Goal: Task Accomplishment & Management: Complete application form

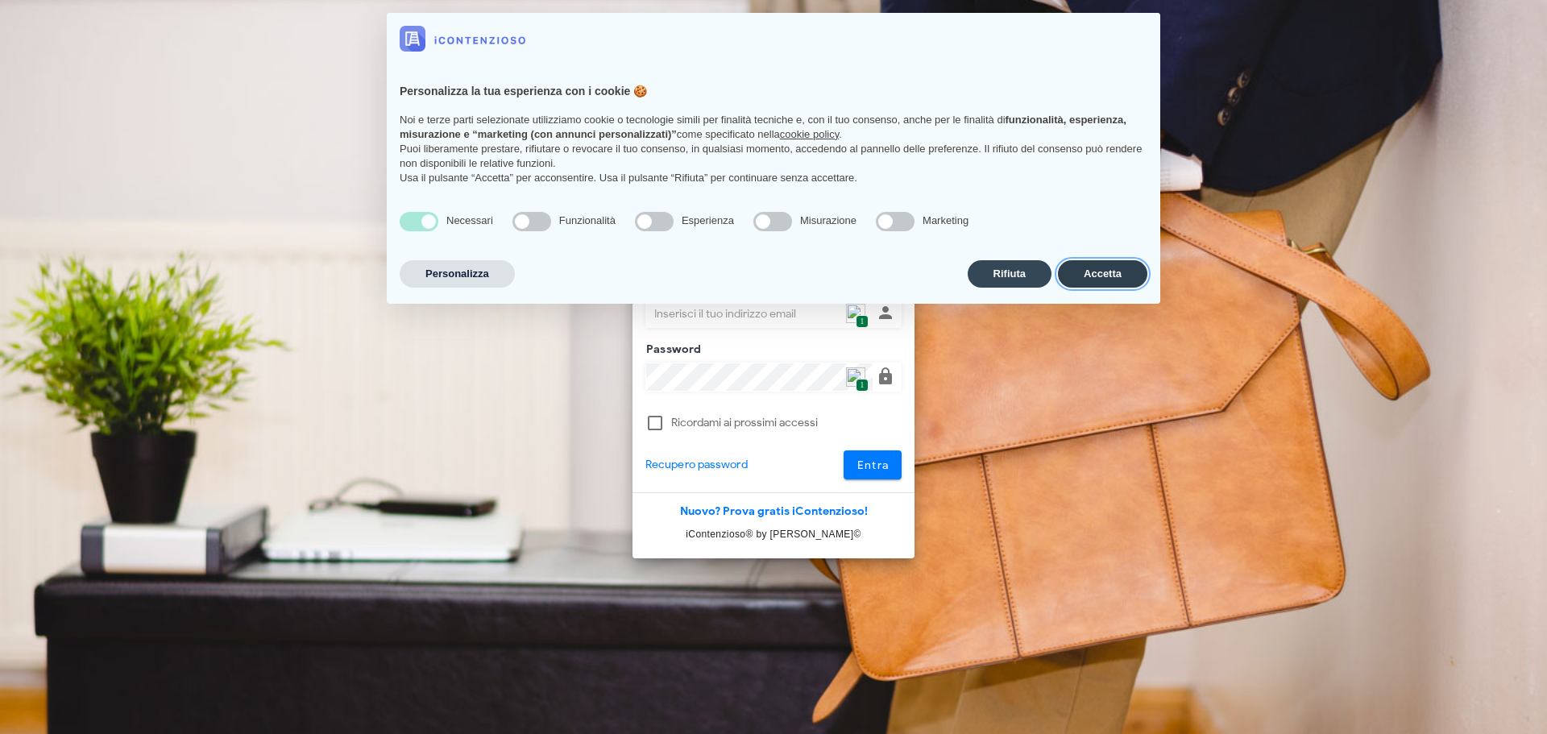
click at [1128, 276] on button "Accetta" at bounding box center [1102, 273] width 89 height 27
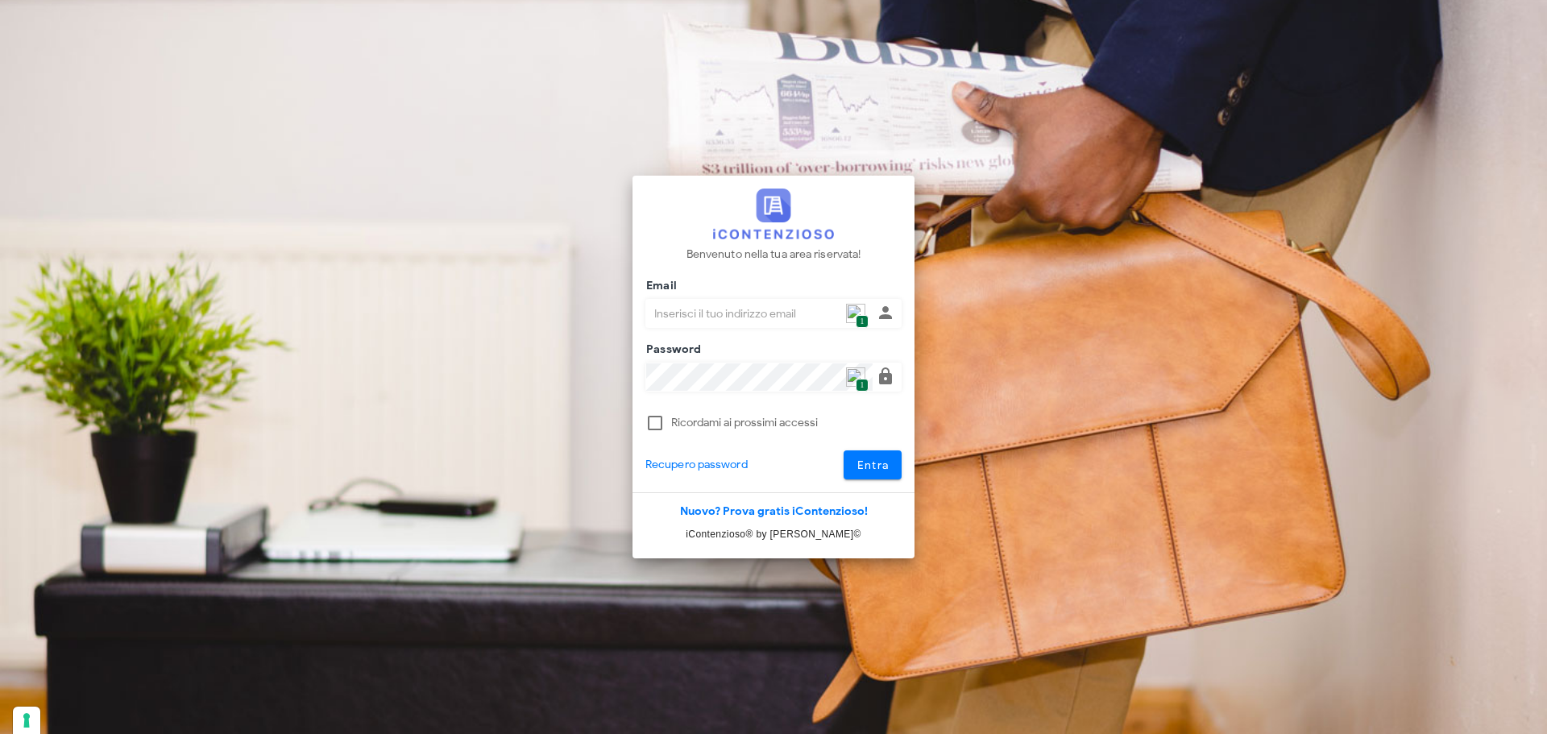
click at [865, 313] on div "Email 1" at bounding box center [759, 313] width 226 height 27
click at [863, 315] on span "1" at bounding box center [862, 322] width 12 height 14
type input "p.rizza@studioassociatoadrev.it"
click at [856, 473] on button "Entra" at bounding box center [873, 464] width 59 height 29
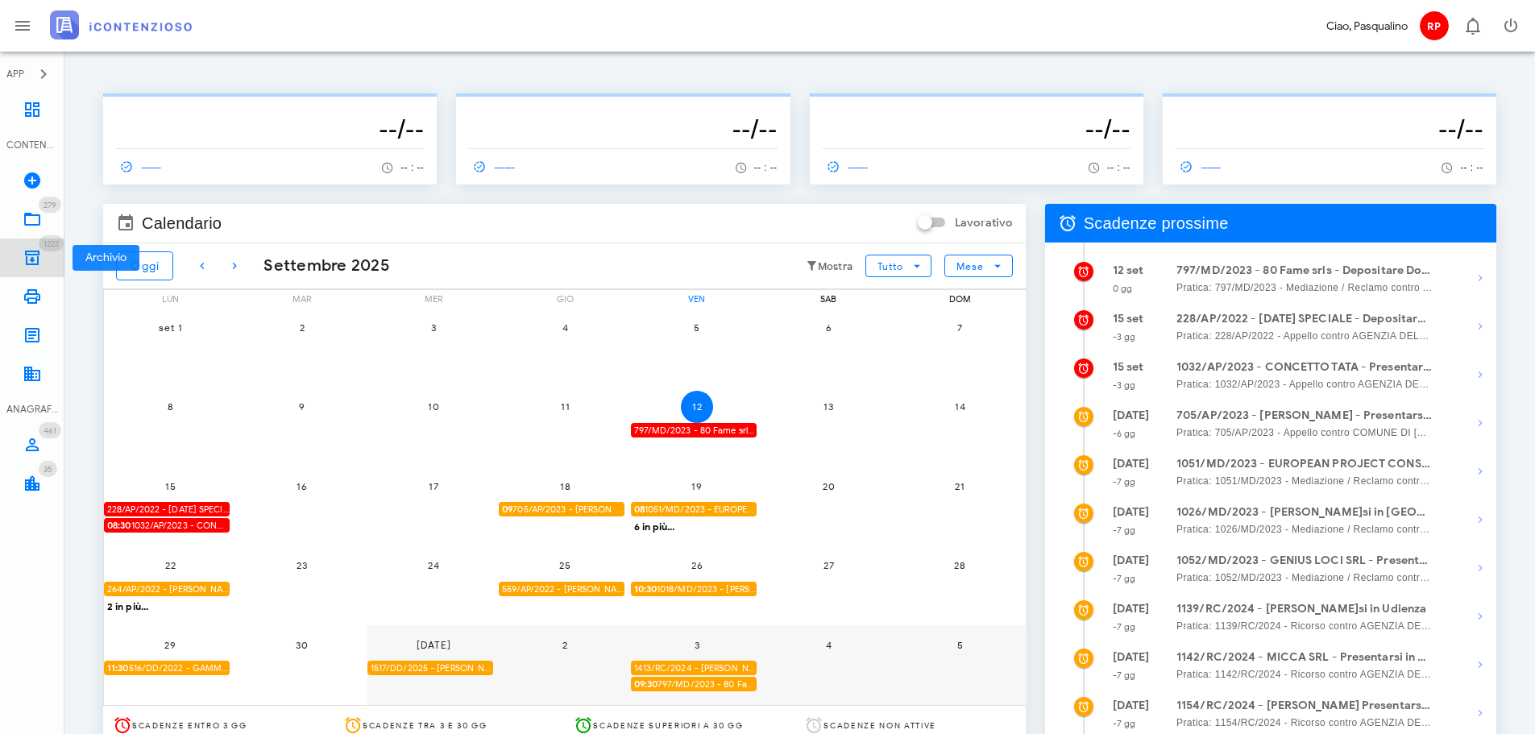
click at [23, 254] on icon at bounding box center [32, 257] width 19 height 19
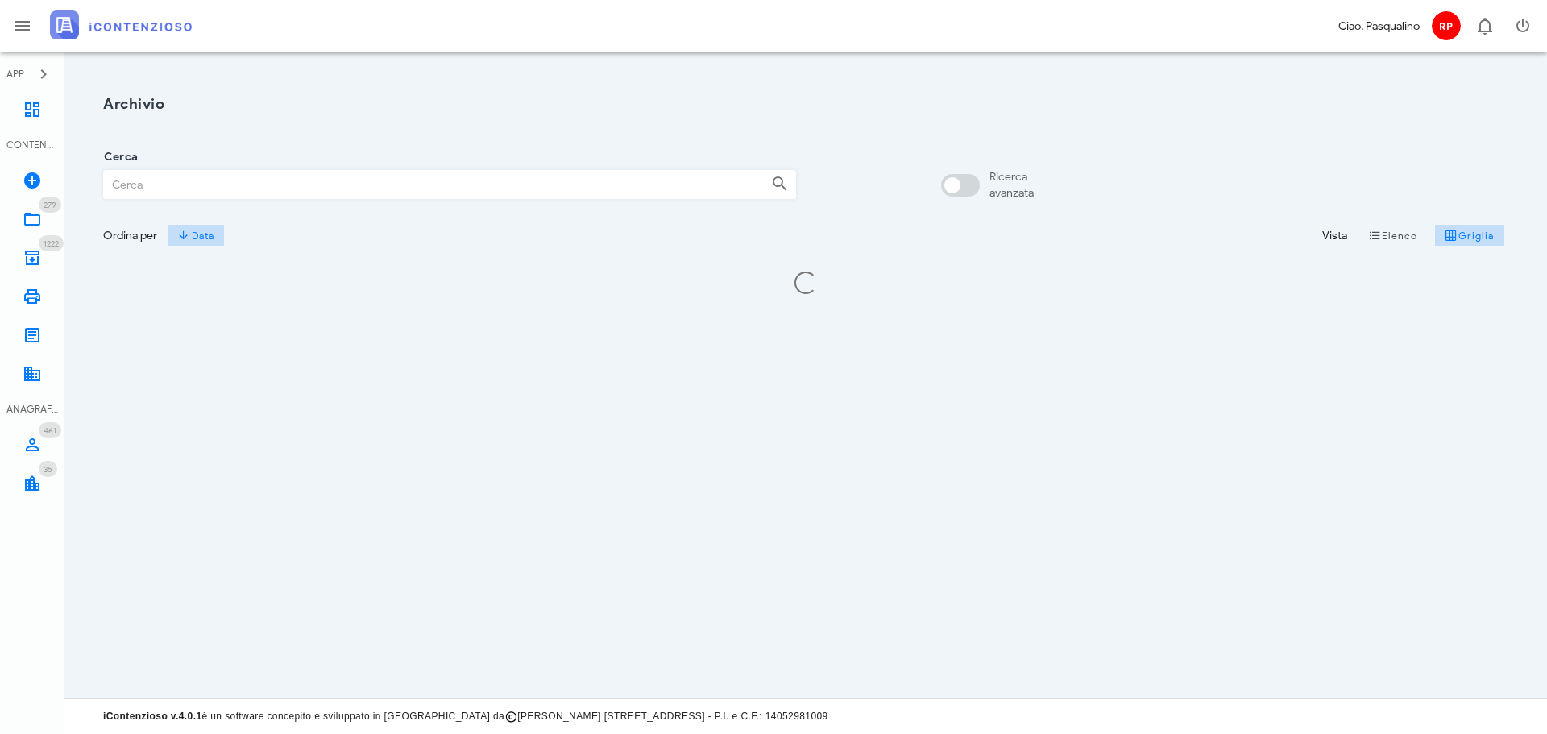
click at [387, 189] on input "Cerca" at bounding box center [431, 184] width 654 height 27
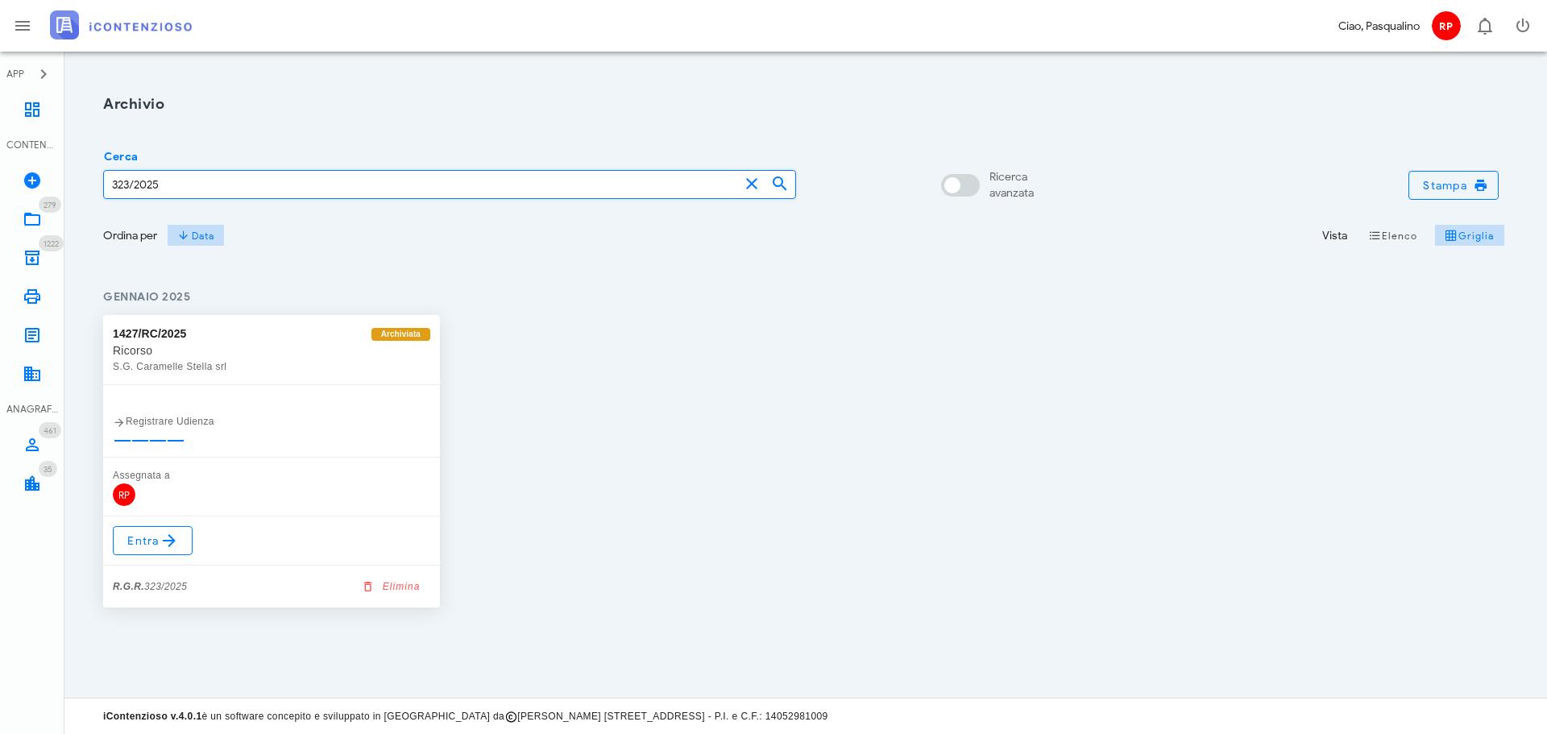
click at [123, 184] on input "323/2025" at bounding box center [421, 184] width 635 height 27
type input "373/2025"
click at [168, 540] on icon at bounding box center [169, 540] width 19 height 19
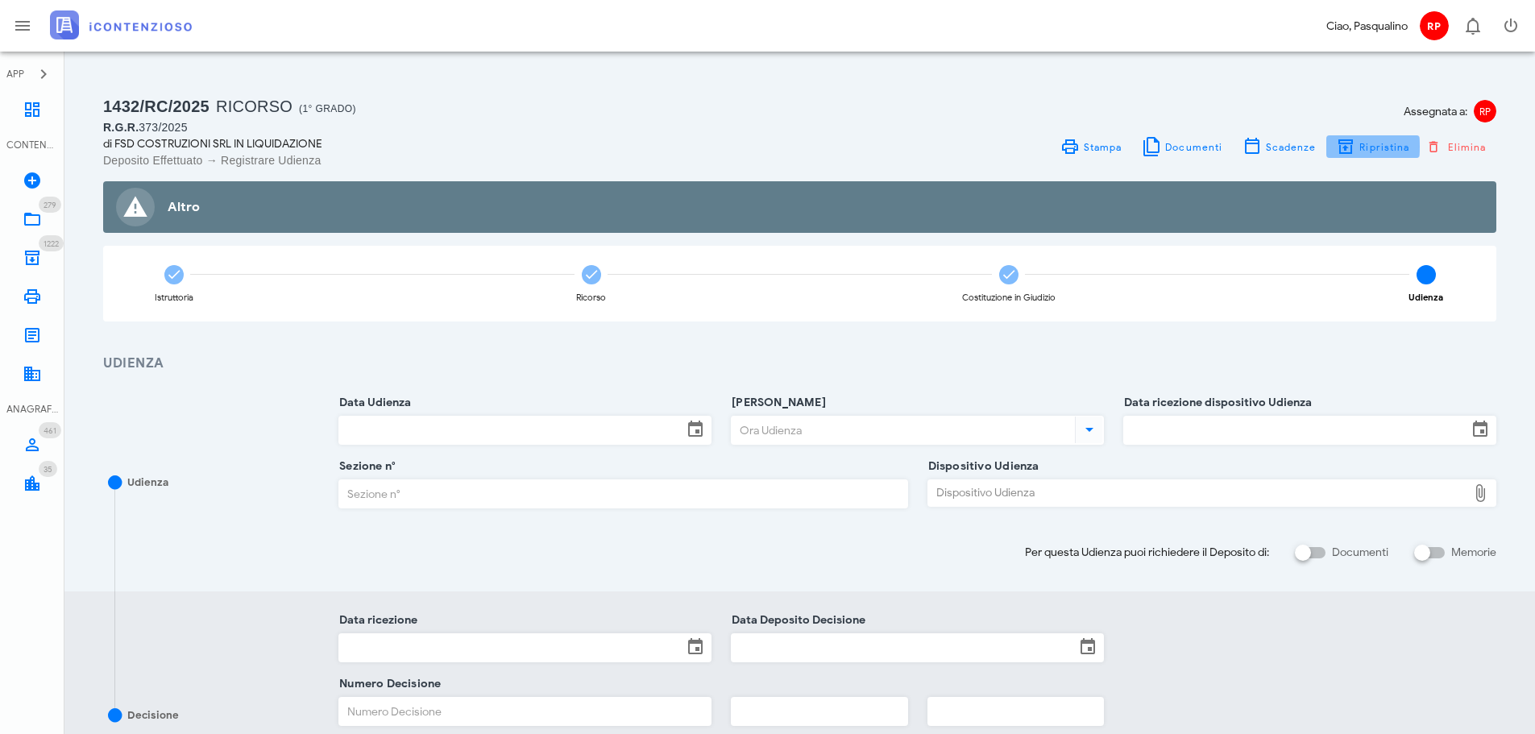
click at [1385, 143] on span "Ripristina" at bounding box center [1383, 147] width 51 height 12
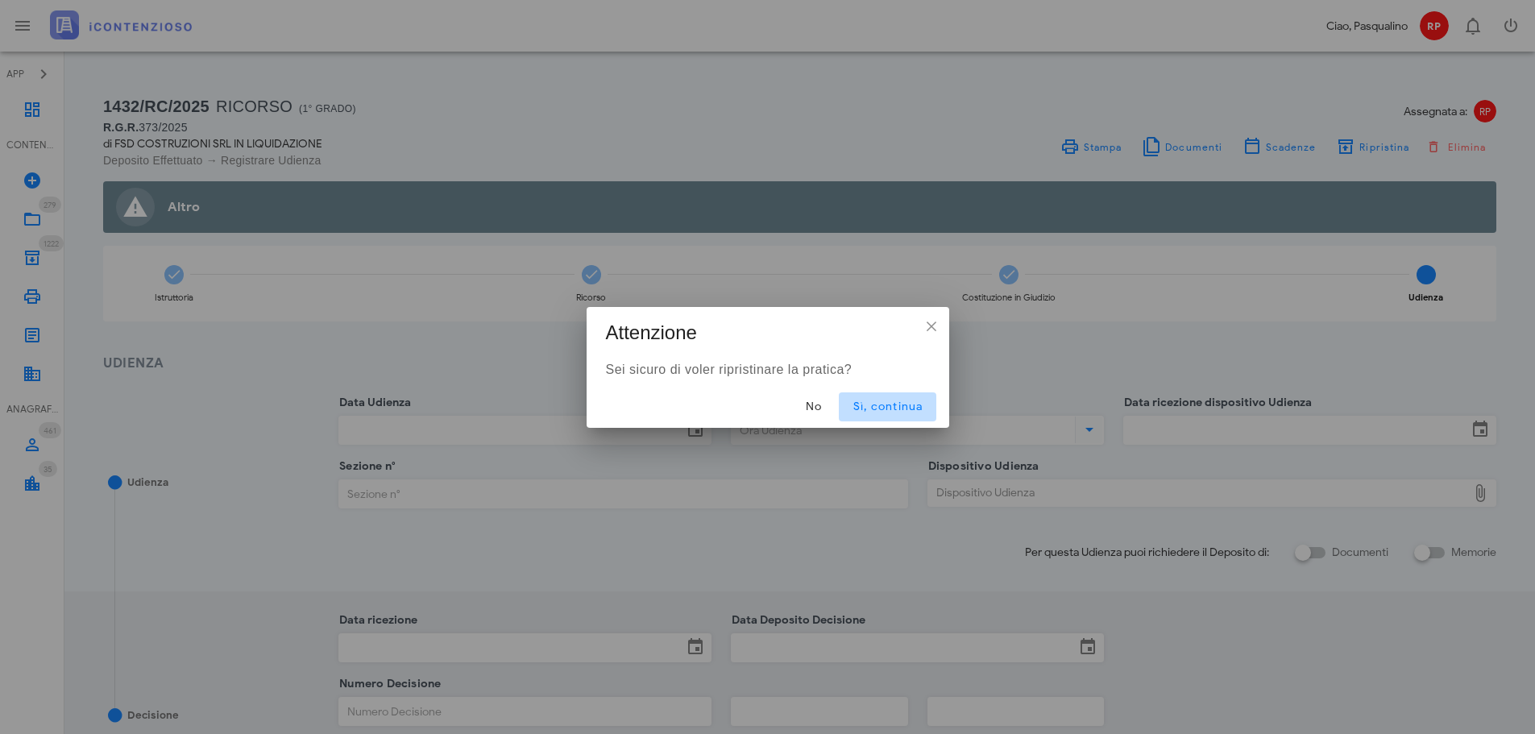
click at [911, 399] on button "Sì, continua" at bounding box center [887, 406] width 97 height 29
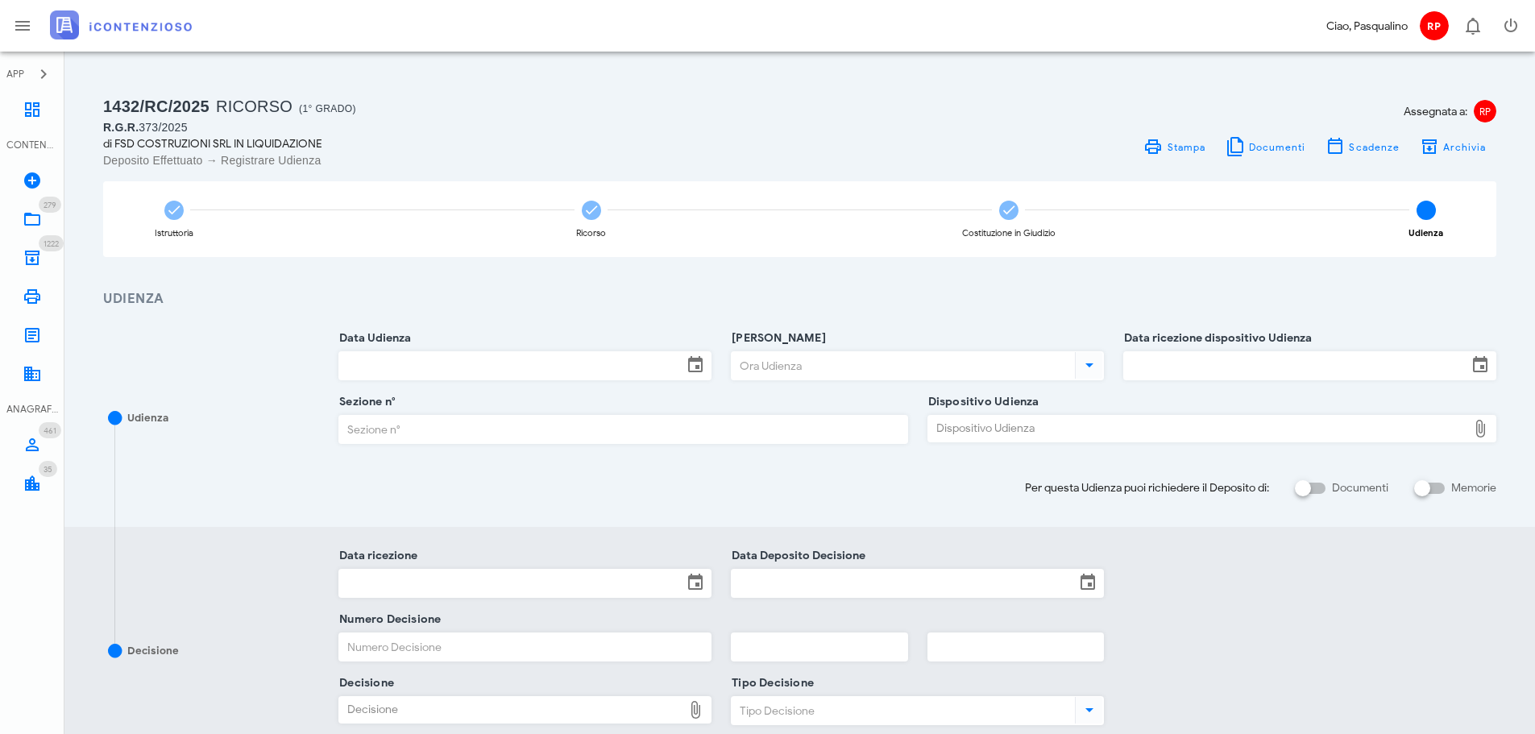
click at [461, 353] on input "Data Udienza" at bounding box center [510, 365] width 343 height 27
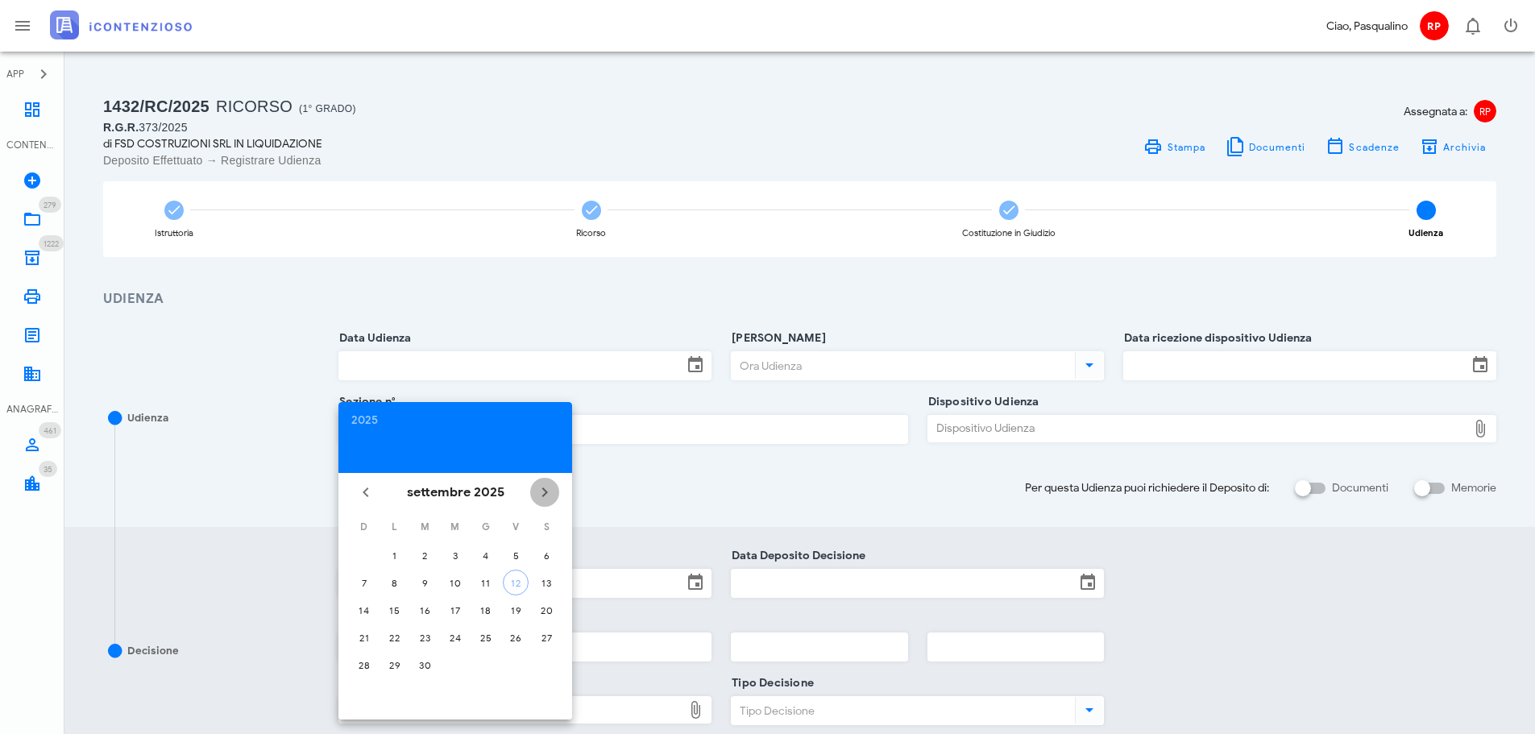
click at [558, 483] on span "Il prossimo mese" at bounding box center [544, 492] width 29 height 19
click at [417, 572] on button "7" at bounding box center [425, 583] width 26 height 26
type input "[DATE]"
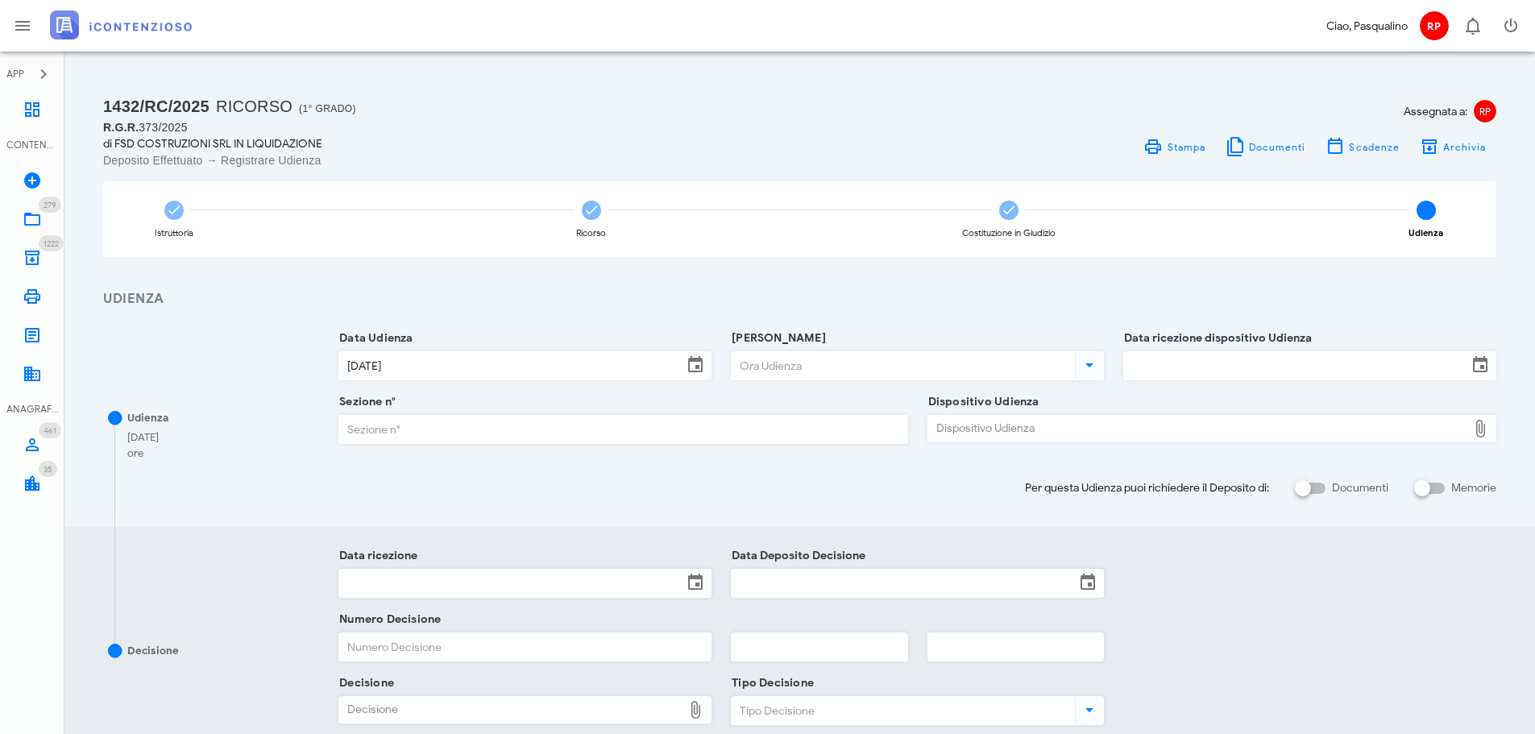
click at [857, 349] on div "Ora Udienza" at bounding box center [917, 370] width 373 height 64
click at [860, 363] on input "Ora Udienza" at bounding box center [902, 365] width 340 height 27
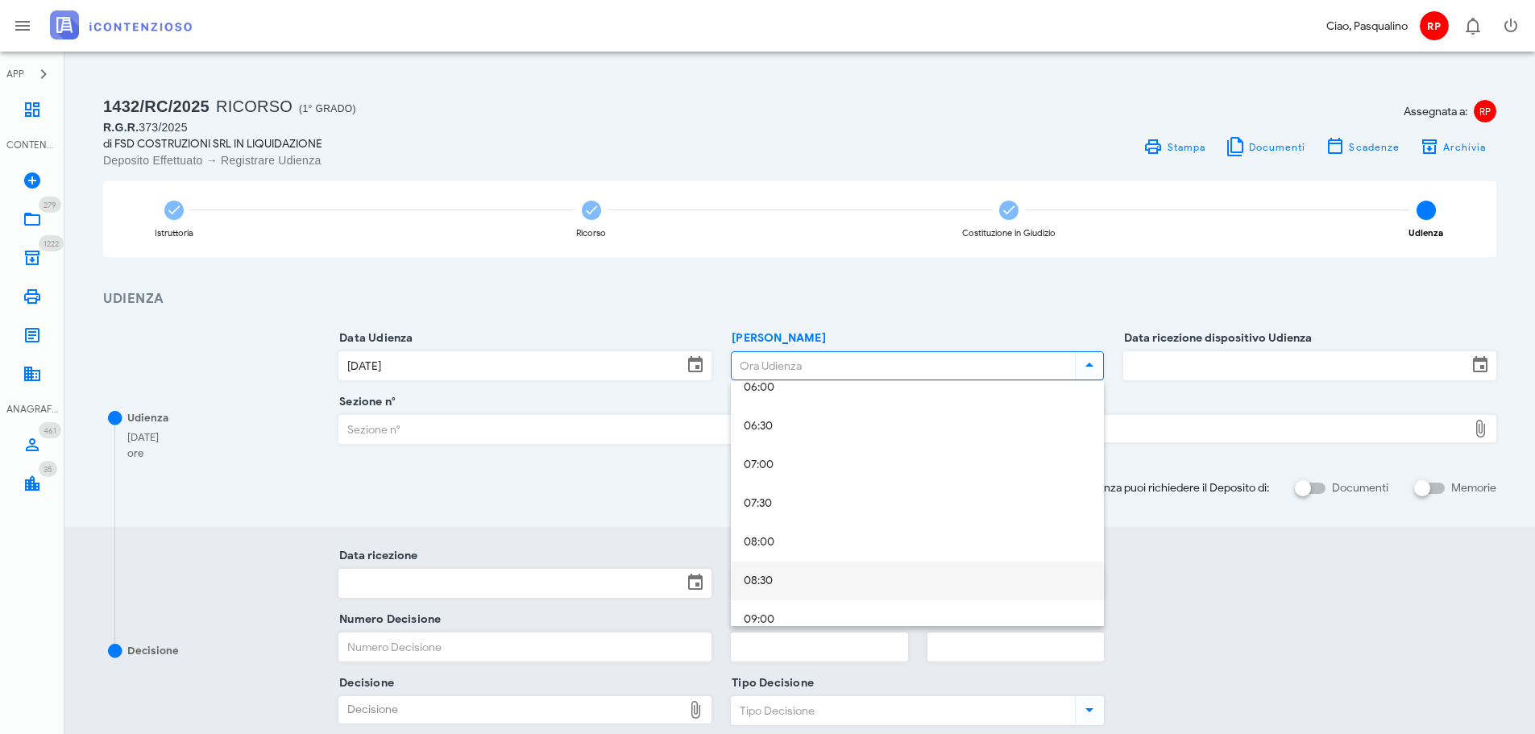
scroll to position [564, 0]
click at [802, 566] on div "09:30" at bounding box center [917, 578] width 347 height 33
type input "09:30"
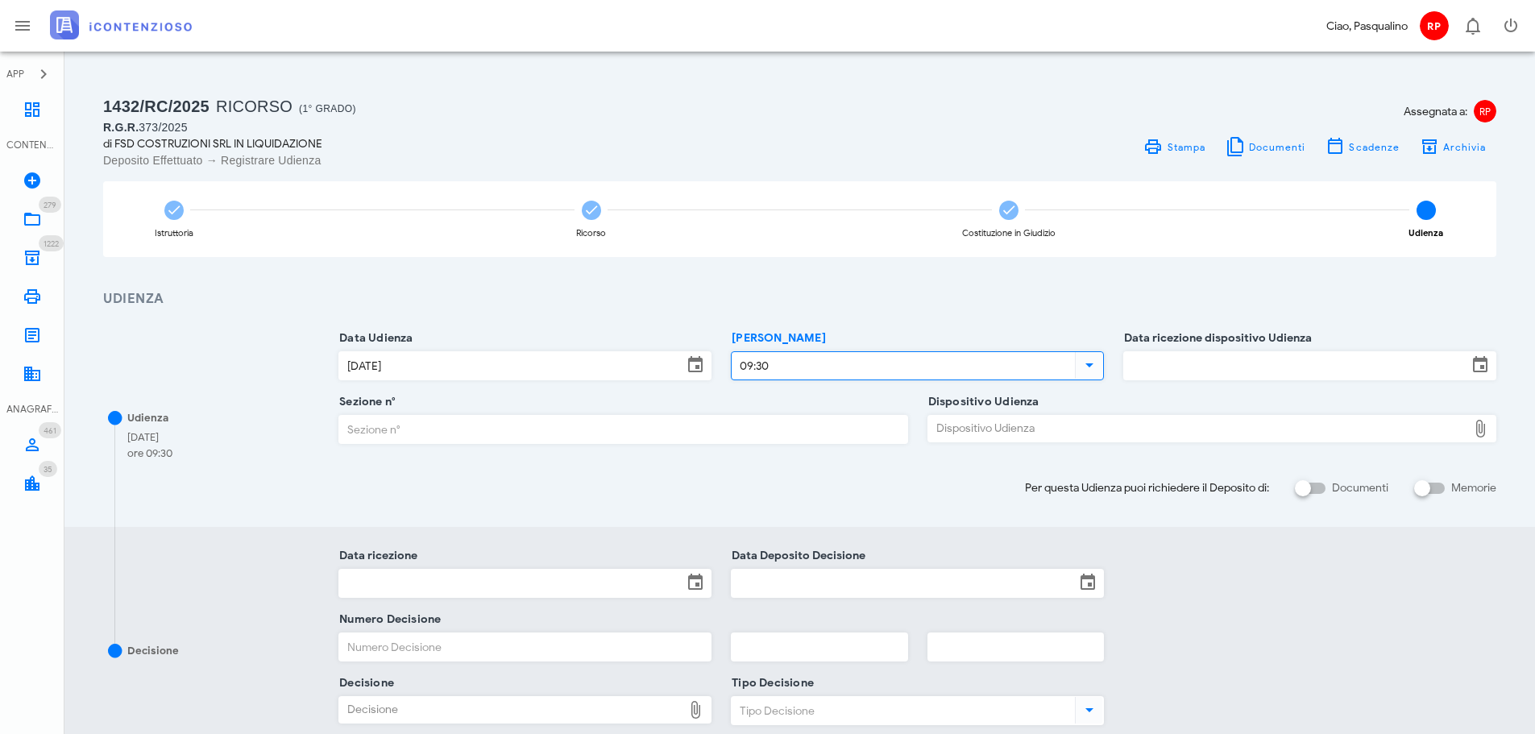
click at [1168, 375] on input "Data ricezione dispositivo Udienza" at bounding box center [1295, 365] width 343 height 27
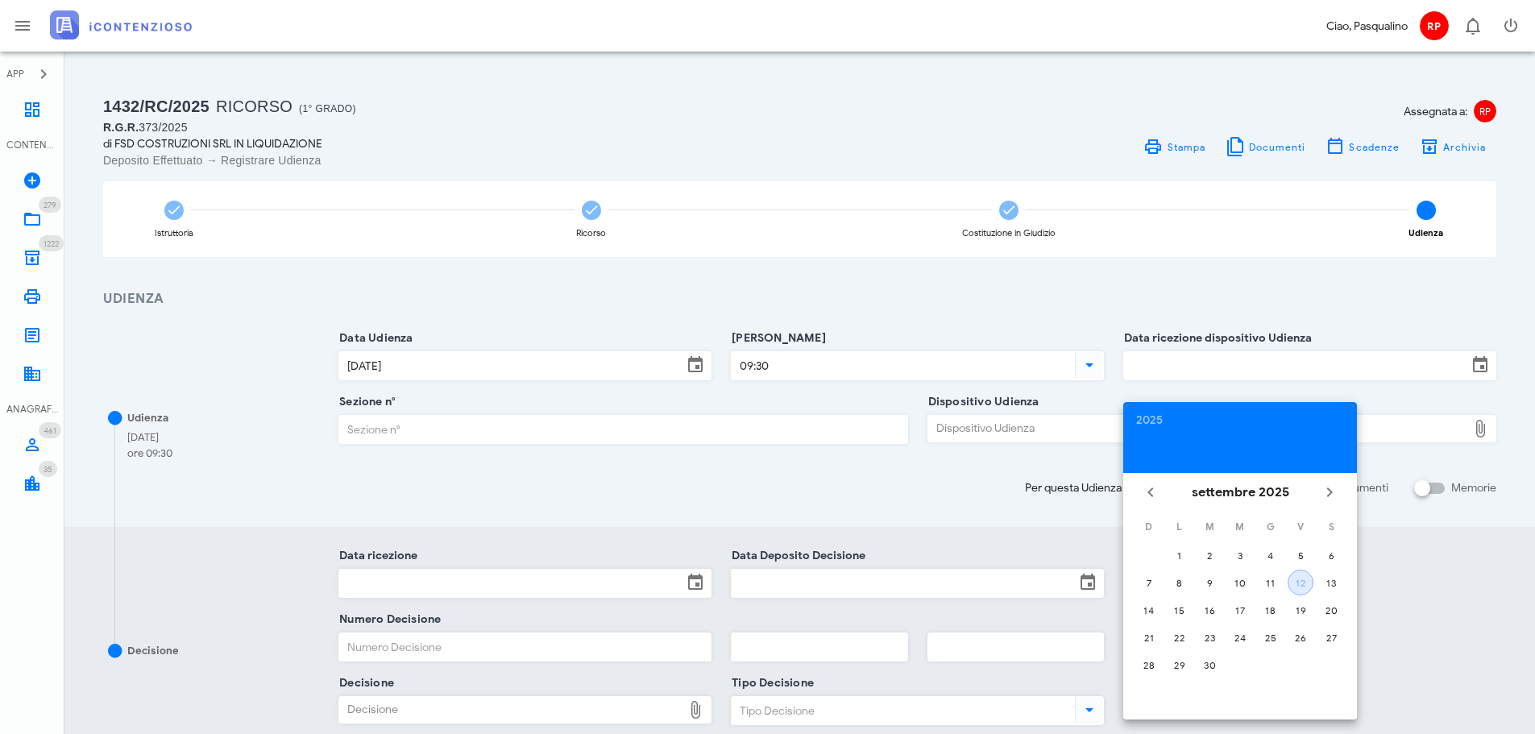
click at [1308, 578] on div "12" at bounding box center [1300, 583] width 24 height 12
type input "12/09/2025"
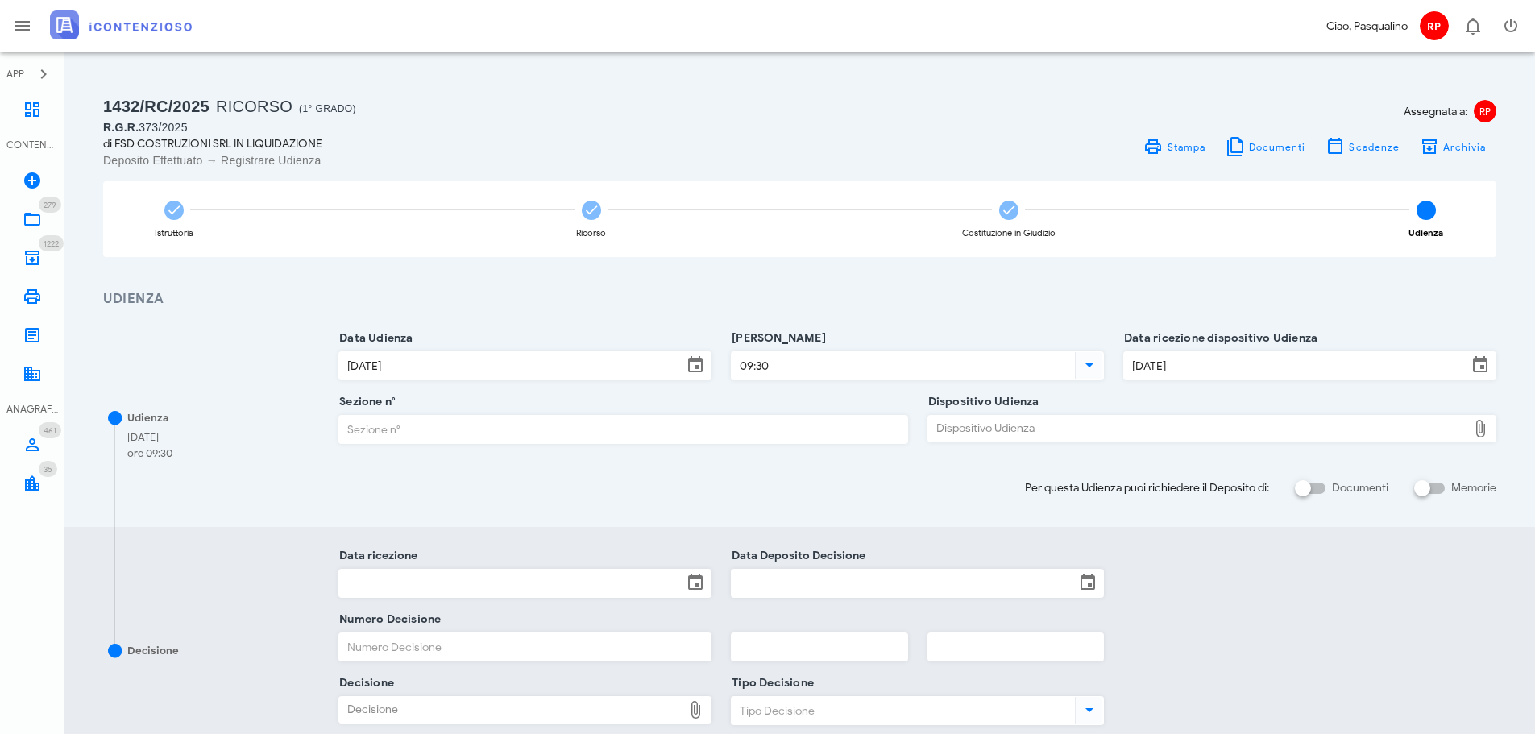
click at [559, 416] on input "Sezione n°" at bounding box center [622, 429] width 567 height 27
type input "3"
click at [1042, 445] on div at bounding box center [1211, 450] width 569 height 11
click at [1047, 426] on div "Dispositivo Udienza" at bounding box center [1197, 429] width 539 height 26
type input "C:\fakepath\AvvTratt___2060_2024.pdf"
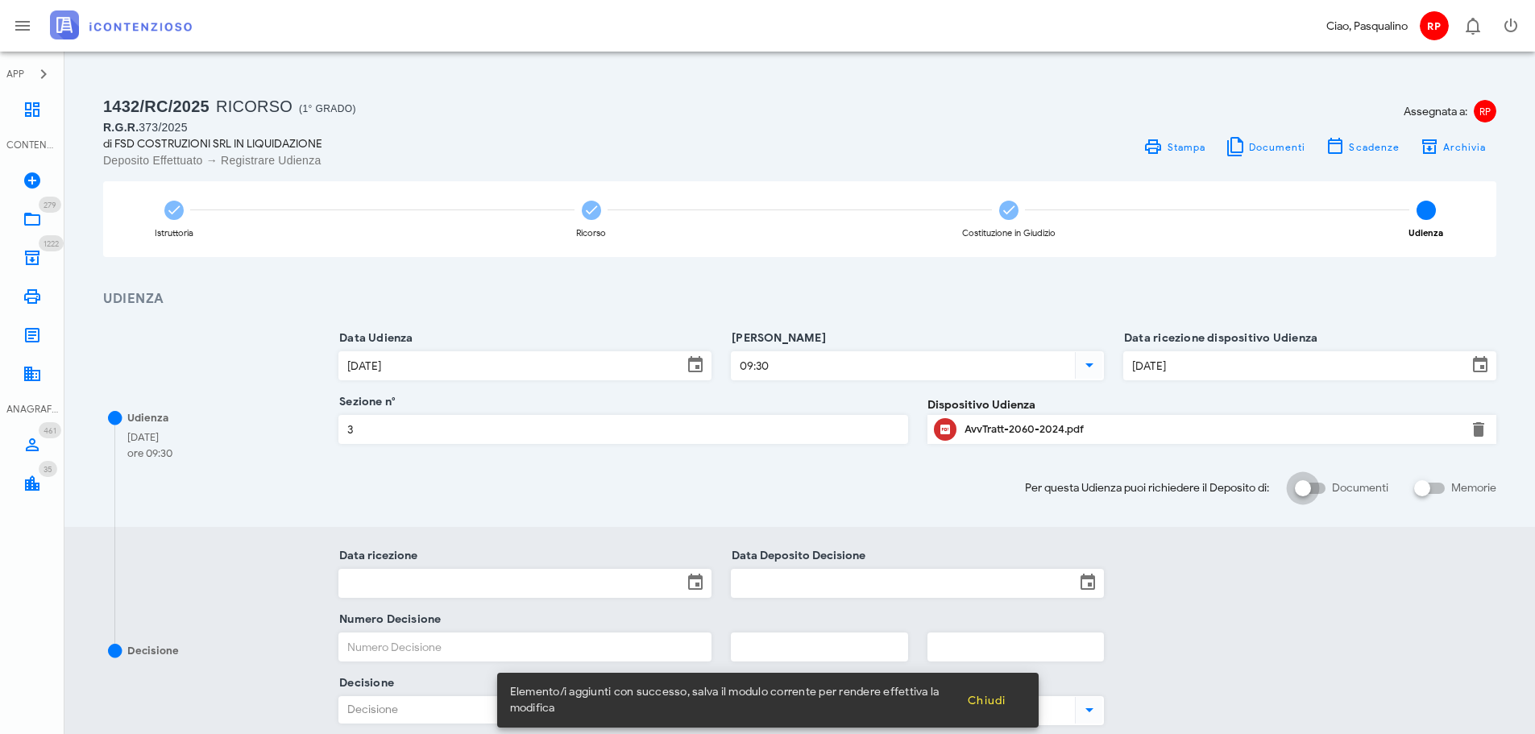
click at [1301, 484] on div at bounding box center [1302, 488] width 27 height 27
checkbox input "true"
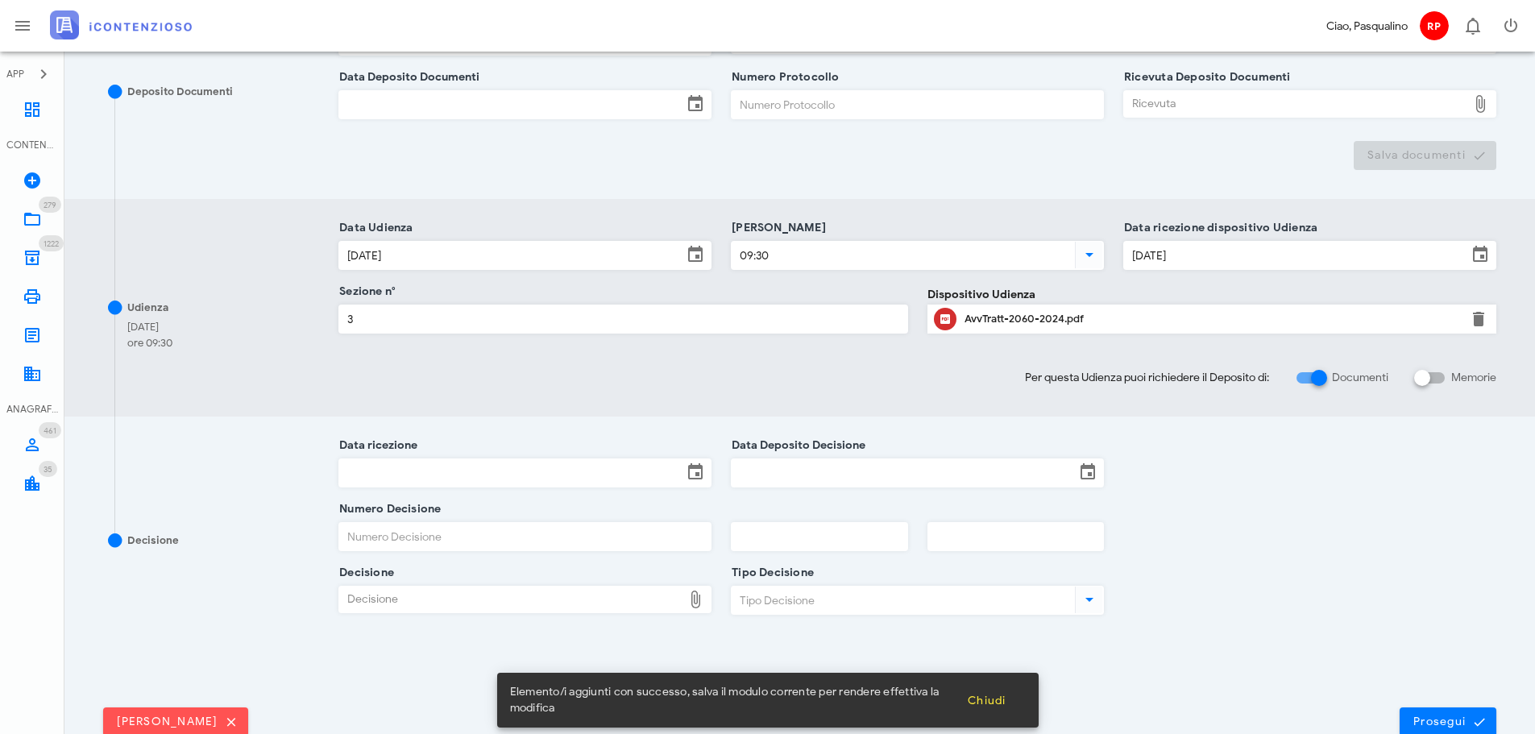
scroll to position [403, 0]
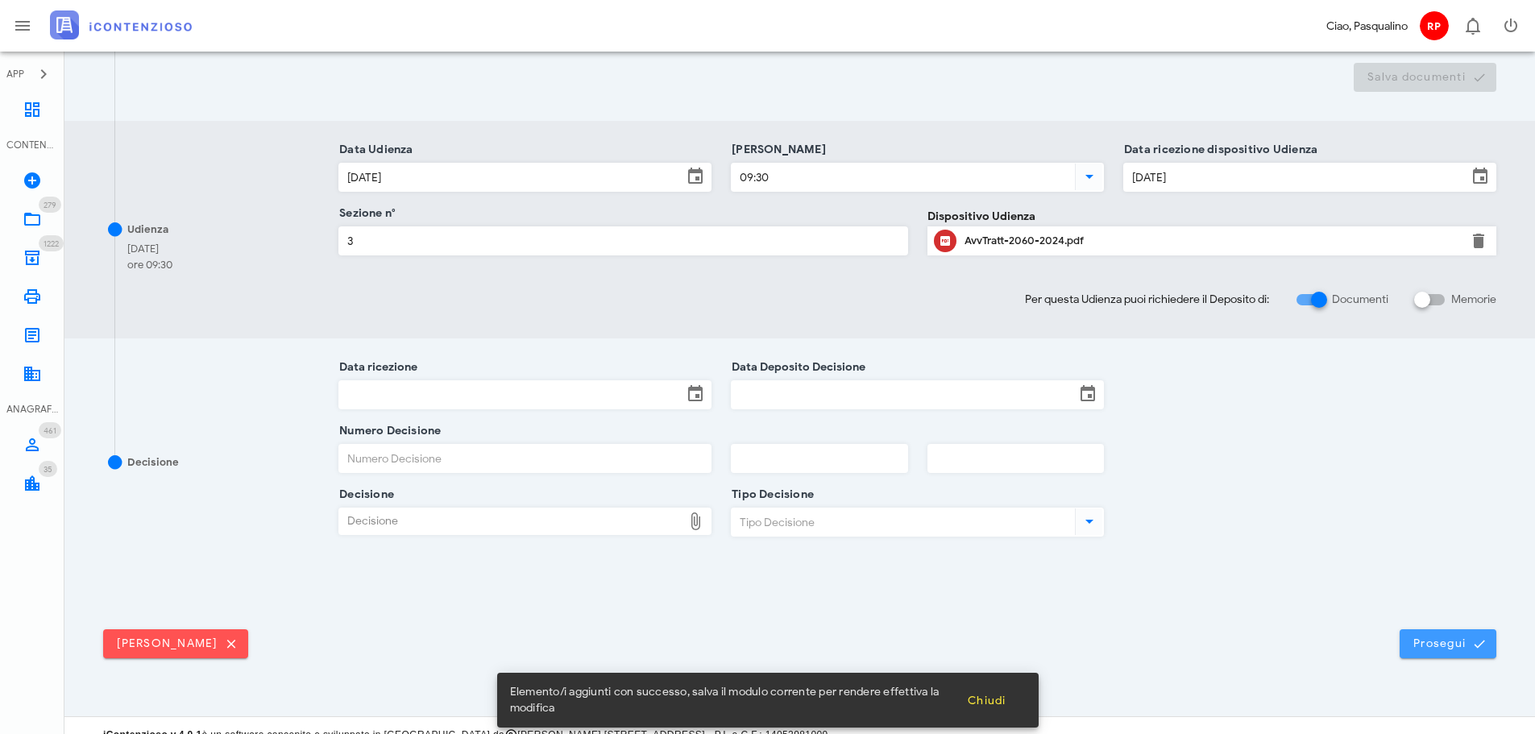
click at [1441, 647] on span "Prosegui" at bounding box center [1447, 643] width 71 height 15
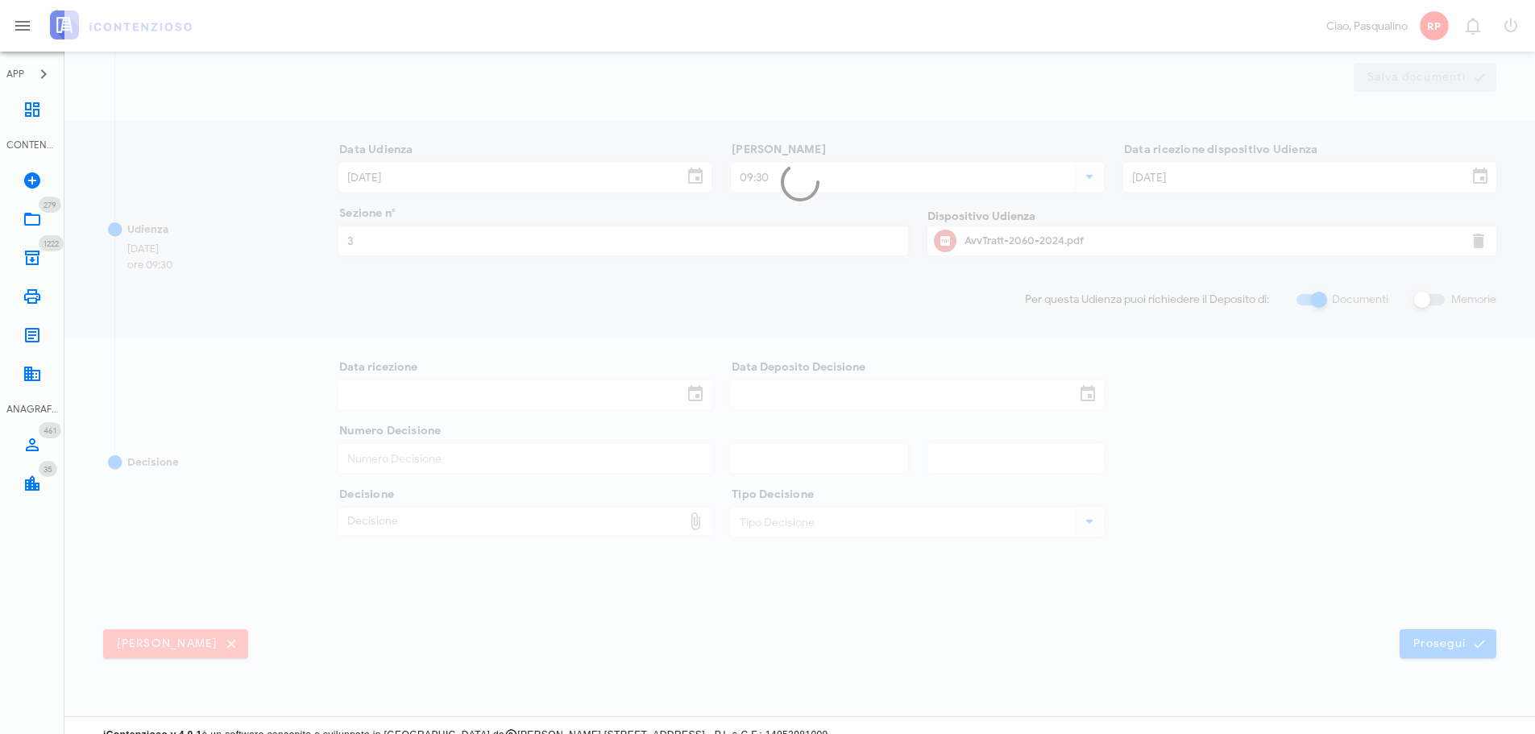
scroll to position [0, 0]
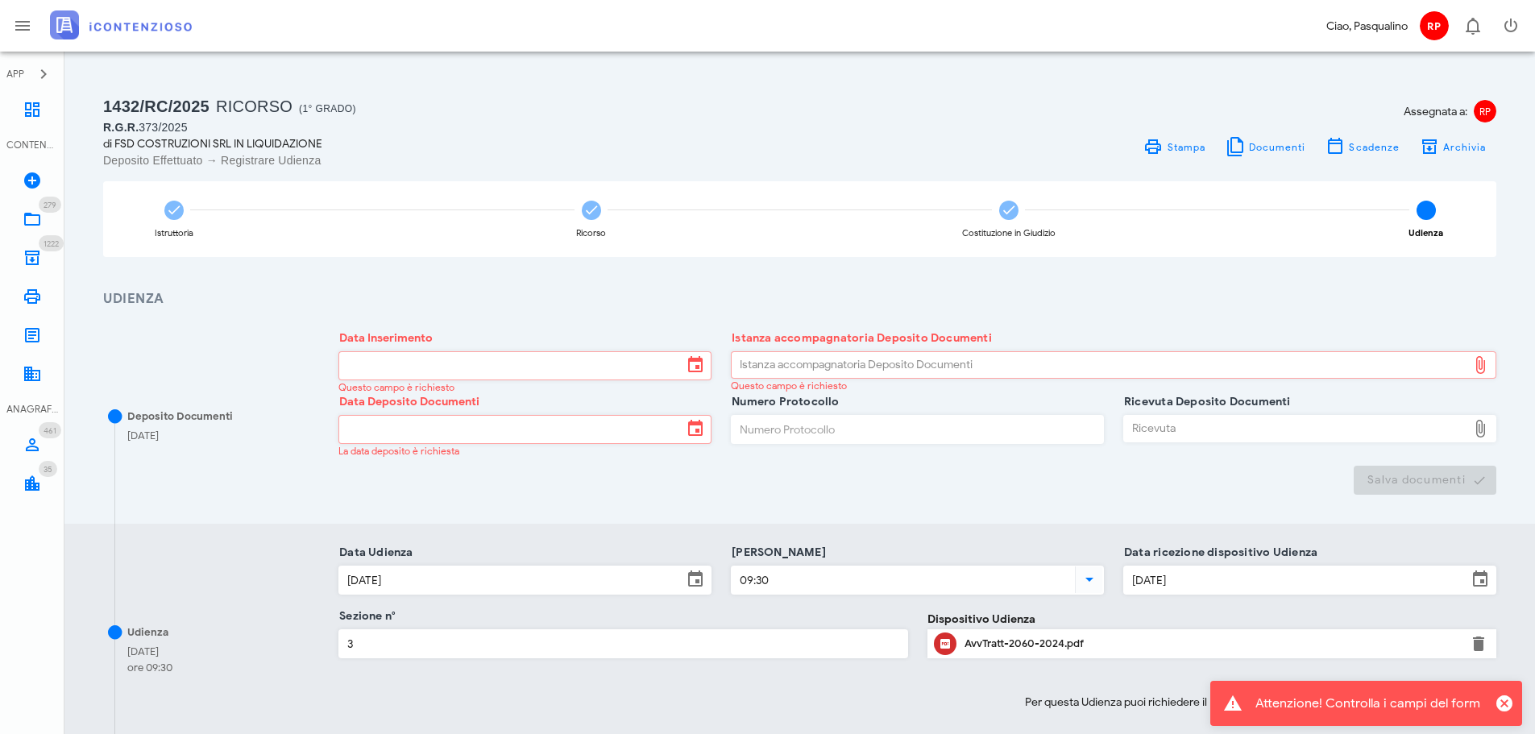
click at [37, 137] on div "CONTENZIOSO" at bounding box center [32, 145] width 64 height 32
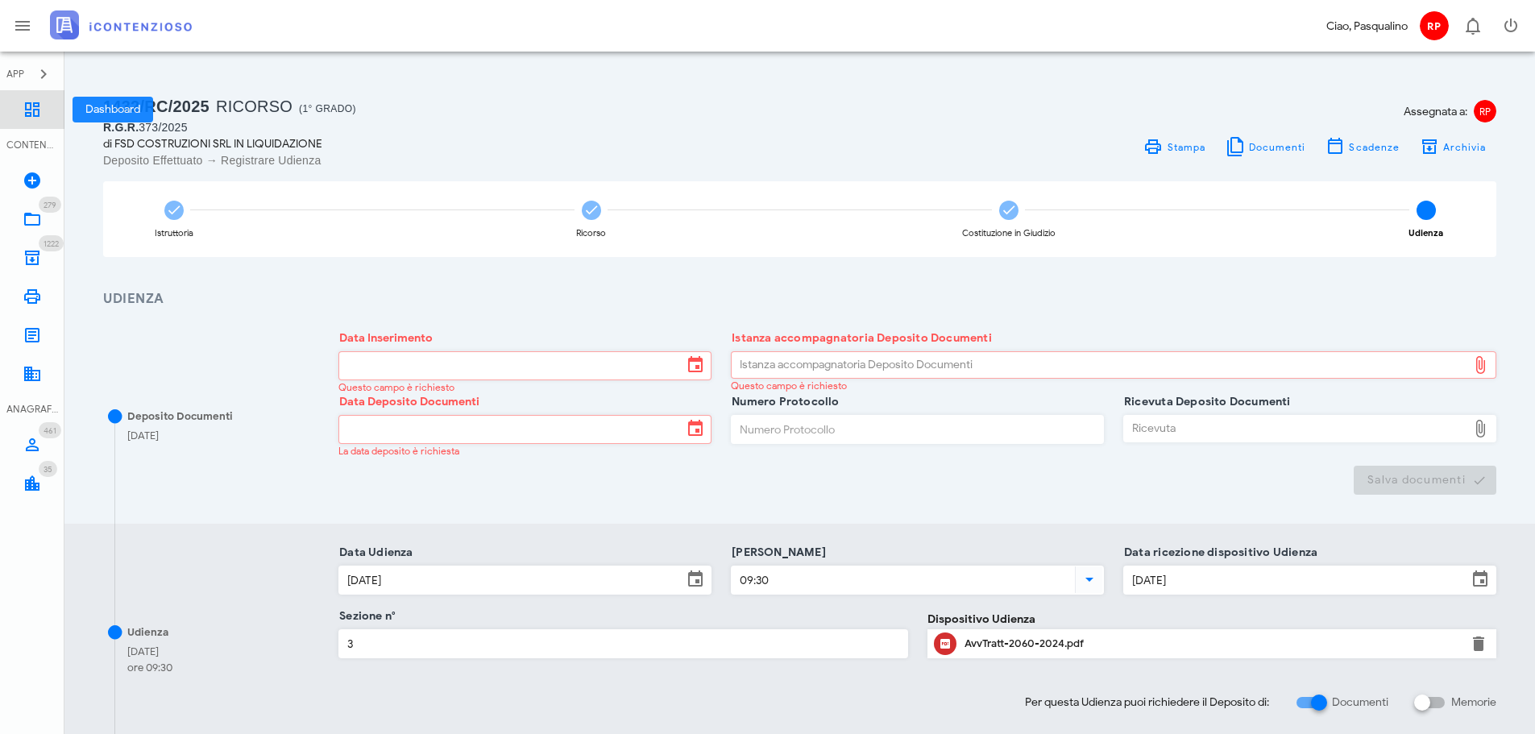
click at [39, 123] on link "Dashboard" at bounding box center [32, 109] width 64 height 39
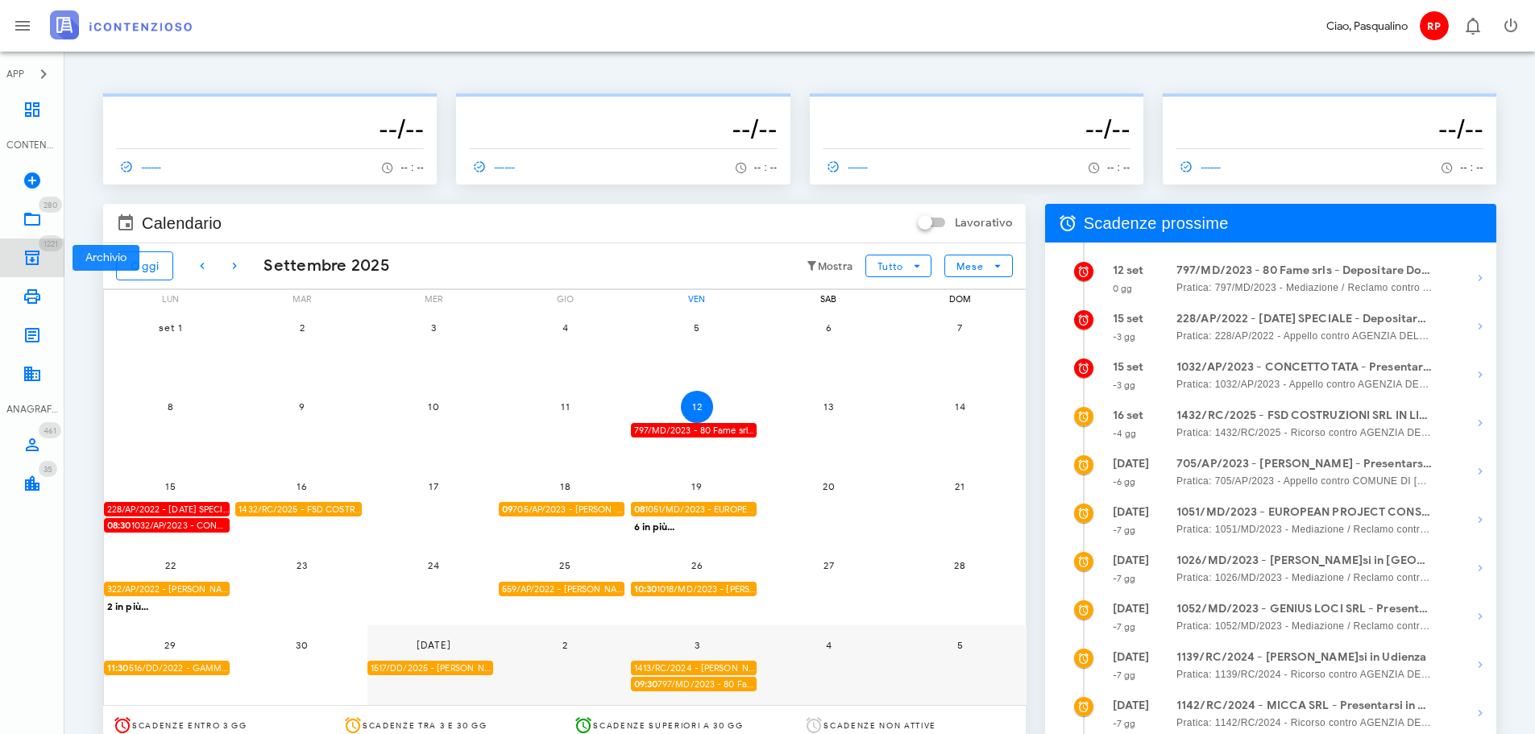
click at [12, 262] on link "1221 Archivio 1221" at bounding box center [32, 257] width 64 height 39
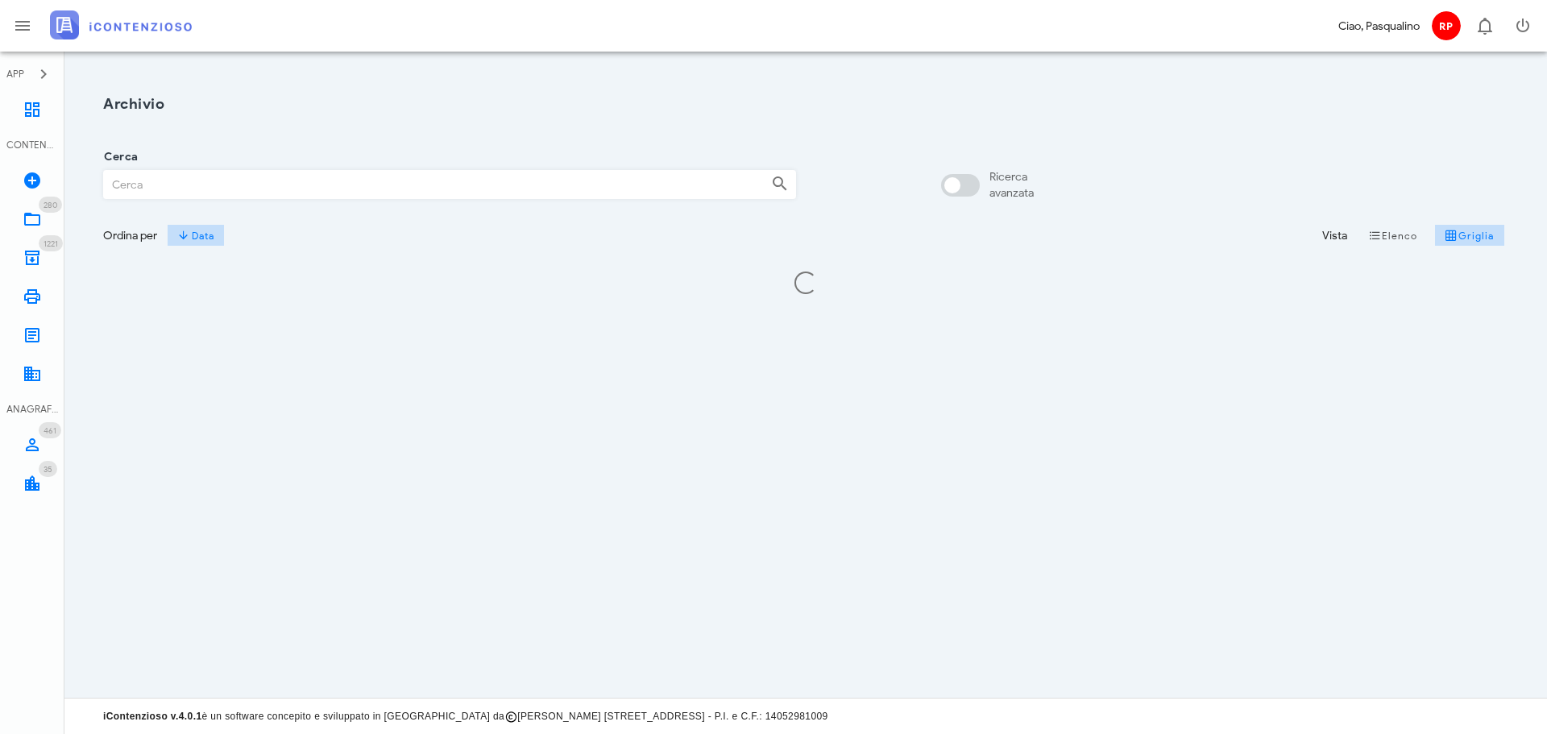
click at [412, 195] on input "Cerca" at bounding box center [431, 184] width 654 height 27
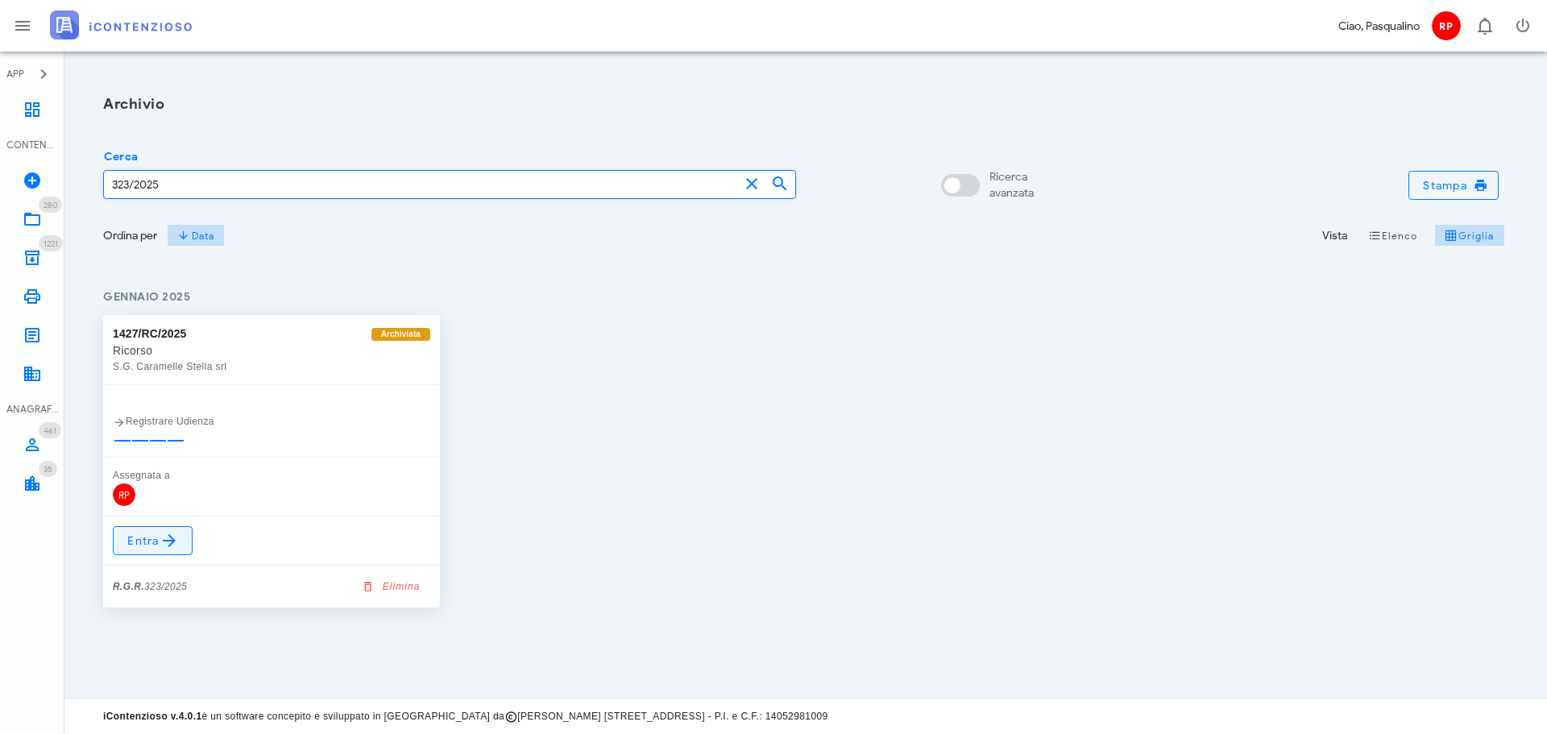
type input "323/2025"
click at [114, 551] on link "Entra" at bounding box center [153, 540] width 80 height 29
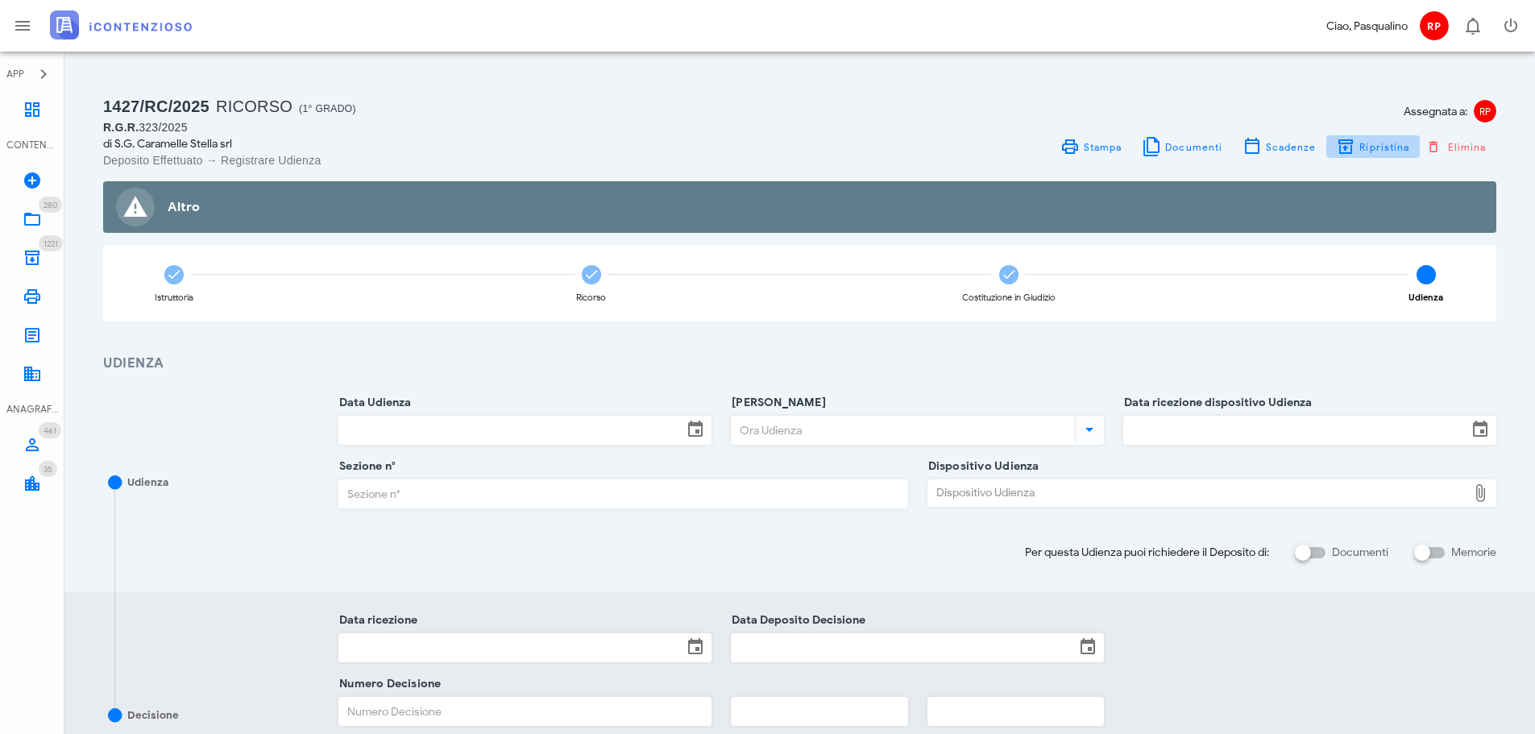
click at [1376, 154] on span "Ripristina" at bounding box center [1372, 146] width 73 height 19
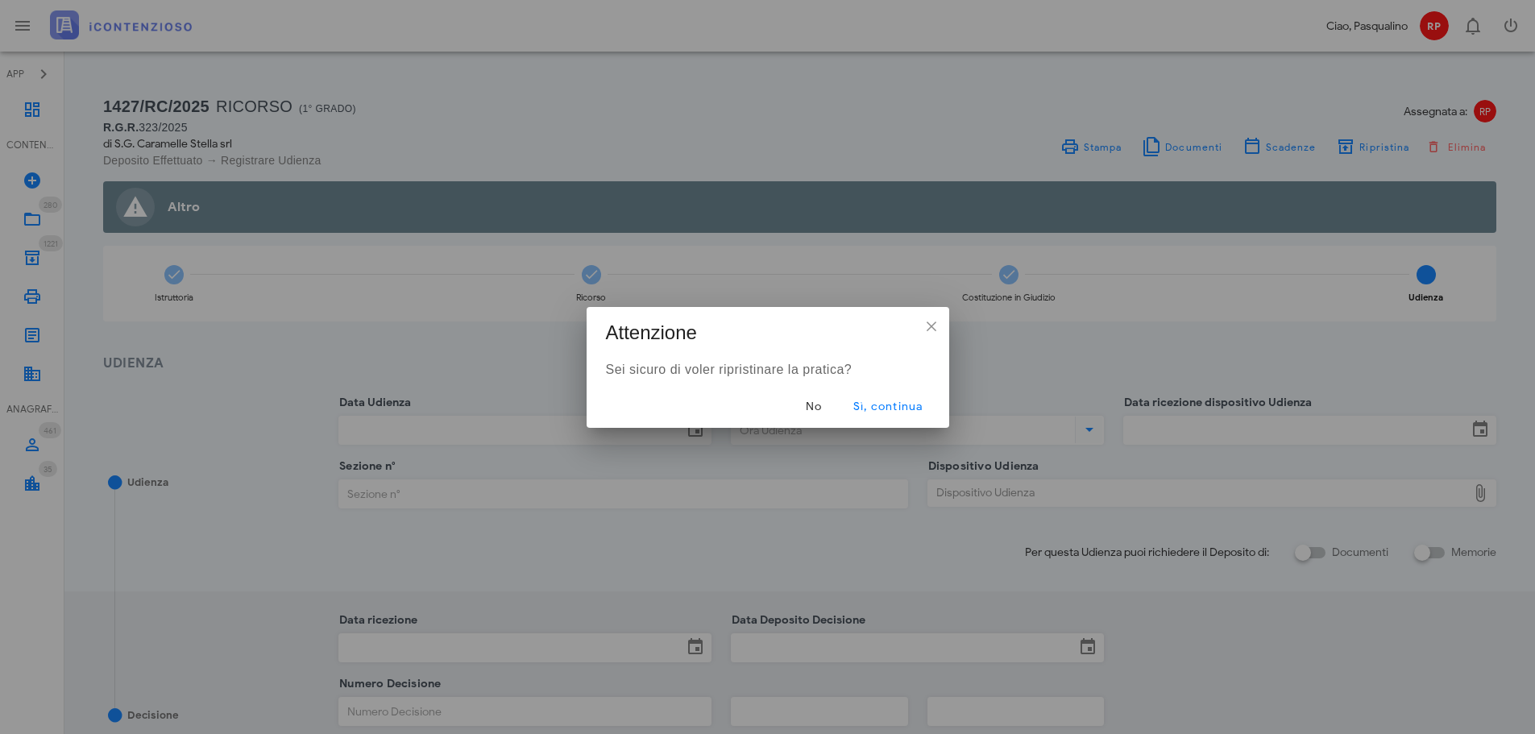
click at [916, 425] on div "No Sì, continua" at bounding box center [768, 407] width 363 height 42
click at [911, 414] on button "Sì, continua" at bounding box center [887, 406] width 97 height 29
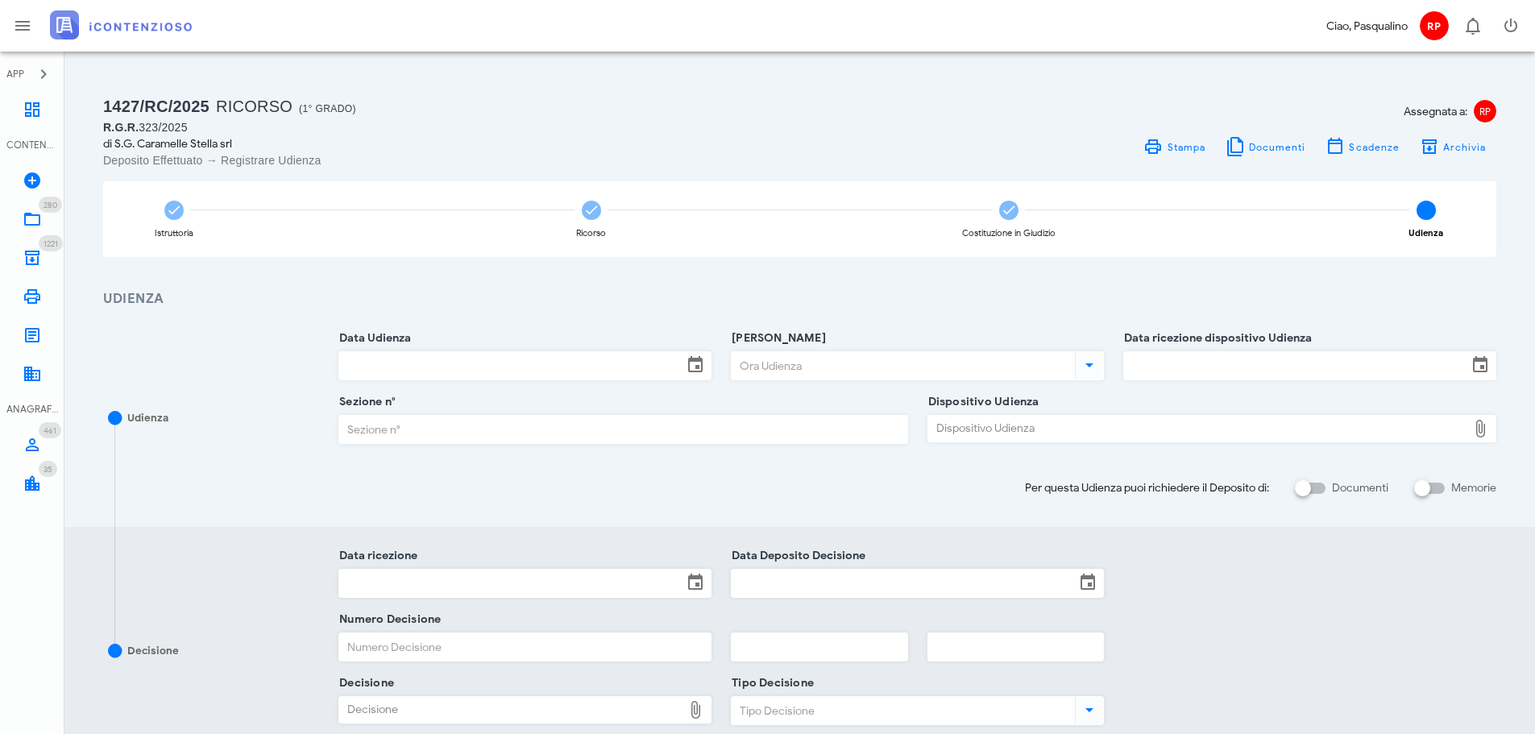
click at [604, 379] on input "Data Udienza" at bounding box center [510, 365] width 343 height 27
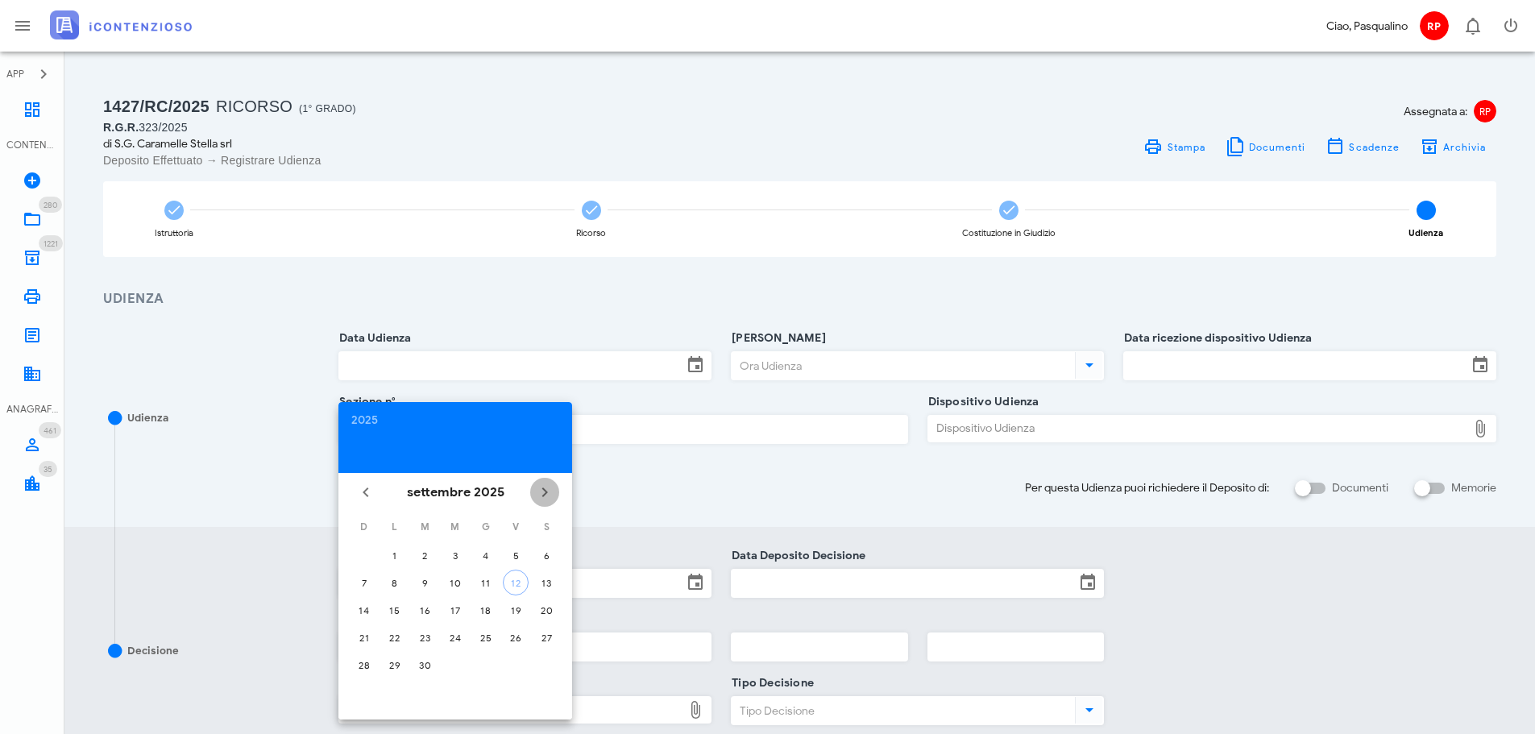
click at [540, 486] on icon "Il prossimo mese" at bounding box center [544, 492] width 19 height 19
click at [425, 583] on div "7" at bounding box center [425, 583] width 26 height 12
type input "07/10/2025"
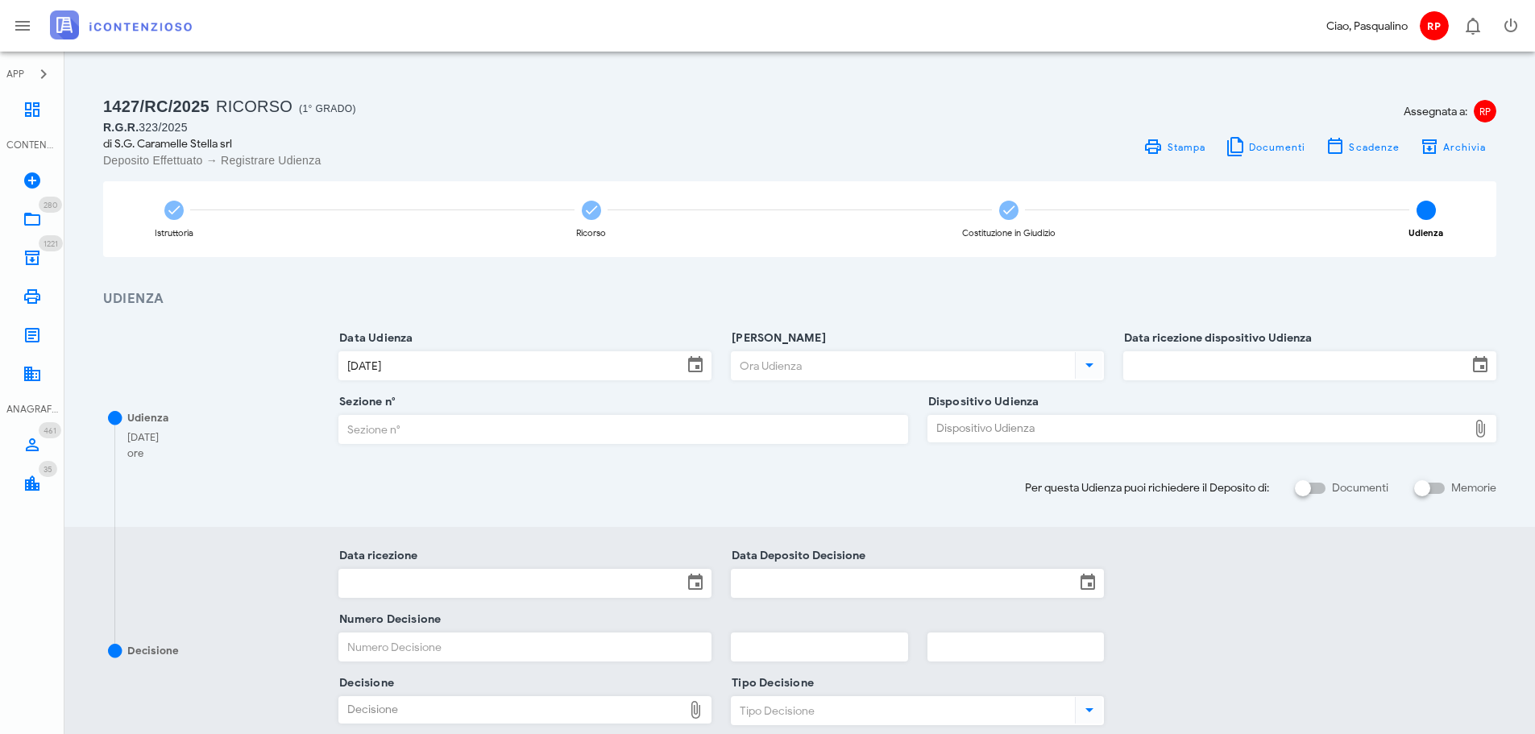
click at [863, 367] on input "Ora Udienza" at bounding box center [902, 365] width 340 height 27
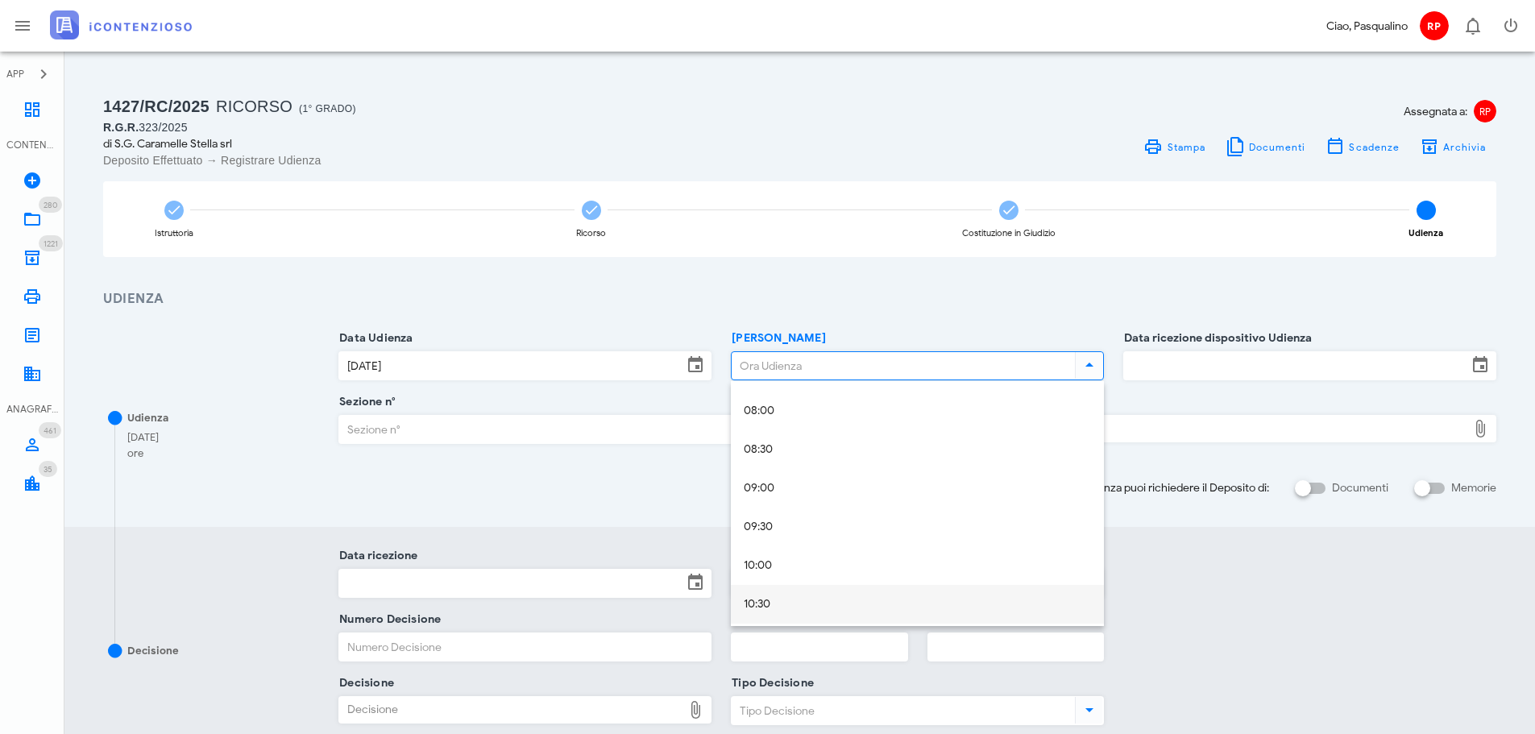
scroll to position [645, 0]
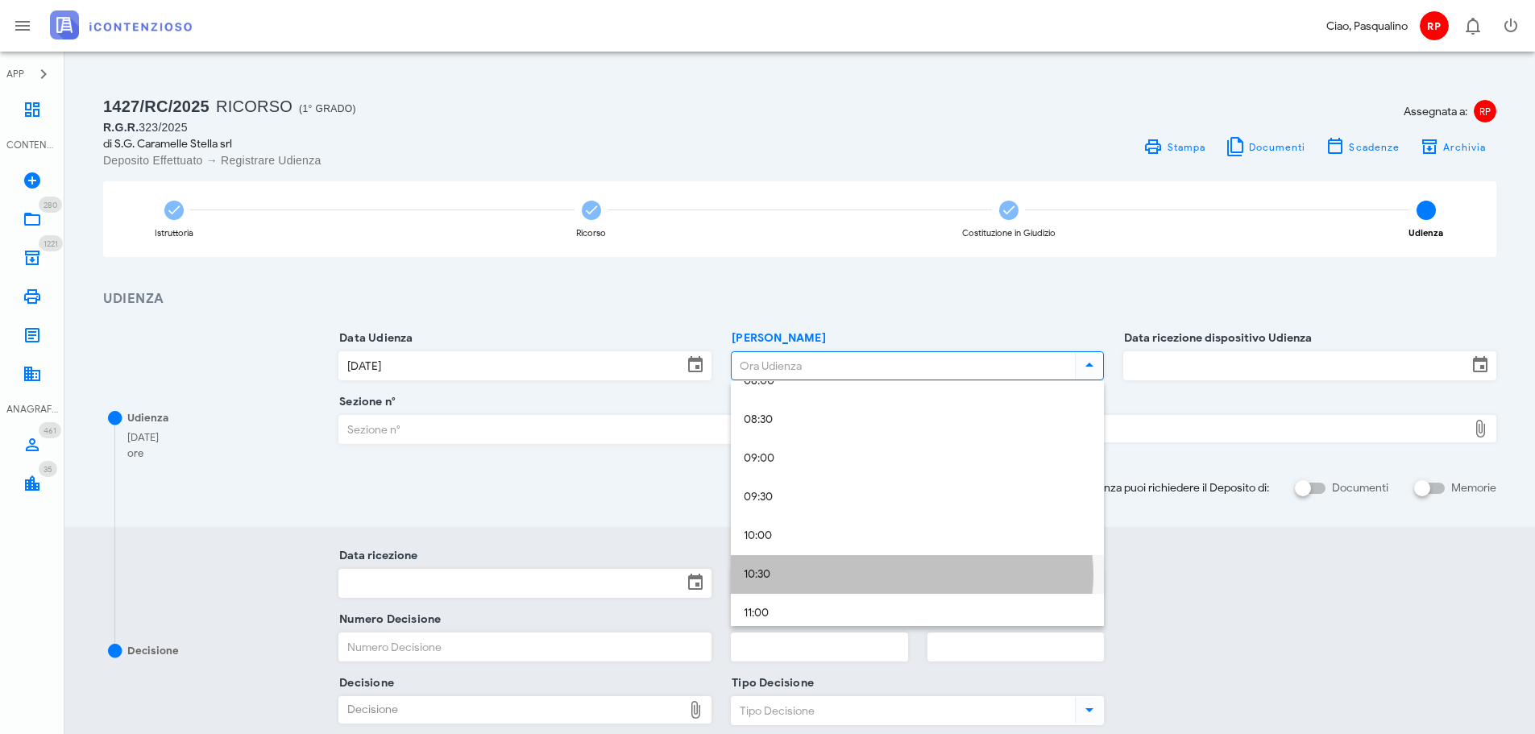
click at [822, 576] on div "10:30" at bounding box center [917, 575] width 347 height 14
type input "10:30"
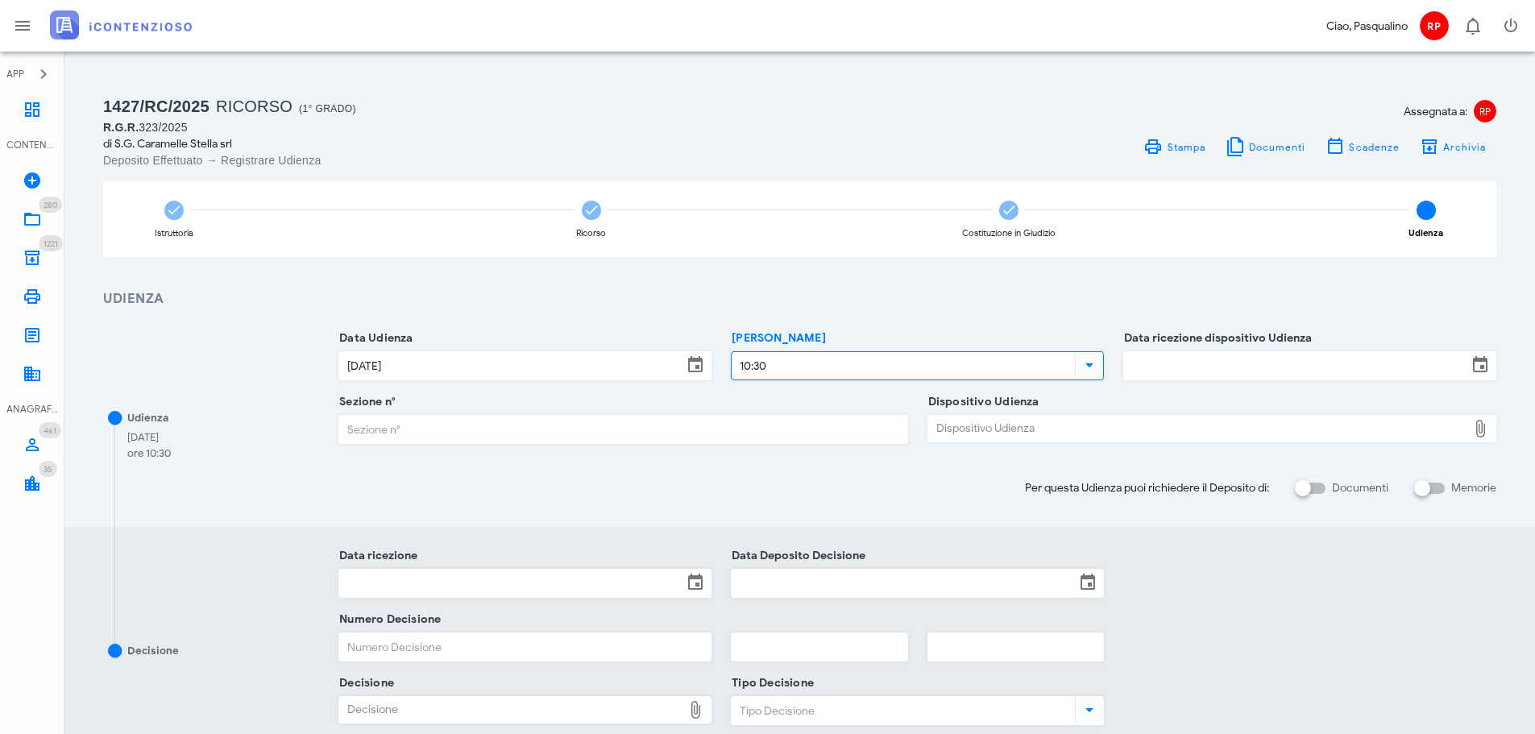
click at [1208, 369] on input "Data ricezione dispositivo Udienza" at bounding box center [1295, 365] width 343 height 27
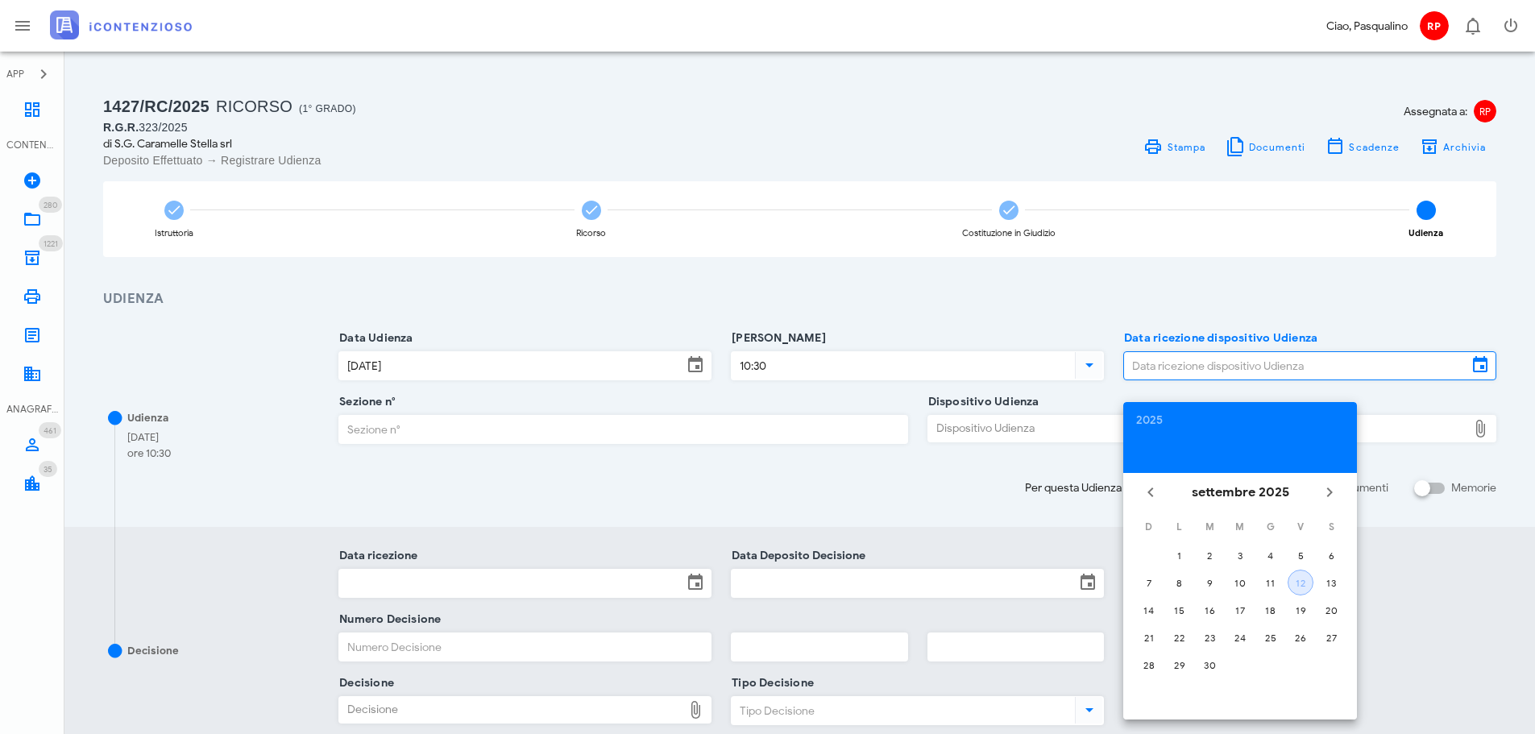
click at [1300, 583] on div "12" at bounding box center [1300, 583] width 24 height 12
type input "12/09/2025"
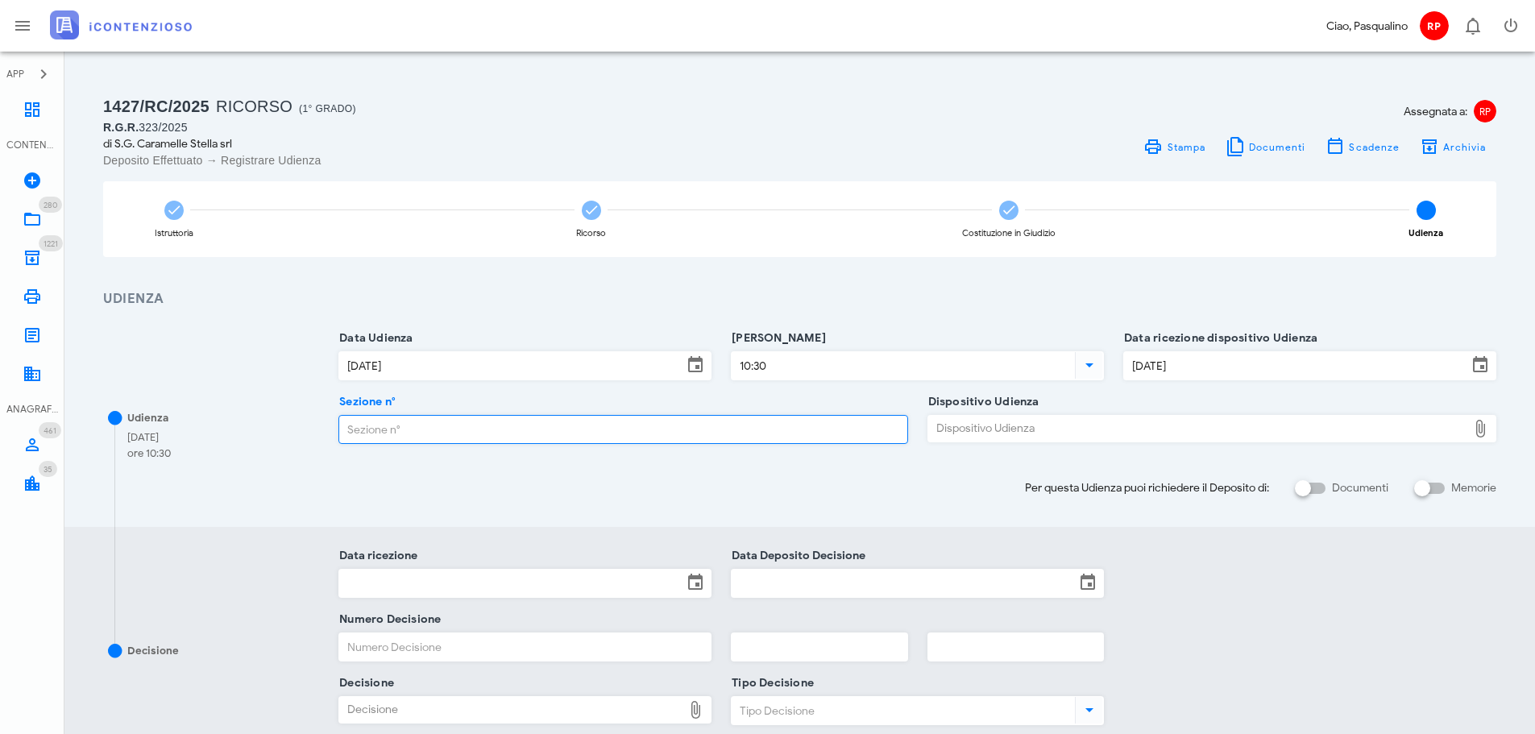
click at [649, 424] on input "Sezione n°" at bounding box center [622, 429] width 567 height 27
type input "3"
click at [1011, 417] on div "Dispositivo Udienza" at bounding box center [1197, 429] width 539 height 26
type input "C:\fakepath\AvvTratt___2060_2024.pdf"
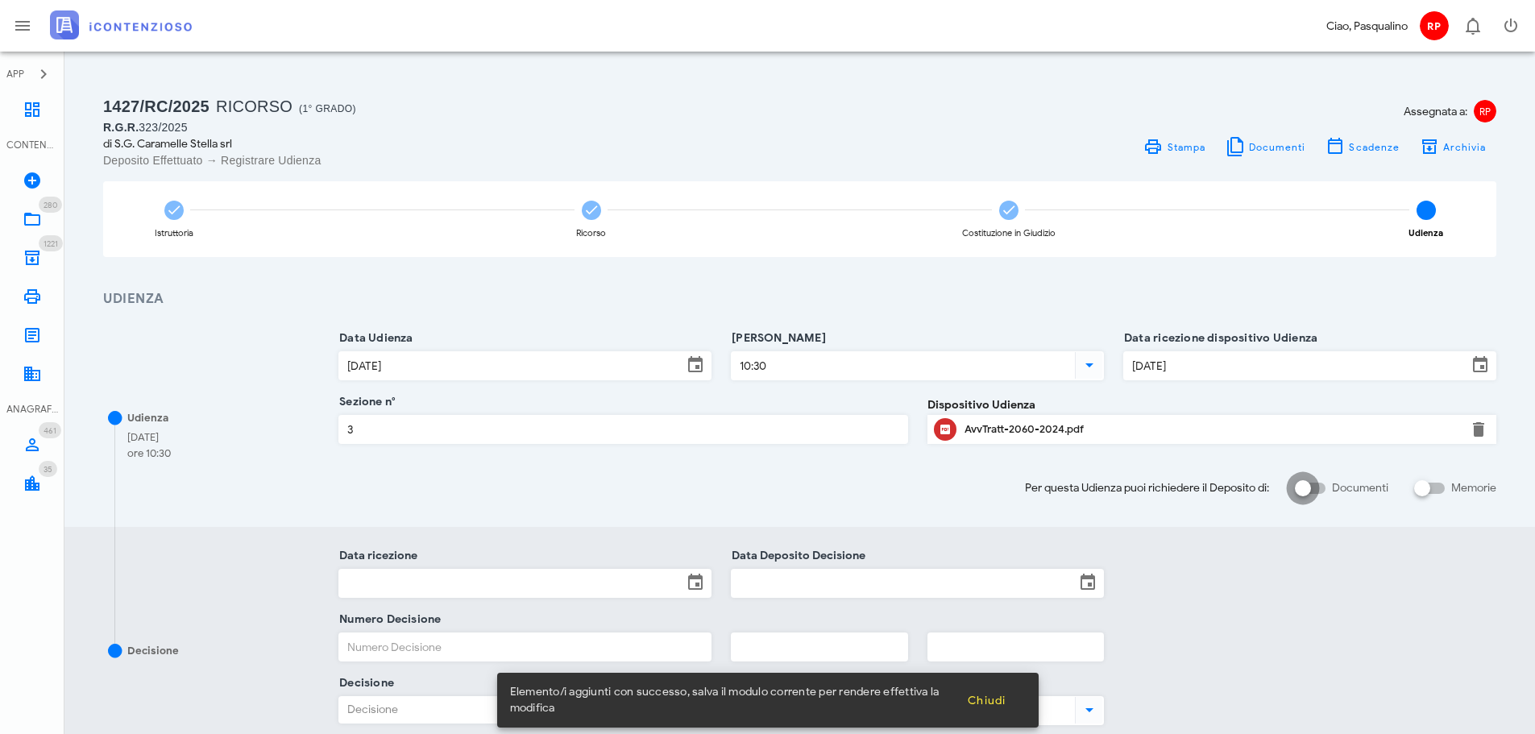
click at [1300, 500] on div at bounding box center [1302, 488] width 27 height 27
checkbox input "true"
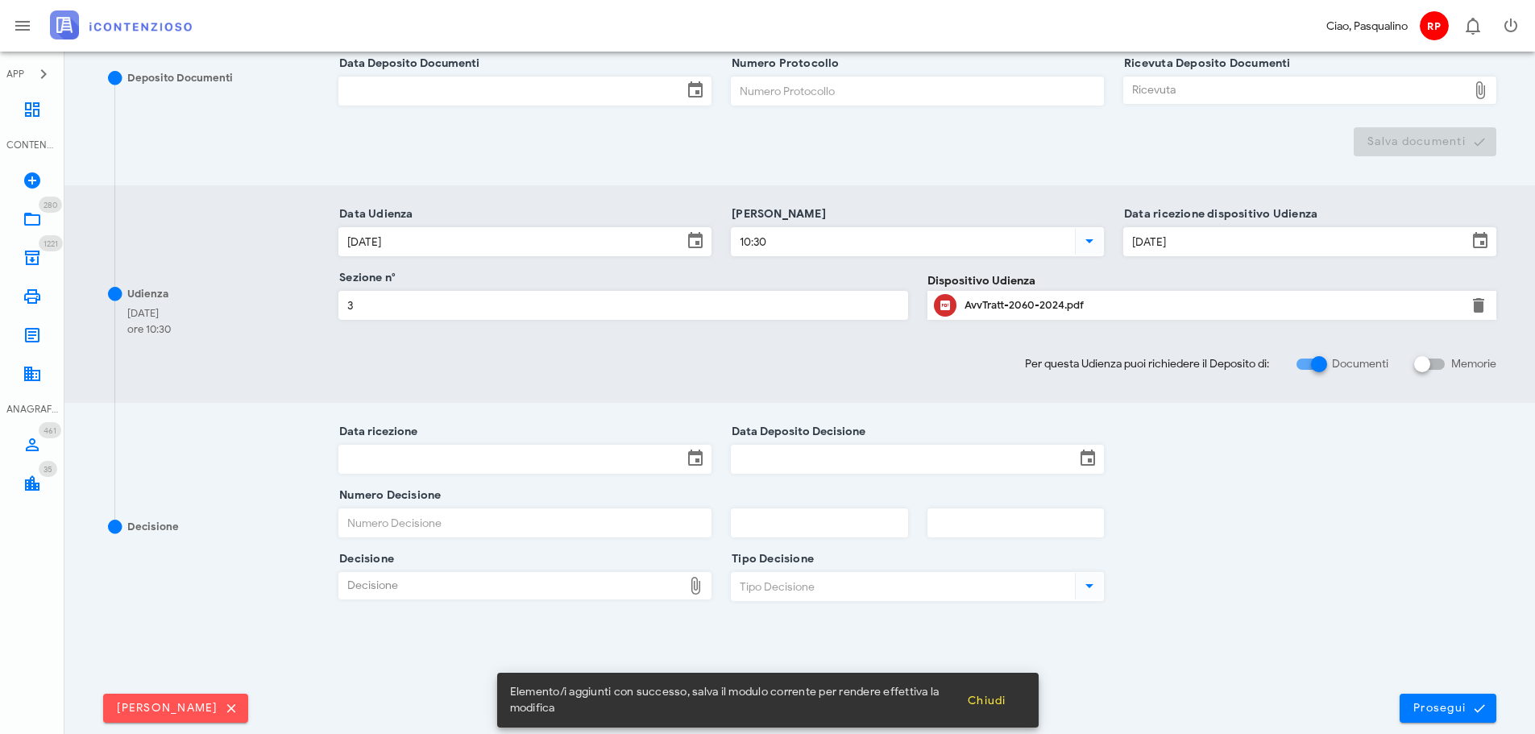
scroll to position [421, 0]
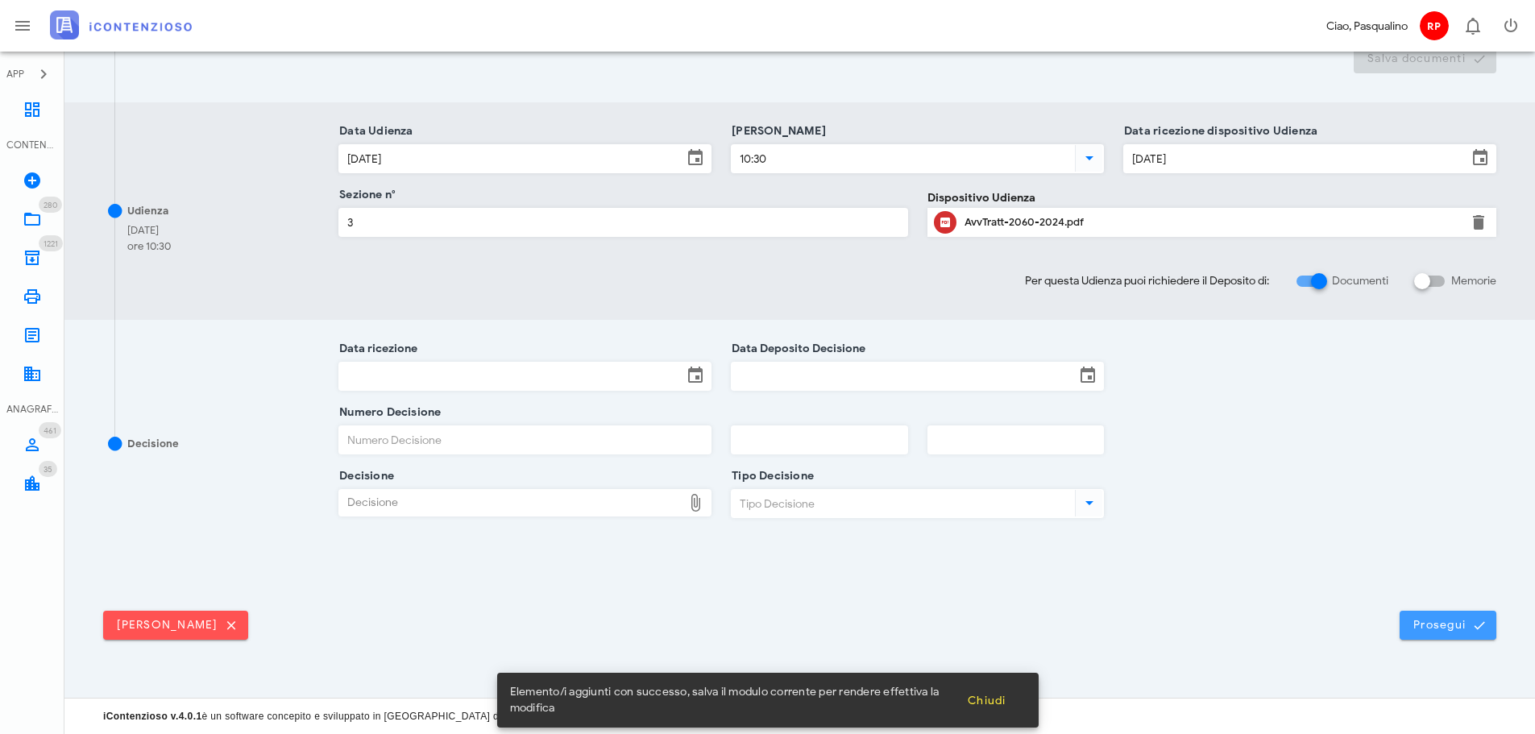
click at [1435, 614] on button "Prosegui" at bounding box center [1447, 625] width 97 height 29
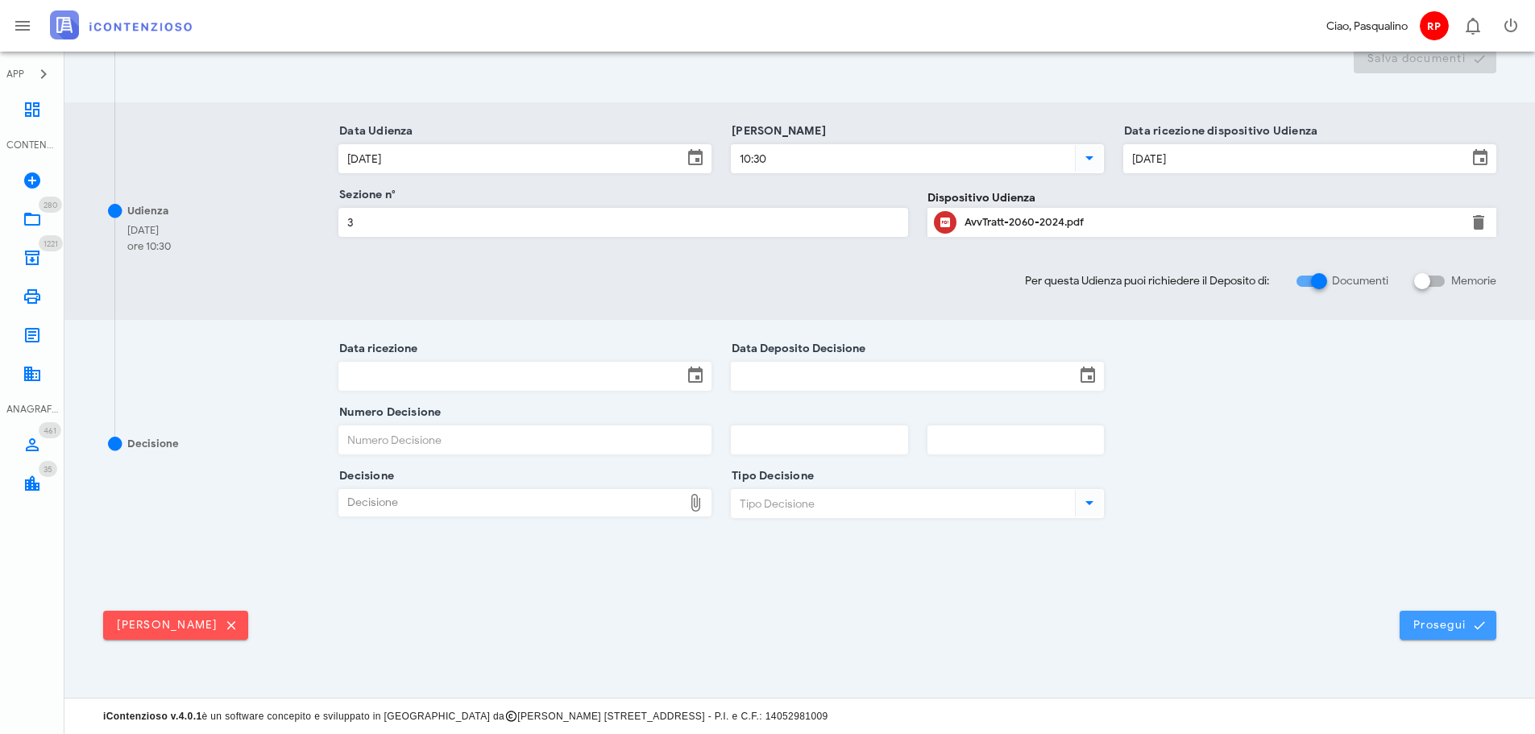
drag, startPoint x: 1432, startPoint y: 611, endPoint x: 1391, endPoint y: 615, distance: 40.5
click at [1432, 611] on button "Prosegui" at bounding box center [1447, 625] width 97 height 29
click at [45, 107] on link "Dashboard" at bounding box center [32, 109] width 64 height 39
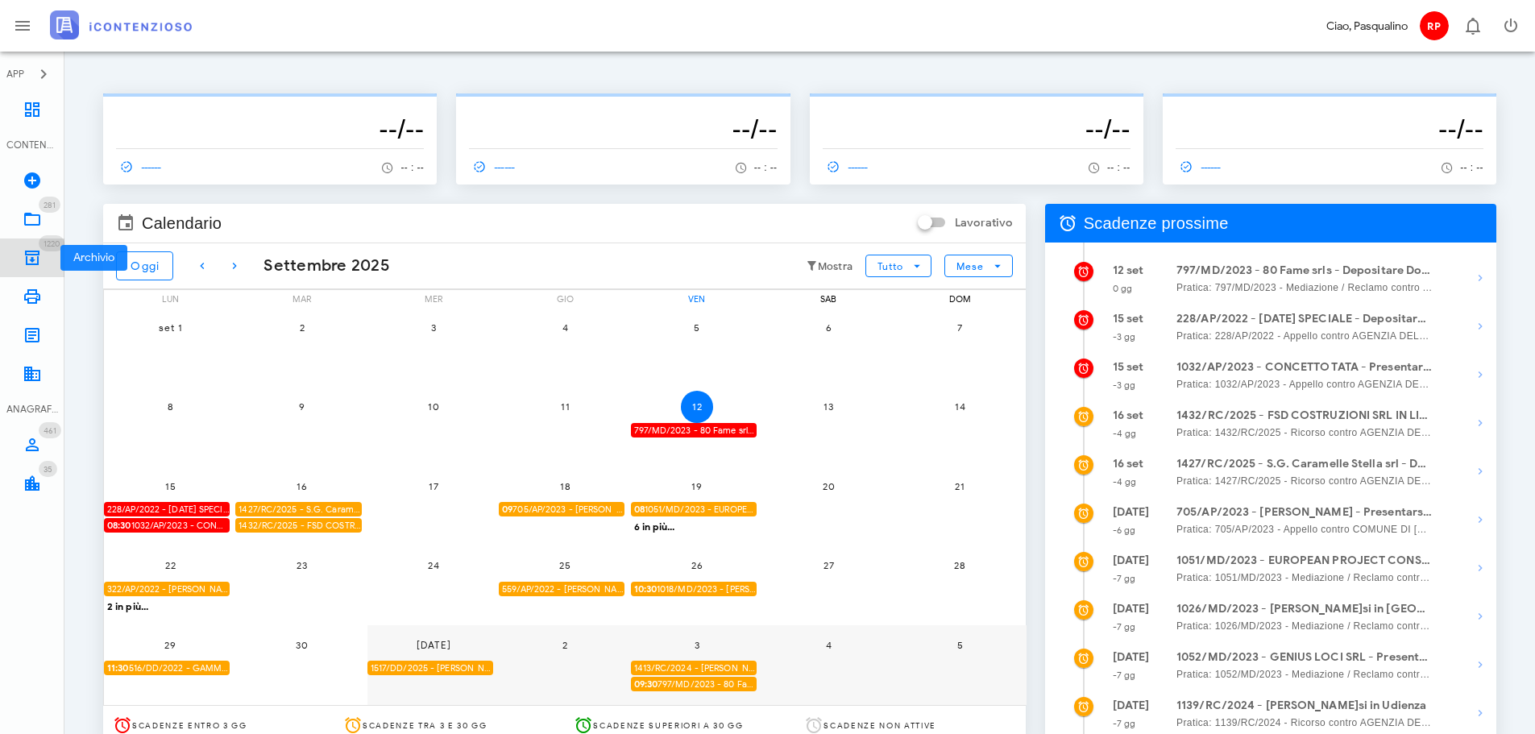
click at [35, 265] on icon at bounding box center [32, 257] width 19 height 19
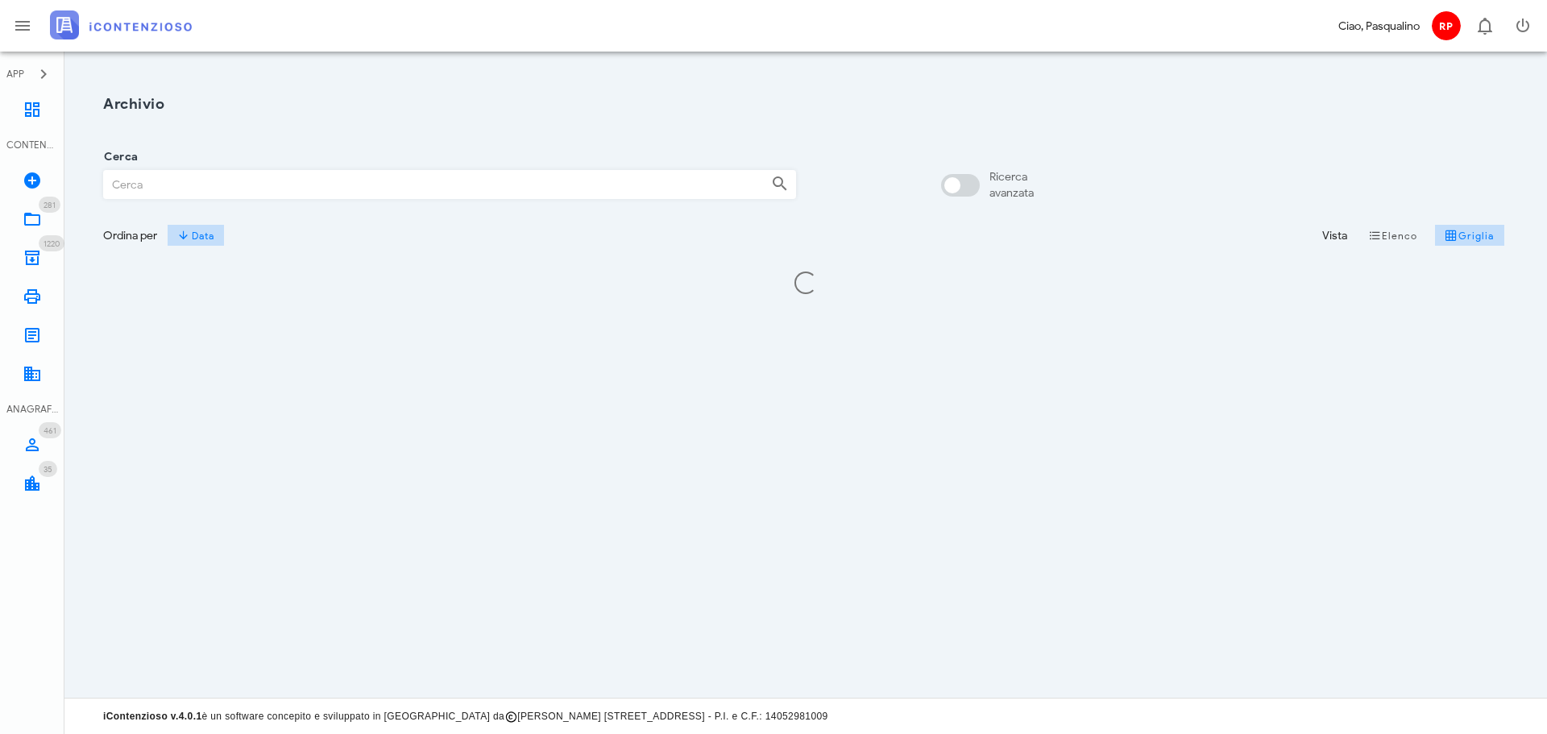
click at [467, 189] on input "Cerca" at bounding box center [431, 184] width 654 height 27
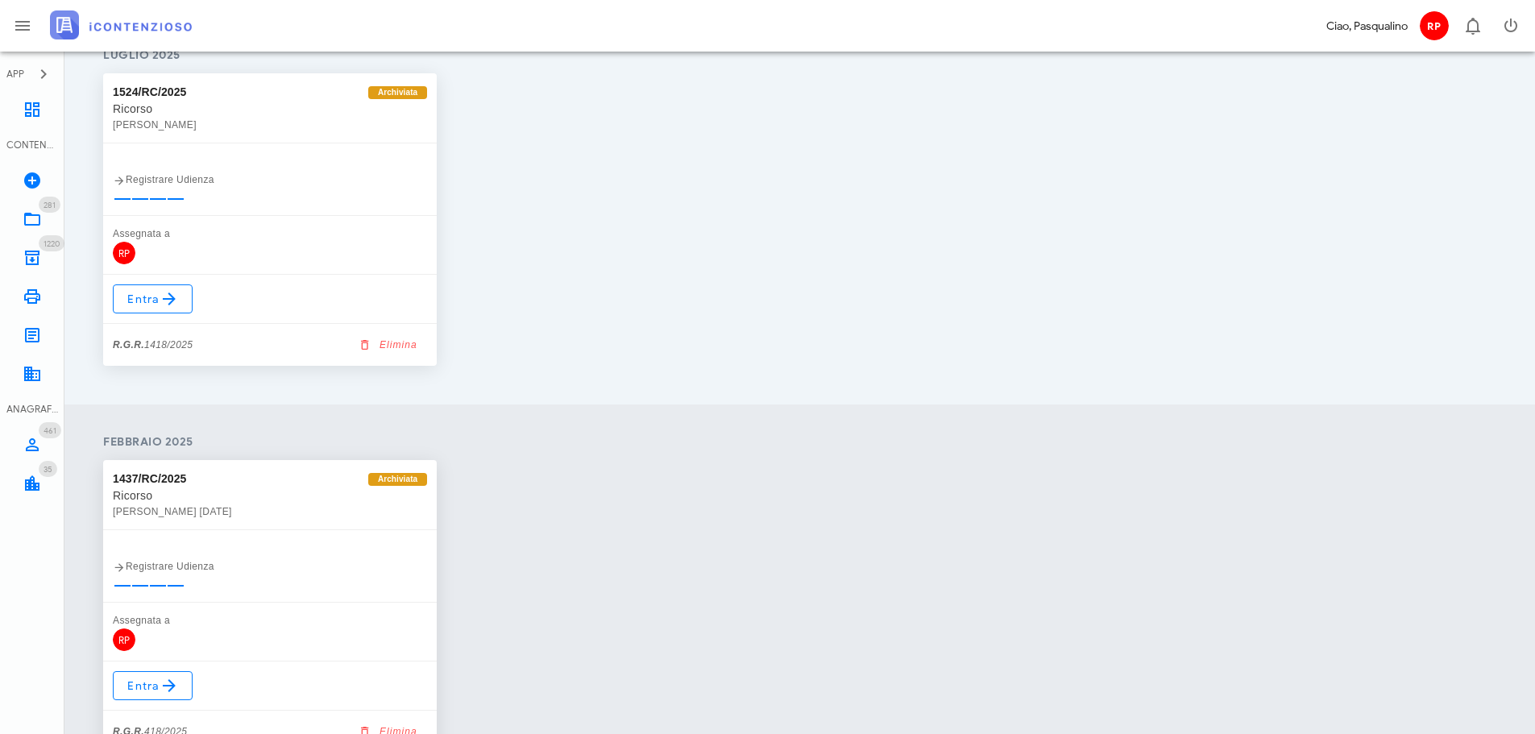
scroll to position [364, 0]
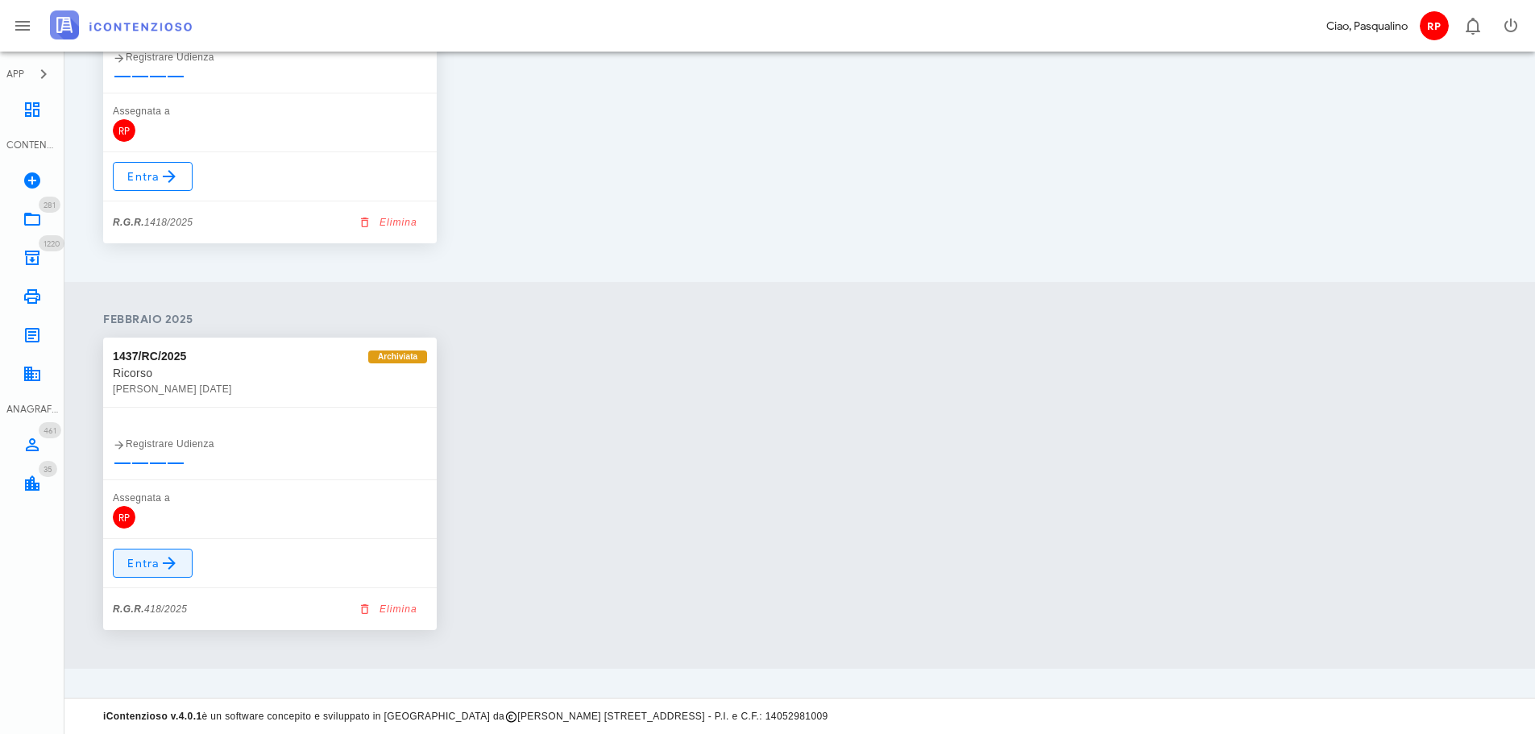
type input "418/2025"
click at [151, 559] on span "Entra" at bounding box center [152, 563] width 52 height 19
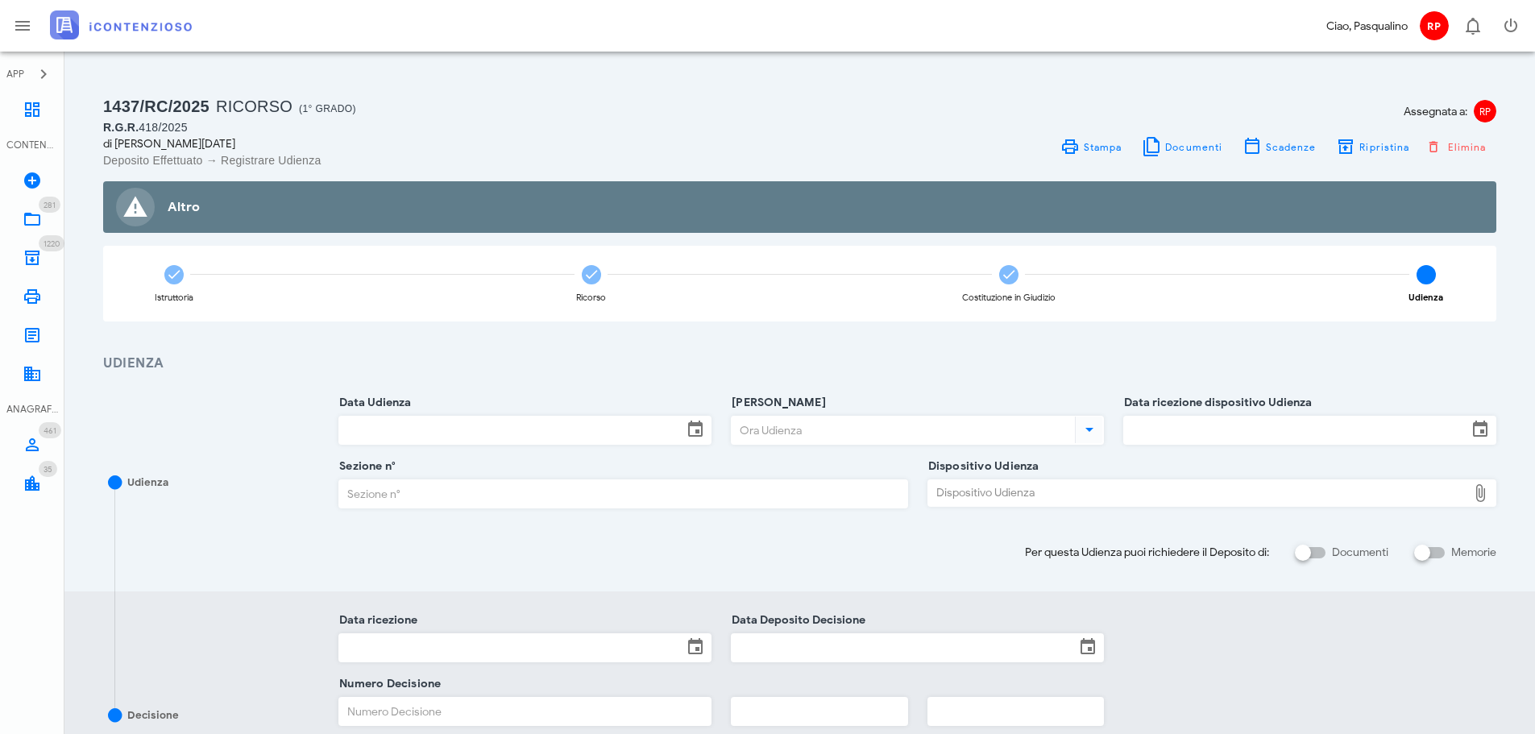
click at [1370, 135] on div "Assegnata a: RP Stampa Documenti Scadenze Ripristina Elimina" at bounding box center [1153, 130] width 707 height 75
click at [1368, 143] on span "Ripristina" at bounding box center [1383, 147] width 51 height 12
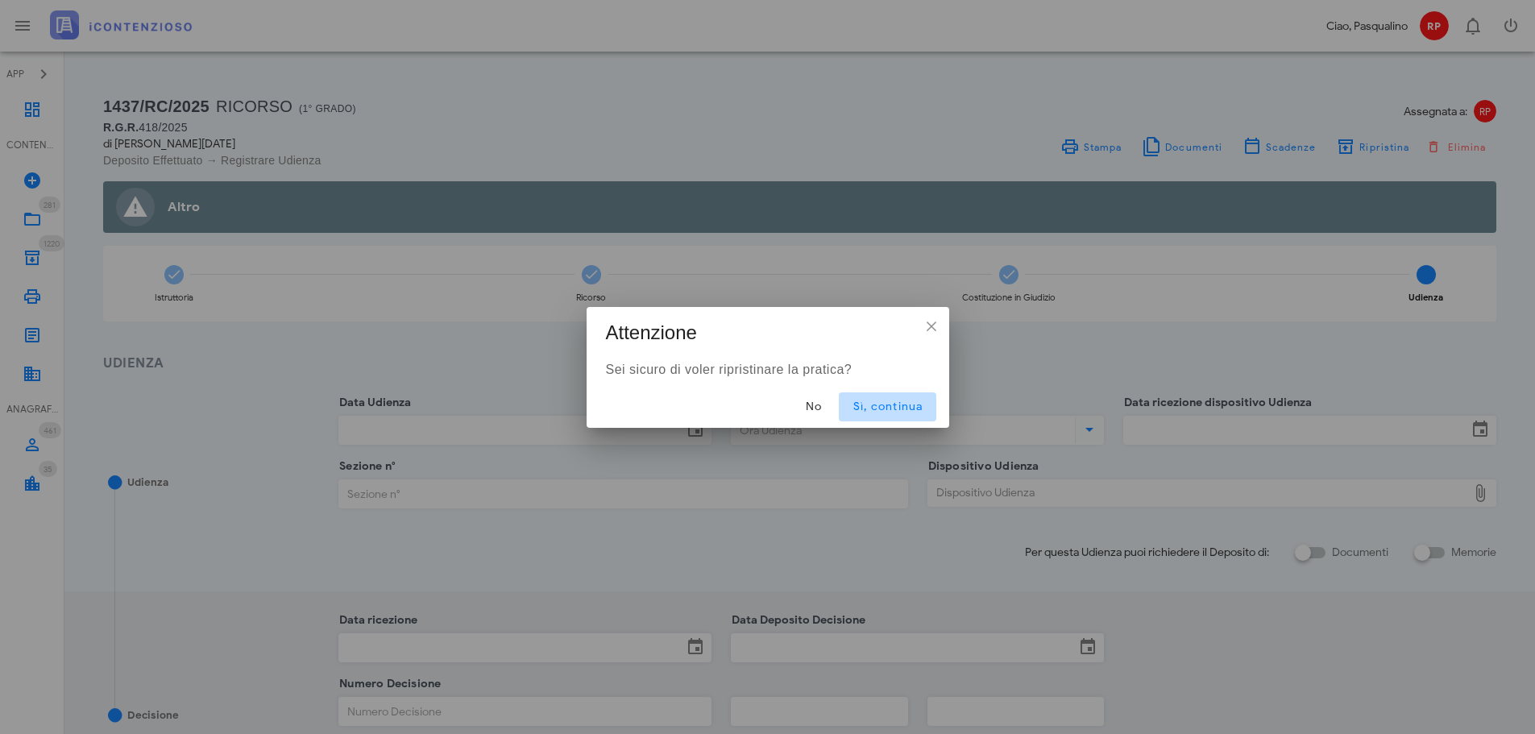
click at [901, 396] on button "Sì, continua" at bounding box center [887, 406] width 97 height 29
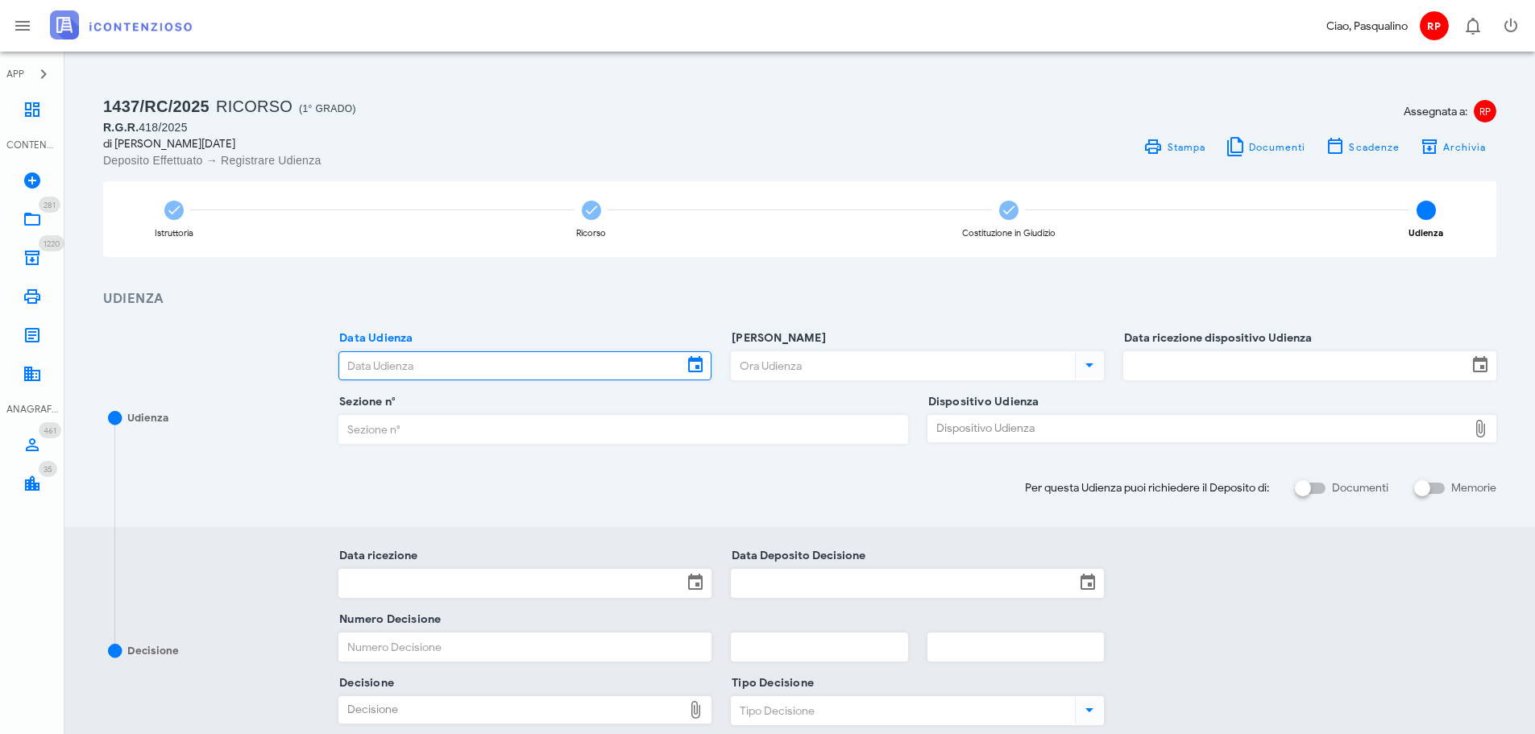
click at [515, 375] on input "Data Udienza" at bounding box center [510, 365] width 343 height 27
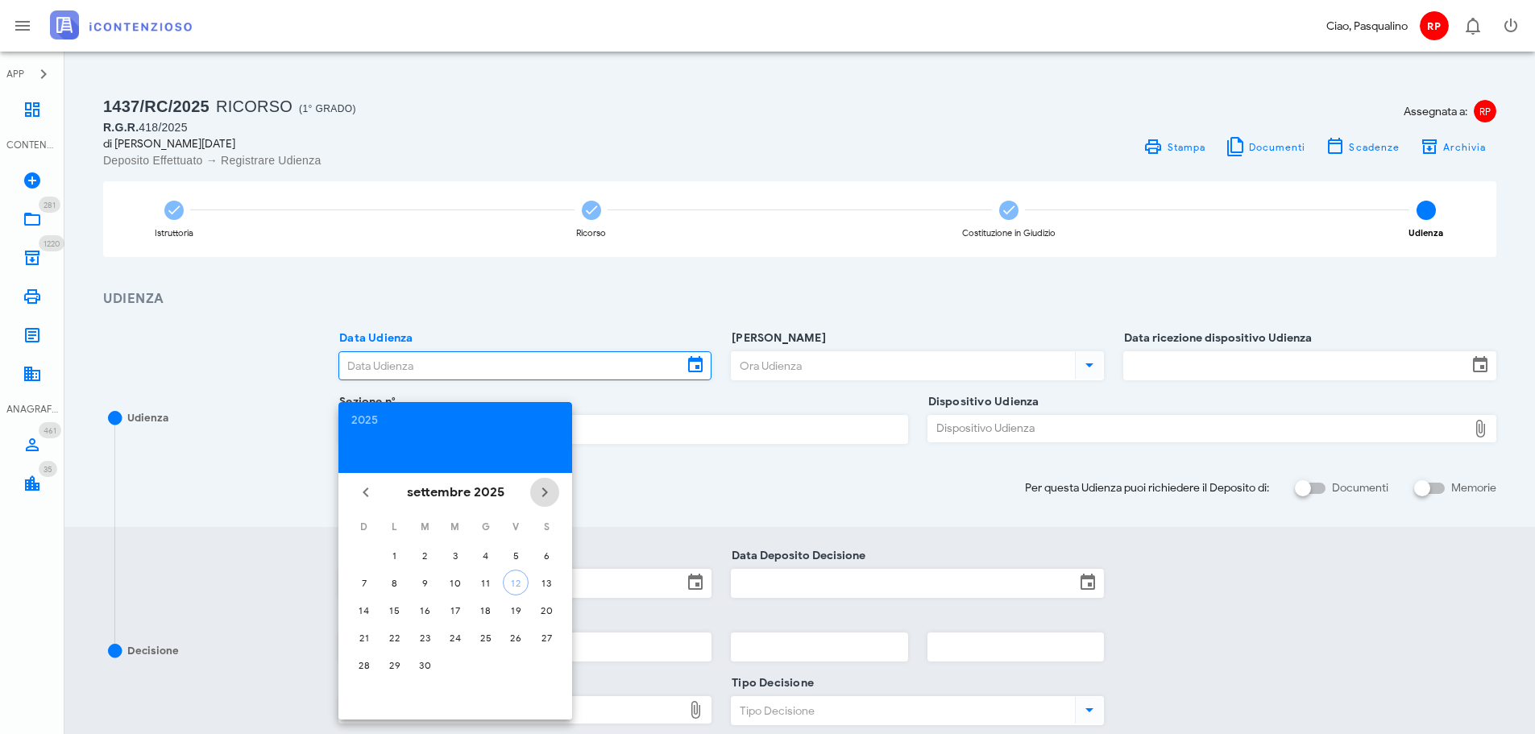
click at [549, 489] on icon "Il prossimo mese" at bounding box center [544, 492] width 19 height 19
click at [375, 491] on icon "Il mese scorso" at bounding box center [365, 492] width 19 height 19
click at [413, 580] on div "7" at bounding box center [425, 583] width 26 height 12
type input "[DATE]"
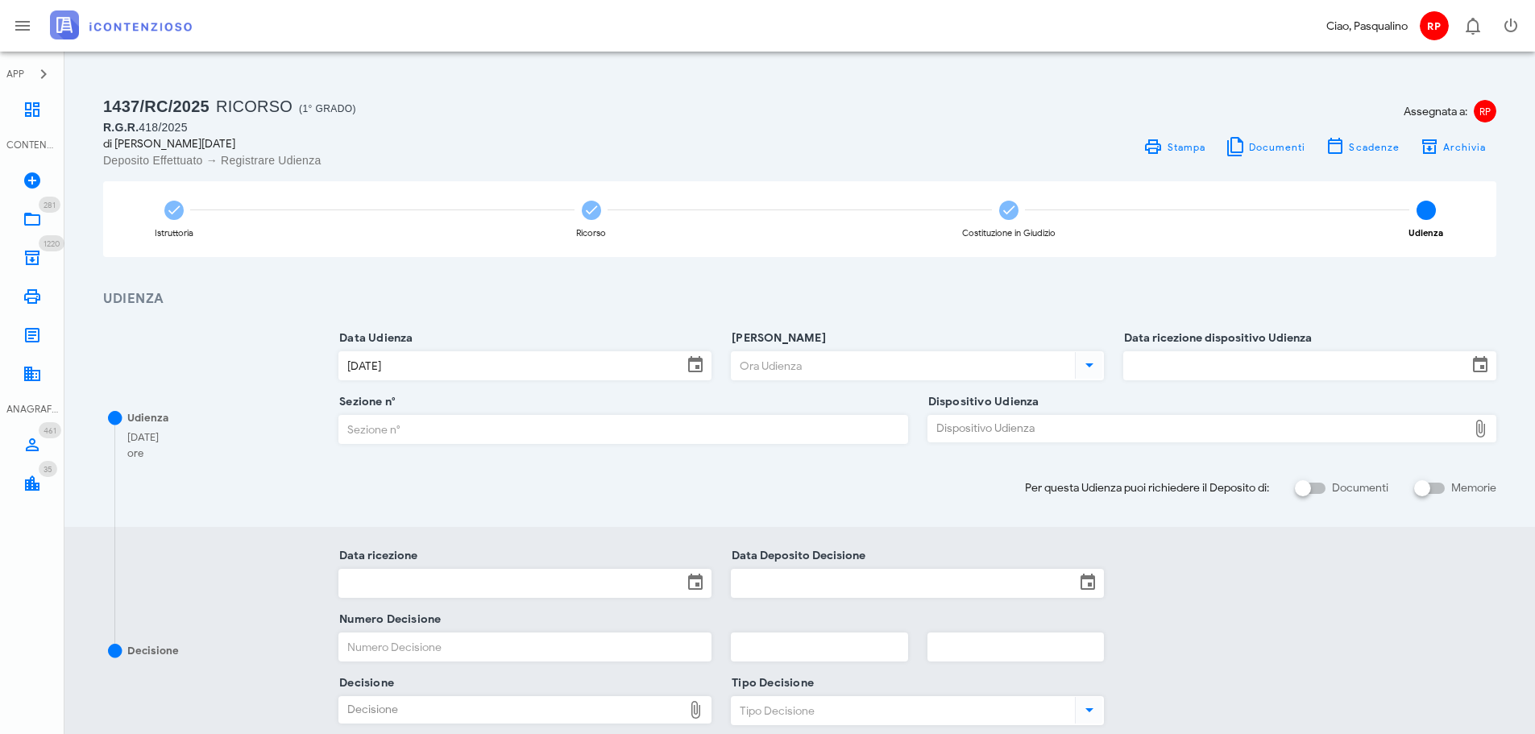
click at [859, 381] on div "[PERSON_NAME]" at bounding box center [917, 376] width 373 height 51
click at [859, 377] on input "[PERSON_NAME]" at bounding box center [902, 365] width 340 height 27
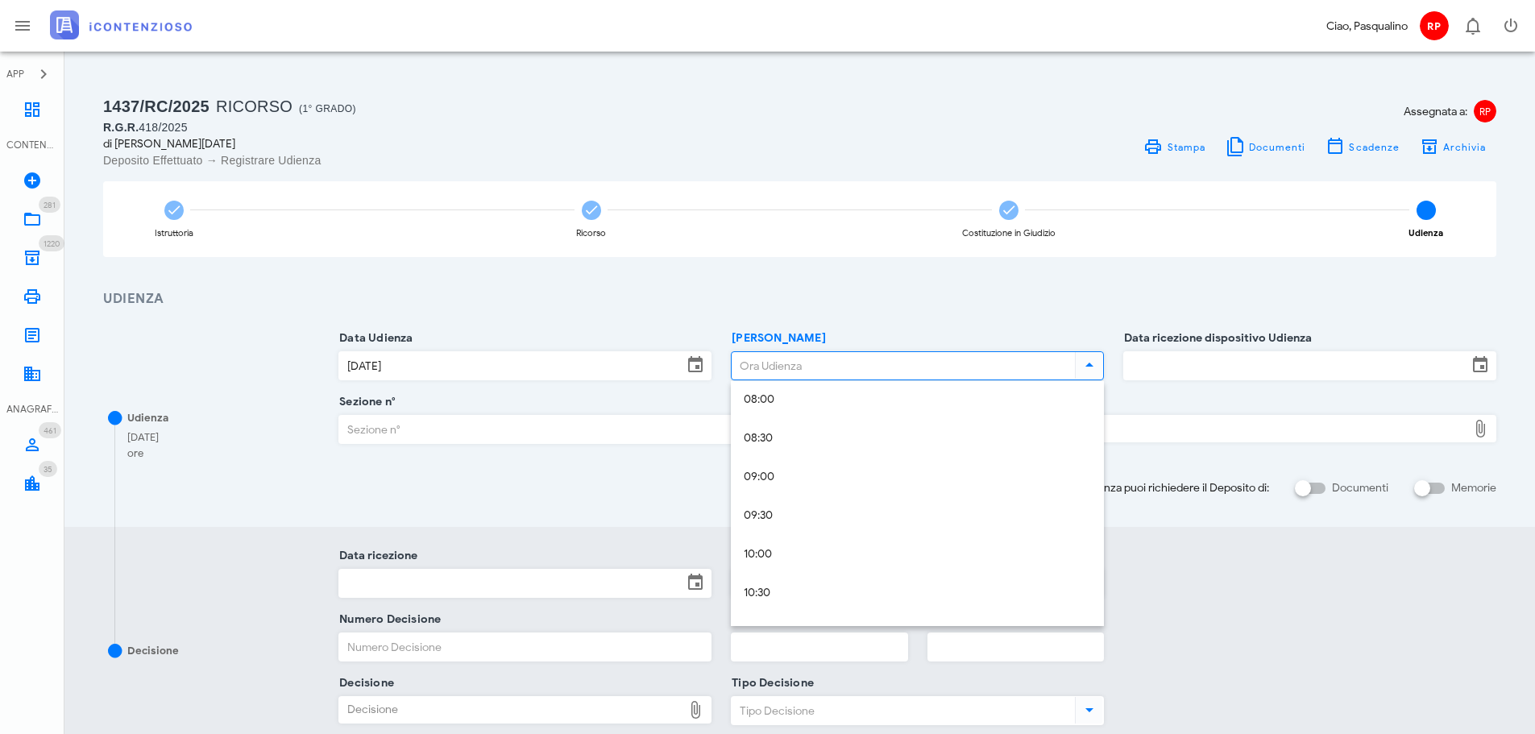
scroll to position [645, 0]
click at [785, 576] on div "10:30" at bounding box center [917, 575] width 347 height 14
type input "10:30"
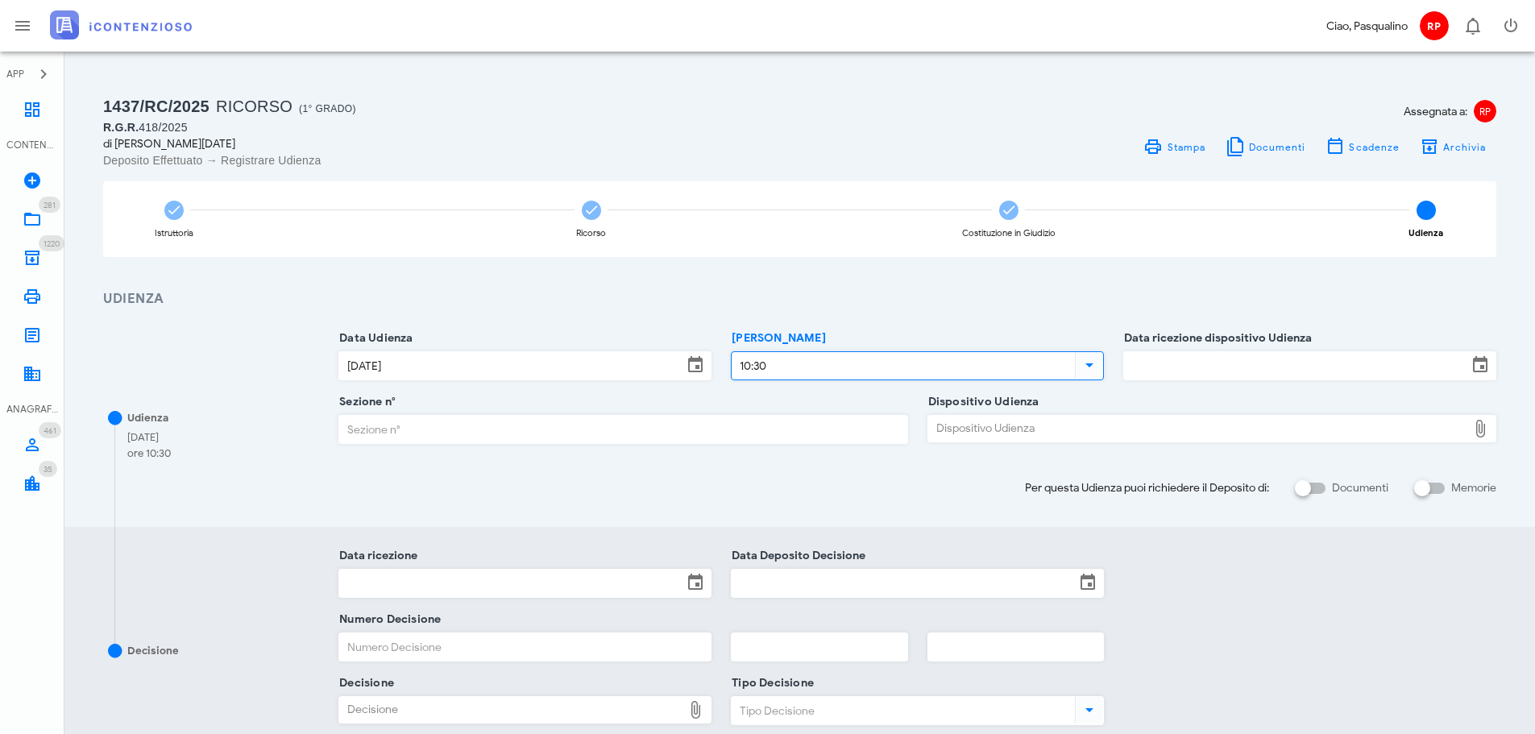
click at [1209, 362] on input "Data ricezione dispositivo Udienza" at bounding box center [1295, 365] width 343 height 27
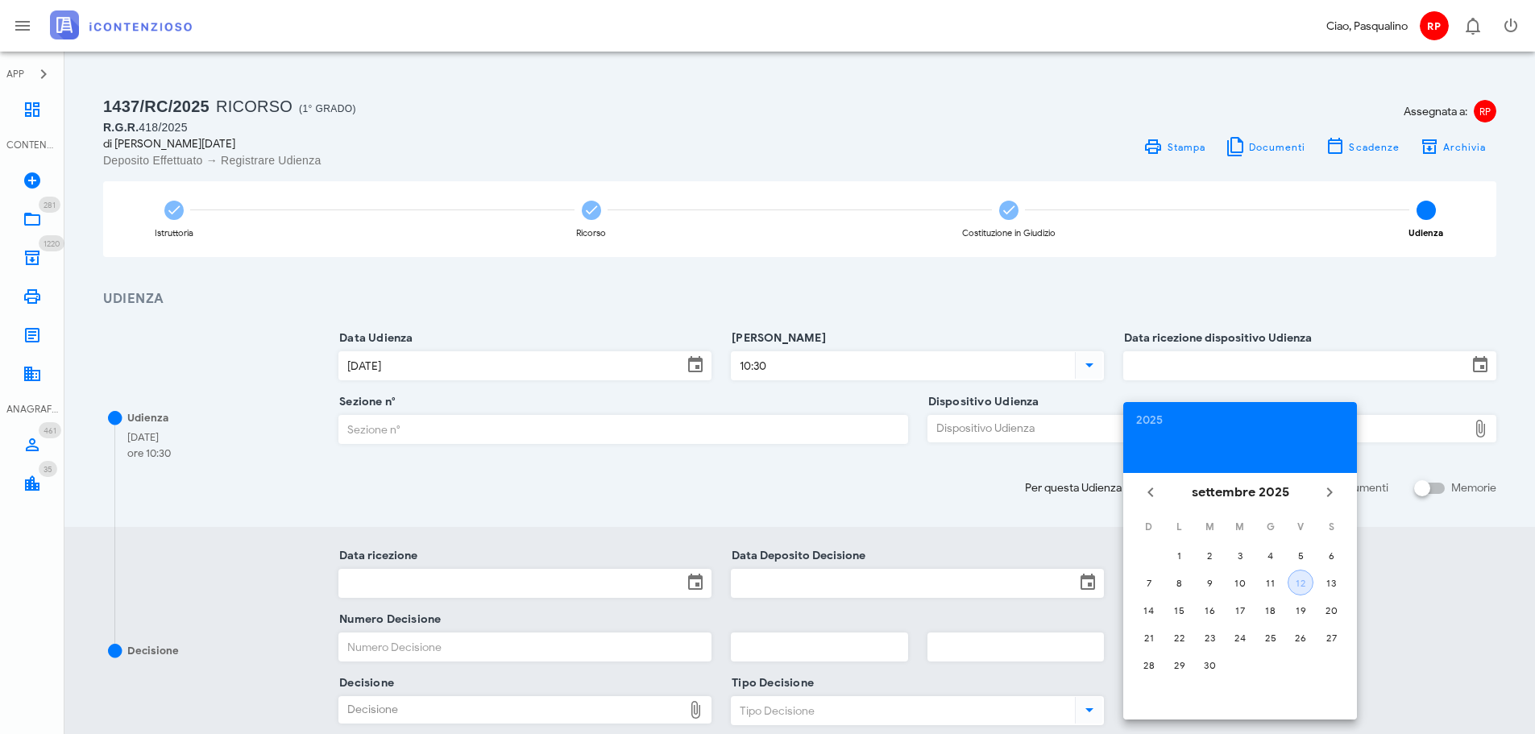
click at [1296, 585] on div "12" at bounding box center [1300, 583] width 24 height 12
type input "12/09/2025"
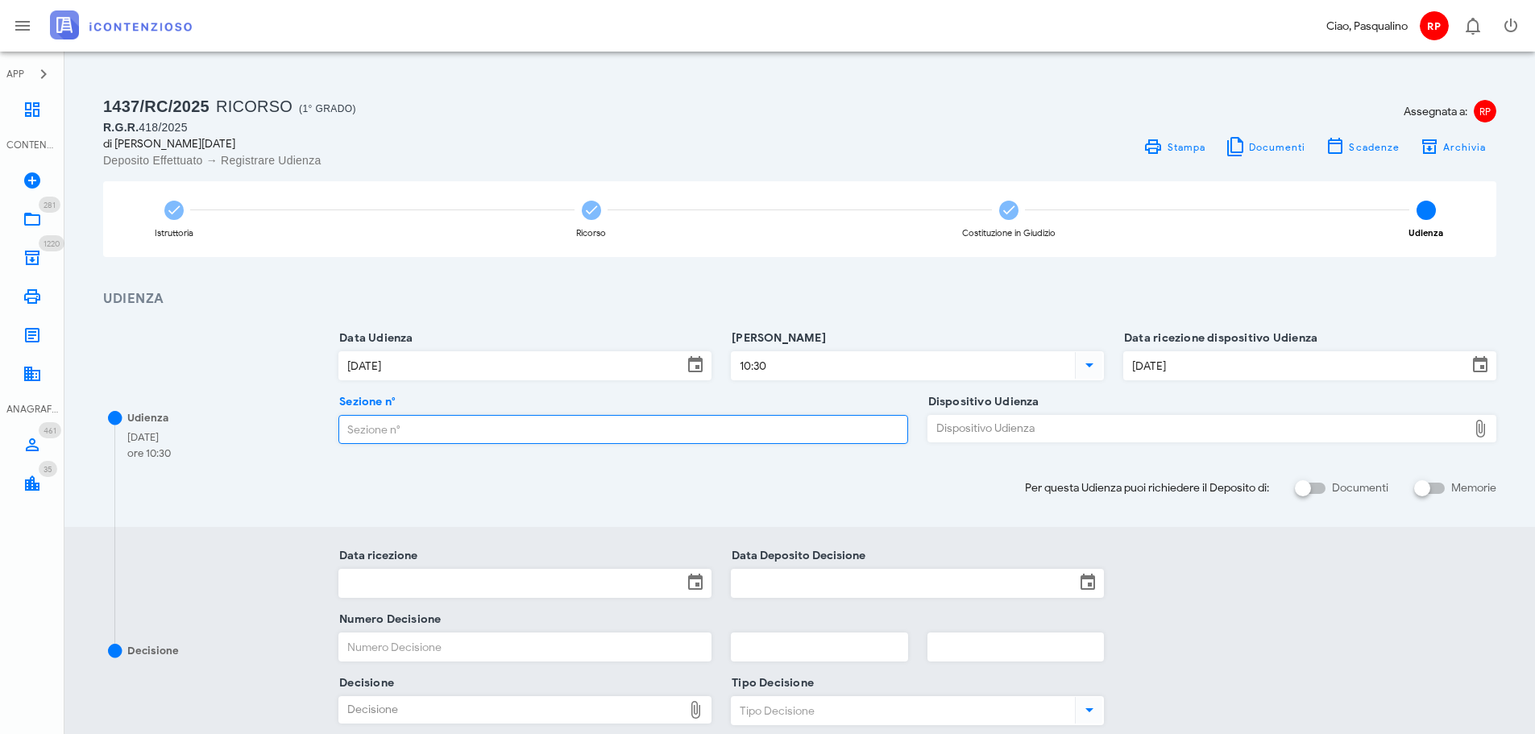
click at [628, 428] on input "Sezione n°" at bounding box center [622, 429] width 567 height 27
type input "3"
click at [985, 427] on div "Dispositivo Udienza" at bounding box center [1197, 429] width 539 height 26
type input "C:\fakepath\AvvTratt___2060_2024.pdf"
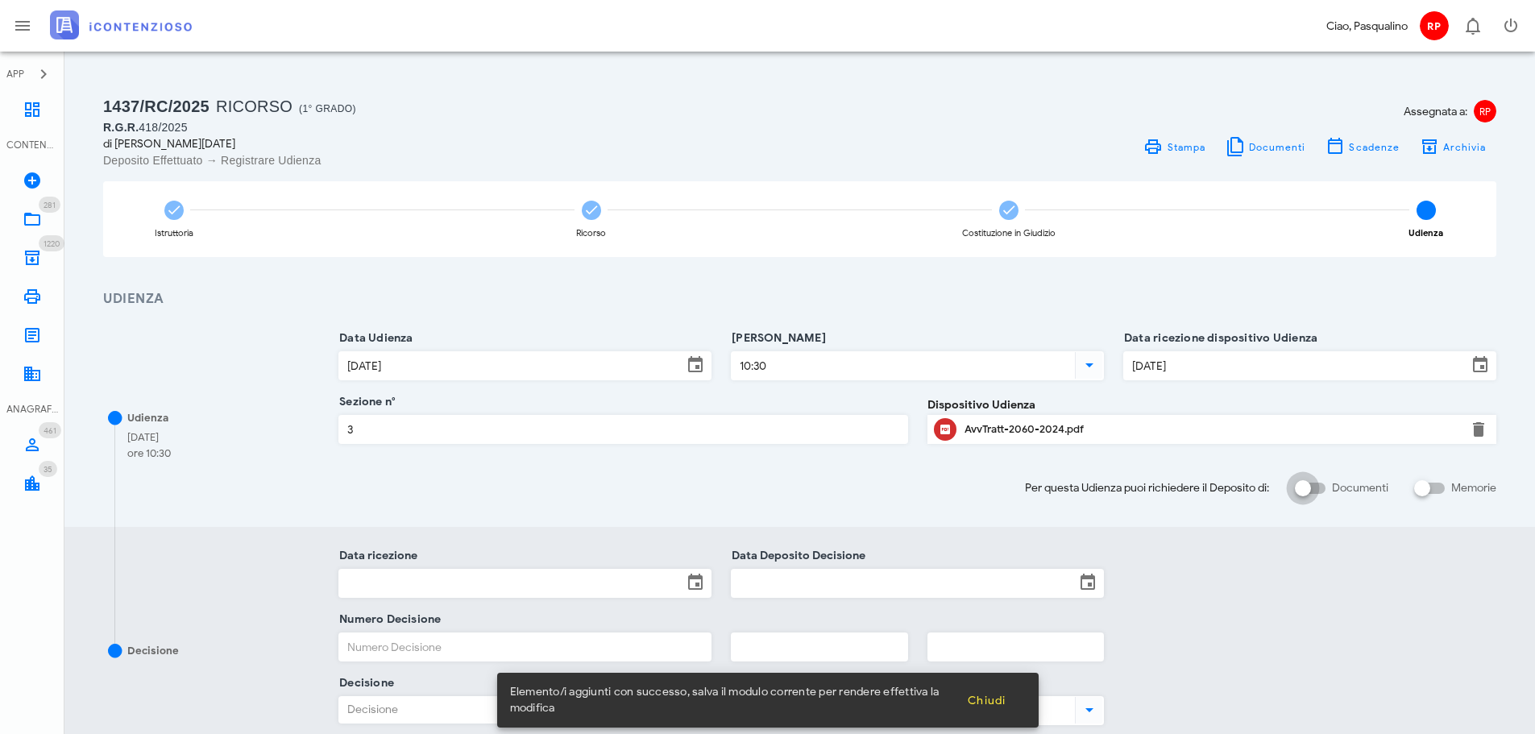
click at [1293, 487] on div at bounding box center [1302, 488] width 27 height 27
checkbox input "true"
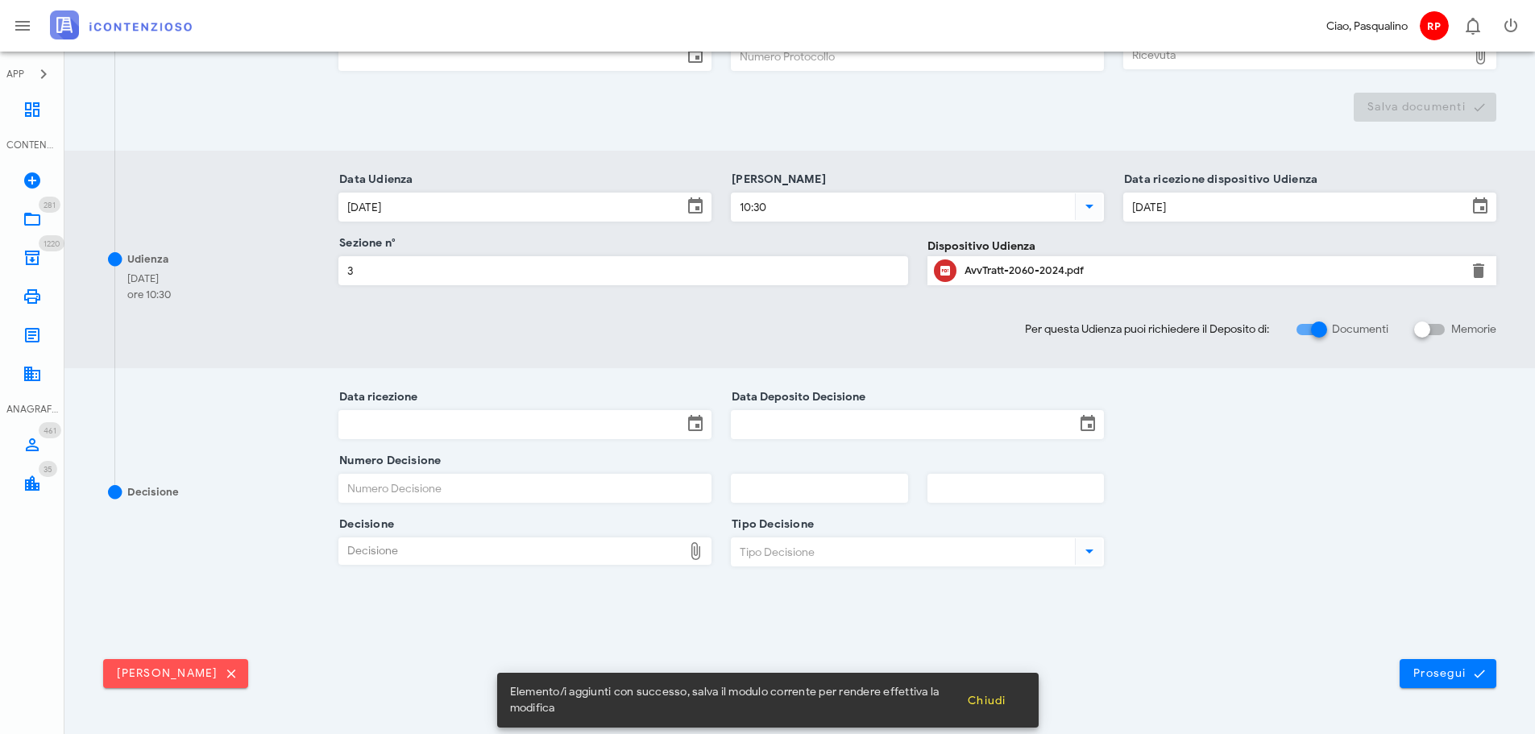
scroll to position [421, 0]
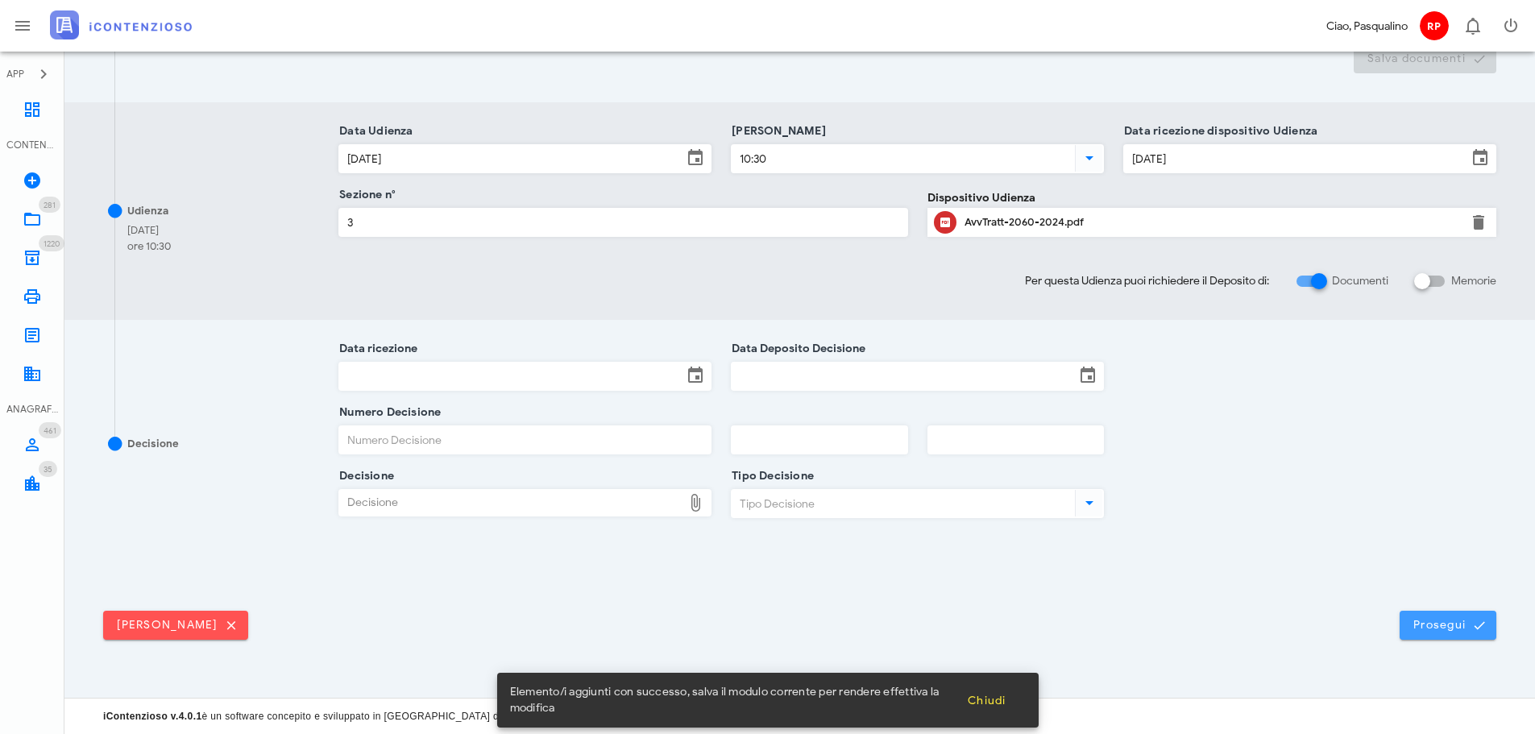
click at [1470, 624] on span "Prosegui" at bounding box center [1447, 625] width 71 height 15
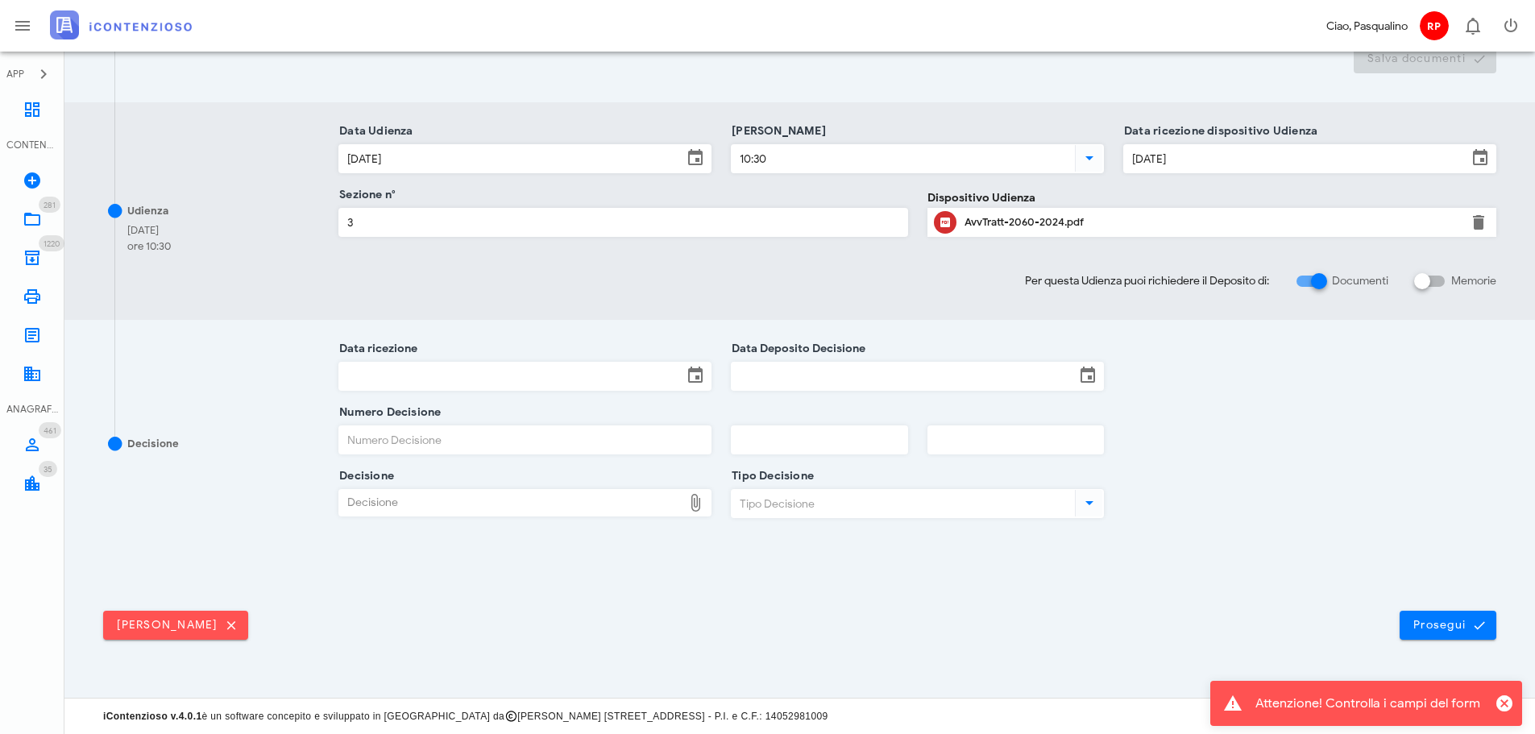
scroll to position [0, 0]
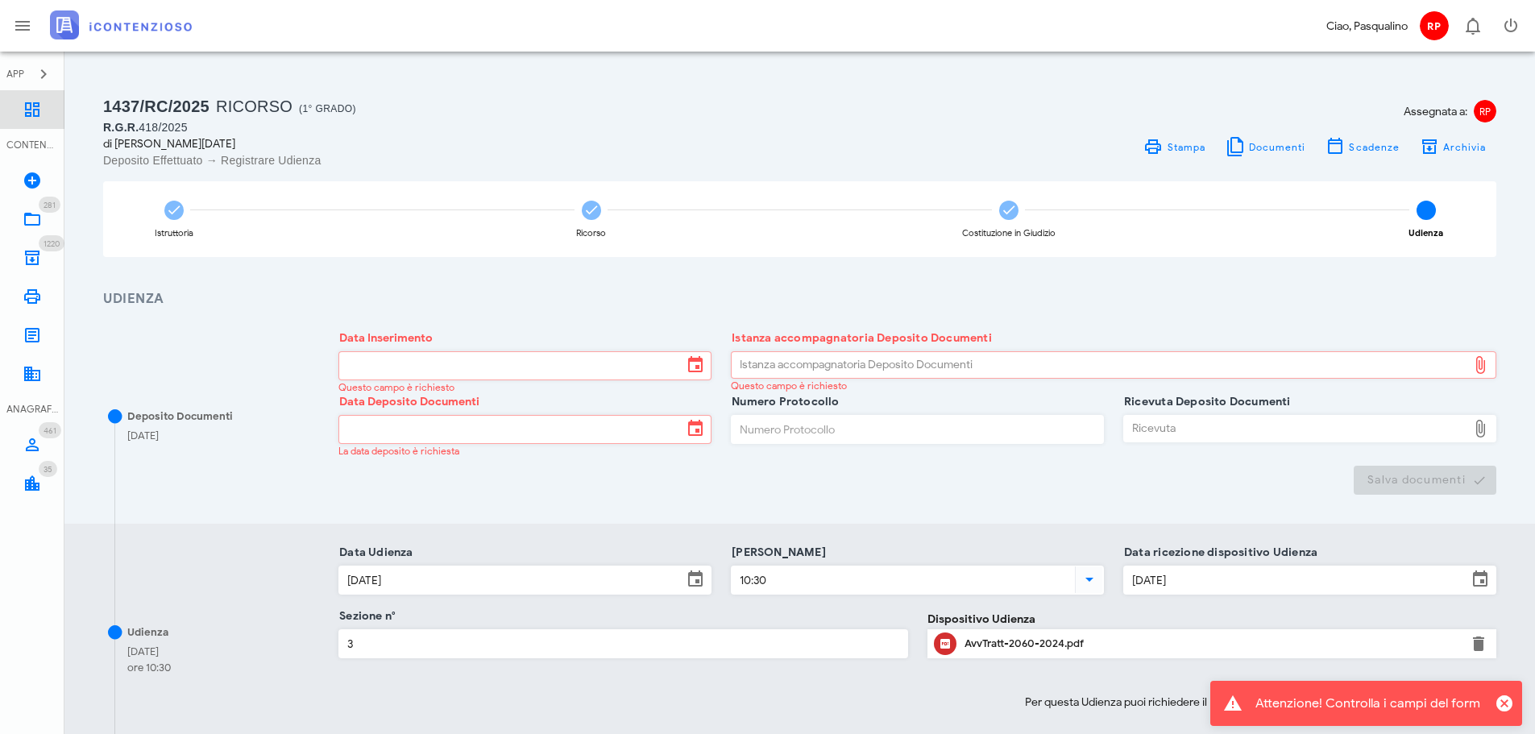
click at [43, 102] on link "Dashboard" at bounding box center [32, 109] width 64 height 39
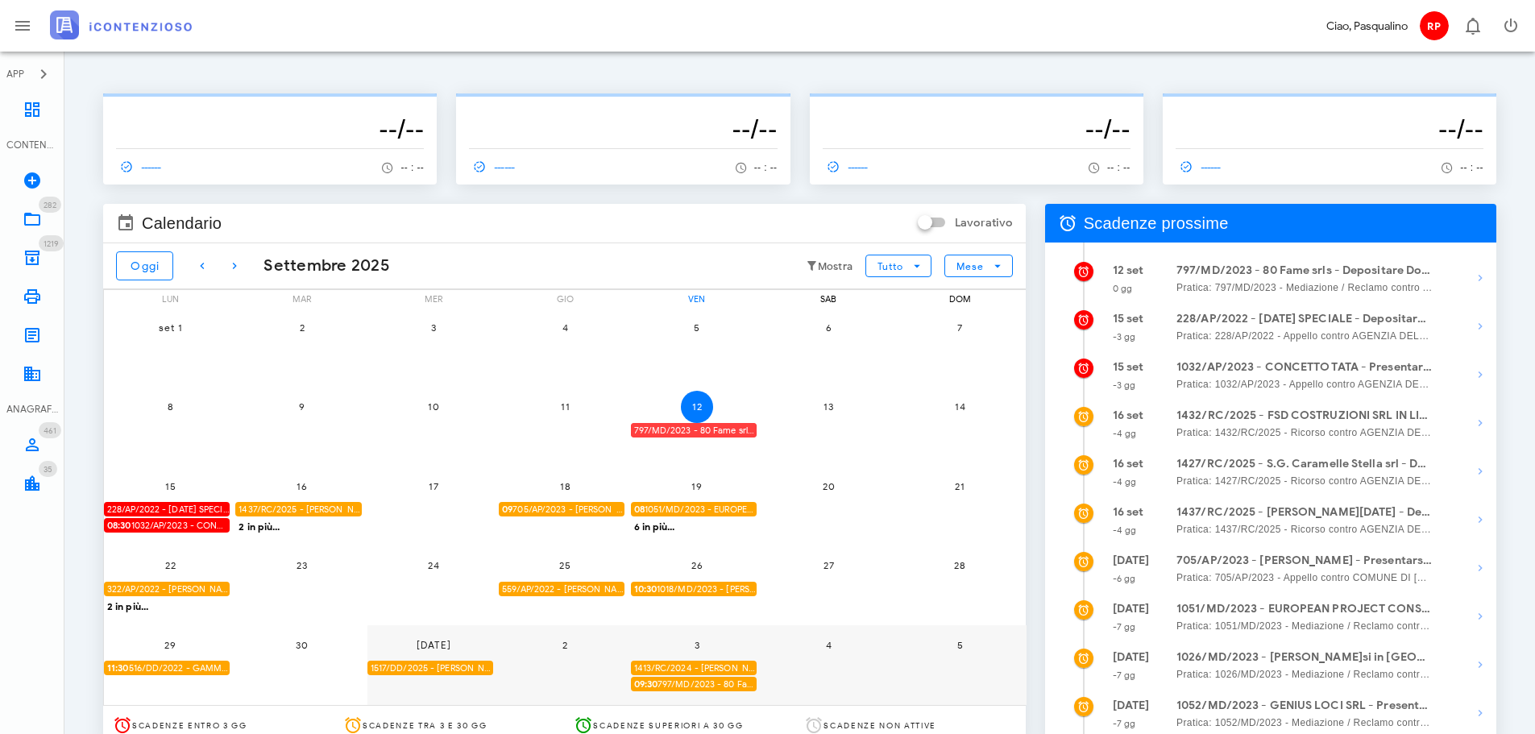
click at [673, 431] on div "797/MD/2023 - 80 Fame srls - Depositare Documenti per Udienza" at bounding box center [694, 430] width 126 height 15
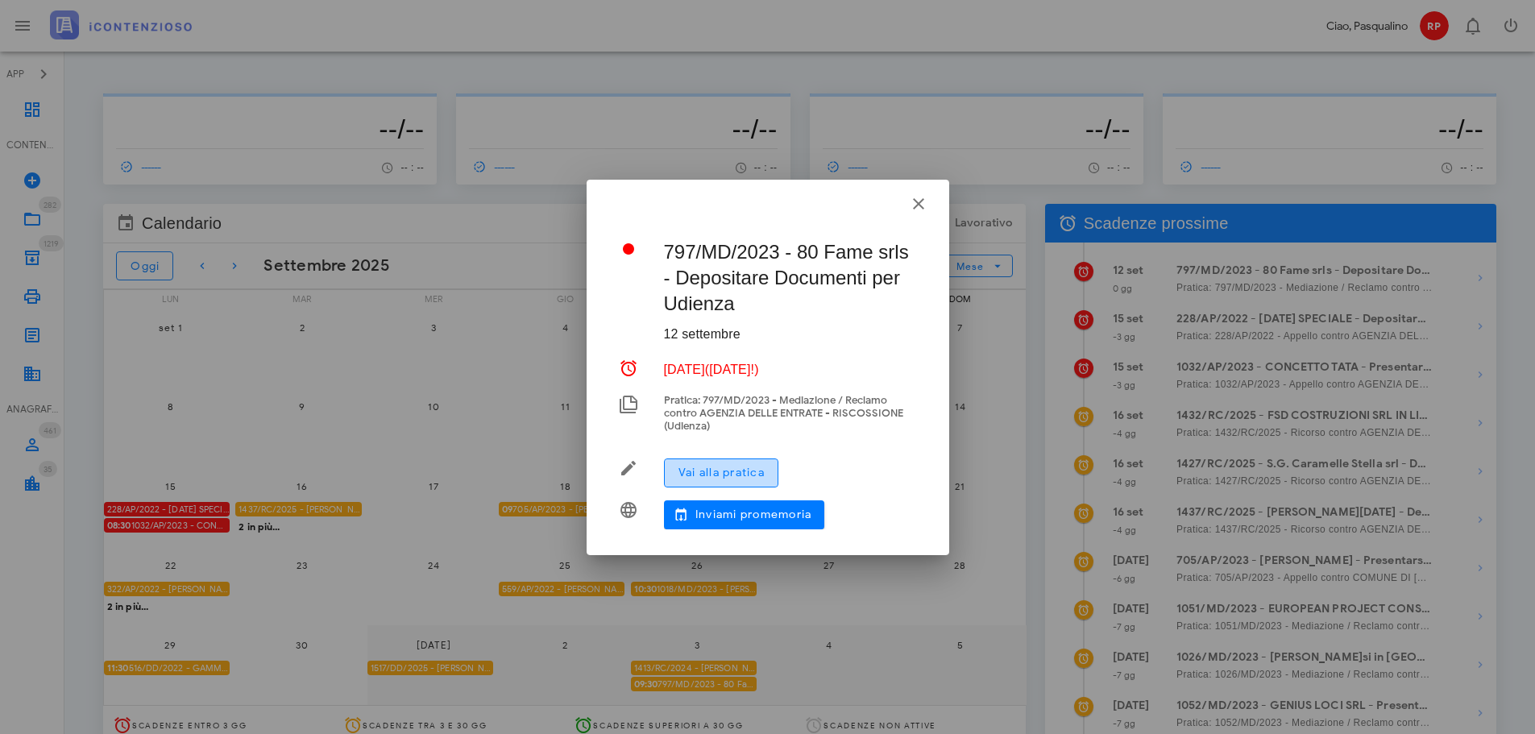
click at [746, 478] on span "Vai alla pratica" at bounding box center [721, 473] width 87 height 14
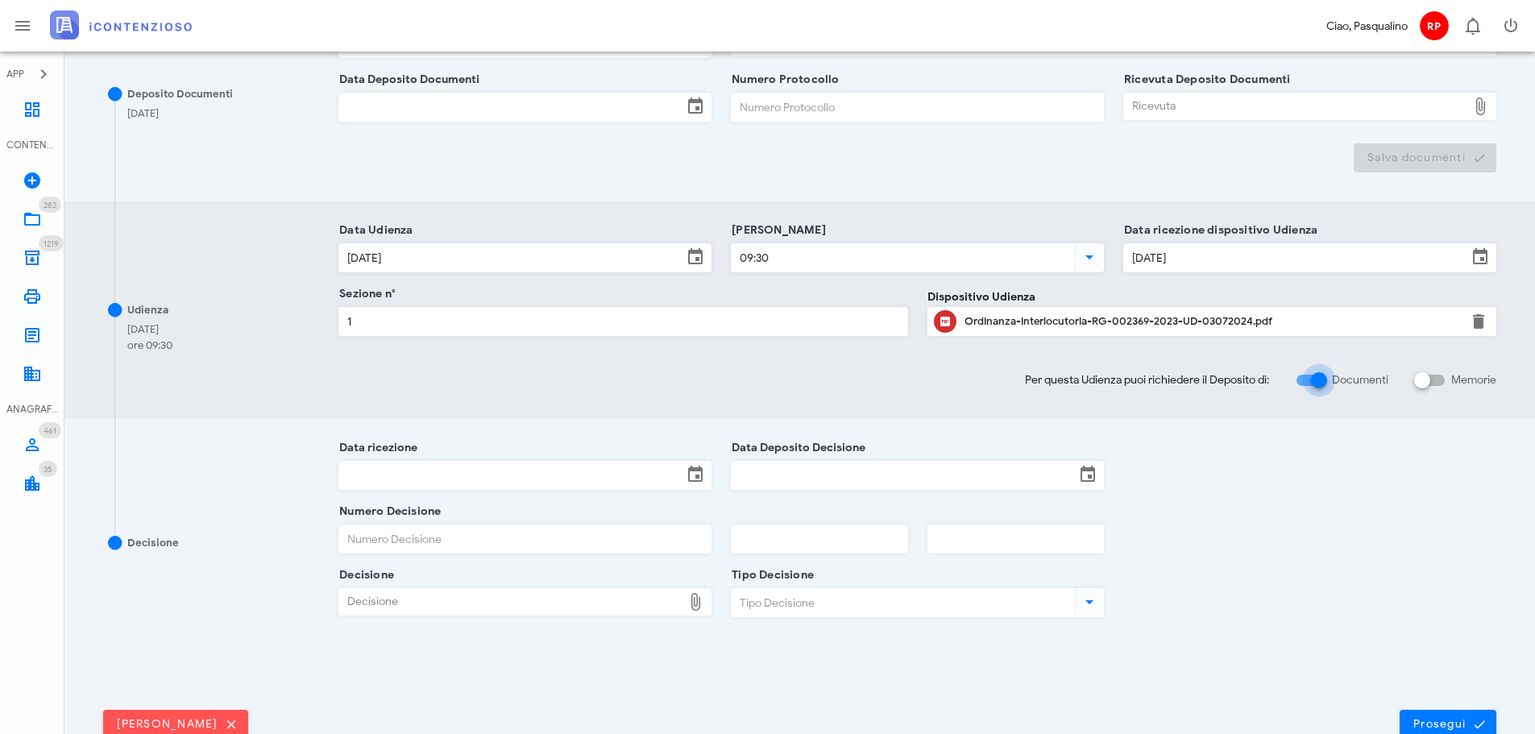
click at [1307, 374] on div at bounding box center [1318, 380] width 27 height 27
checkbox input "false"
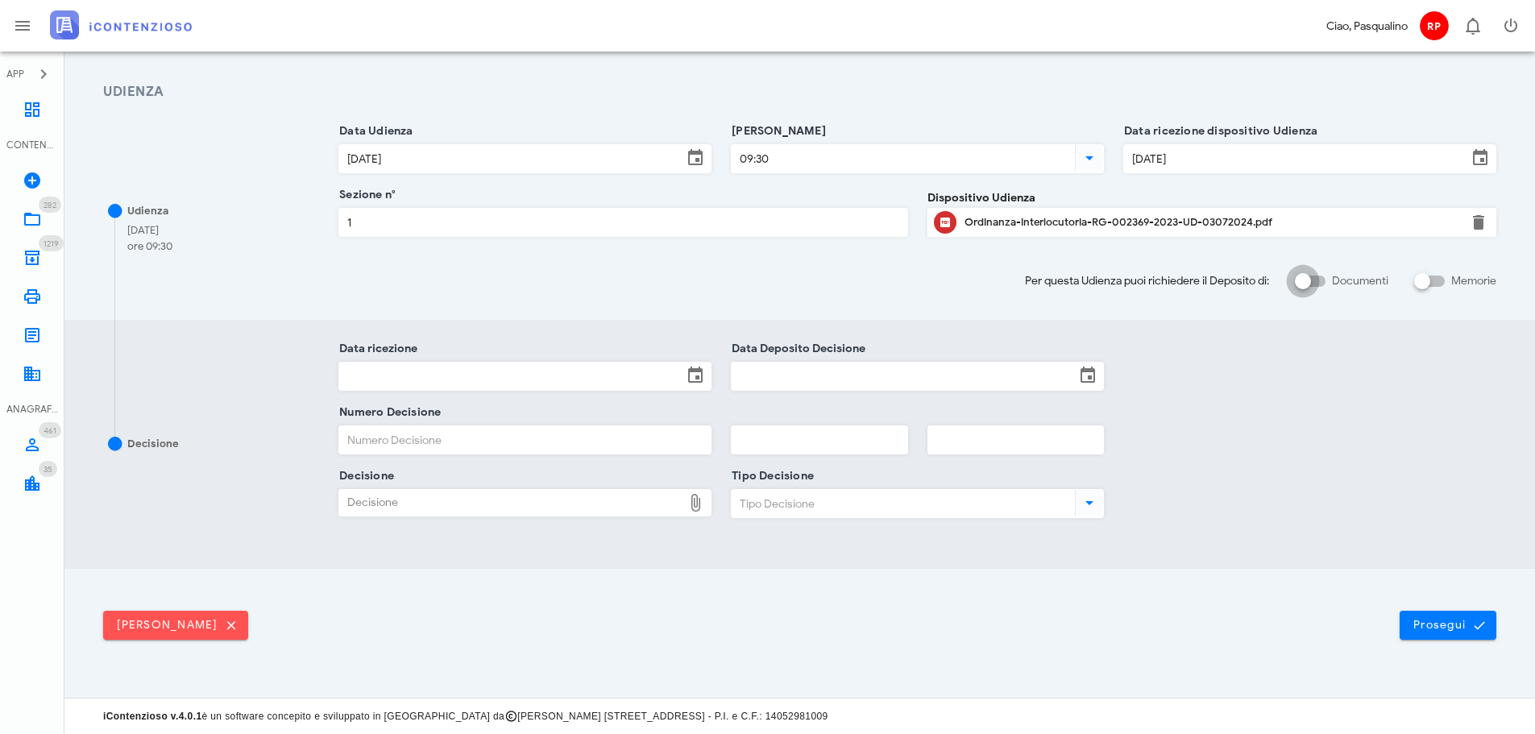
scroll to position [207, 0]
click at [1428, 616] on button "Prosegui" at bounding box center [1447, 625] width 97 height 29
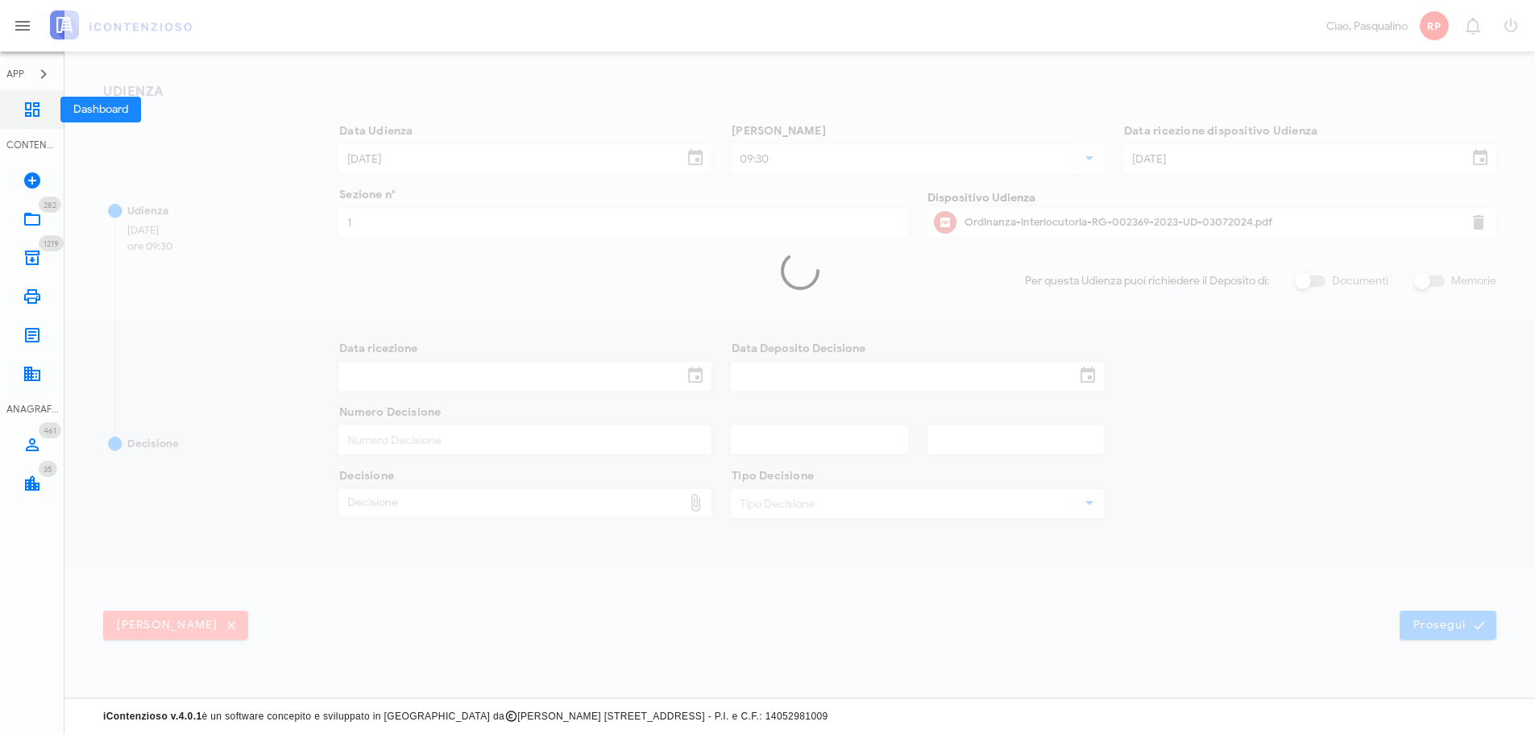
scroll to position [0, 0]
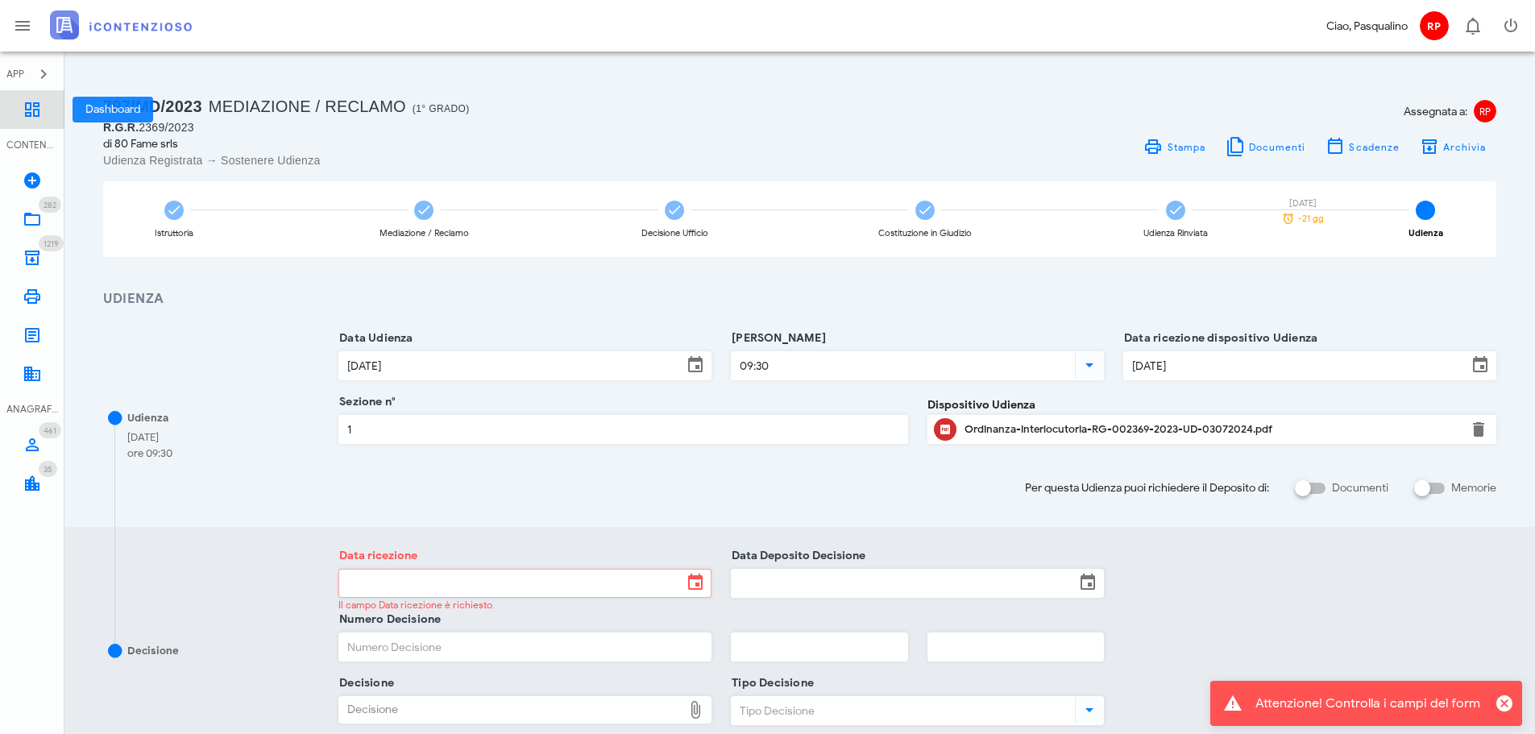
click at [34, 120] on link "Dashboard" at bounding box center [32, 109] width 64 height 39
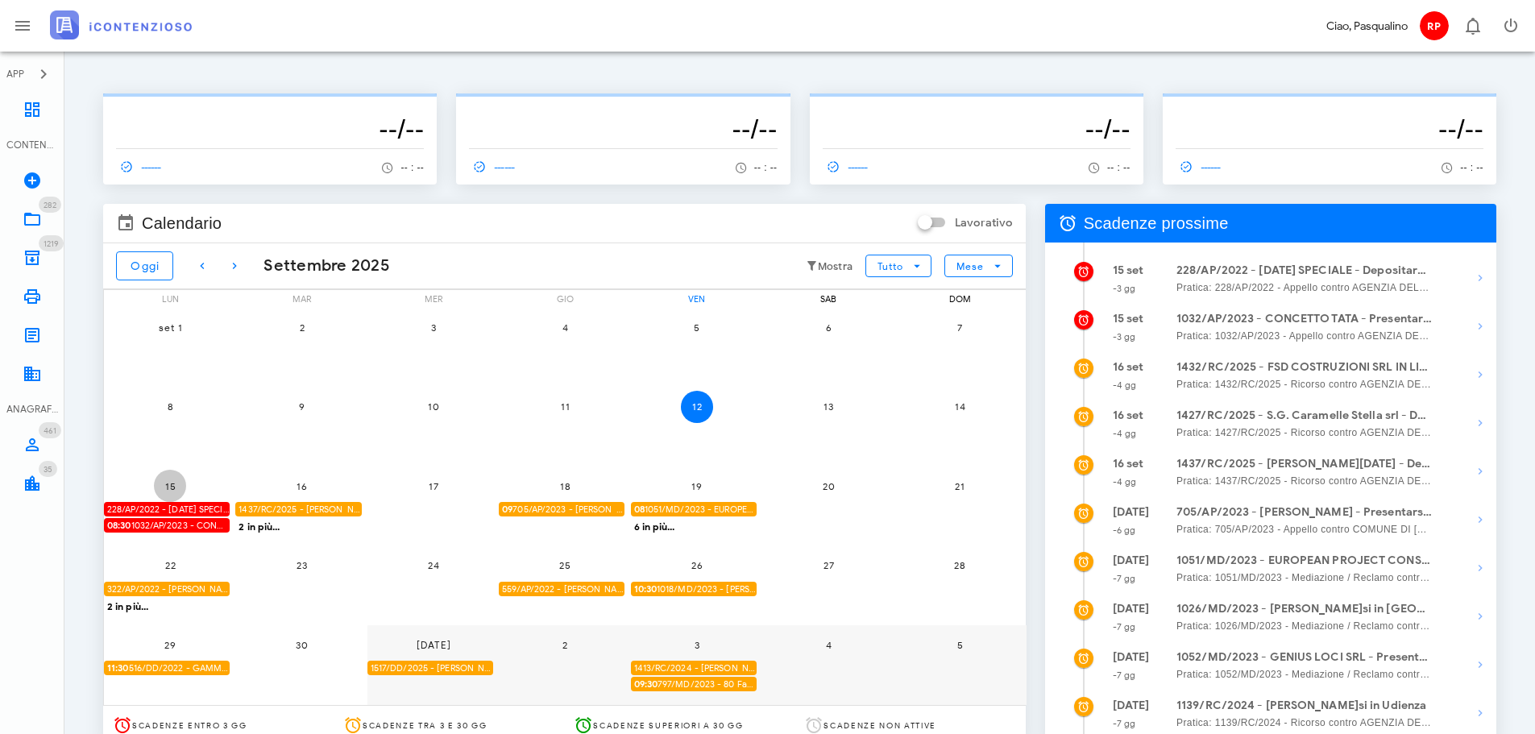
click at [172, 487] on span "15" at bounding box center [170, 486] width 32 height 12
